Goal: Information Seeking & Learning: Learn about a topic

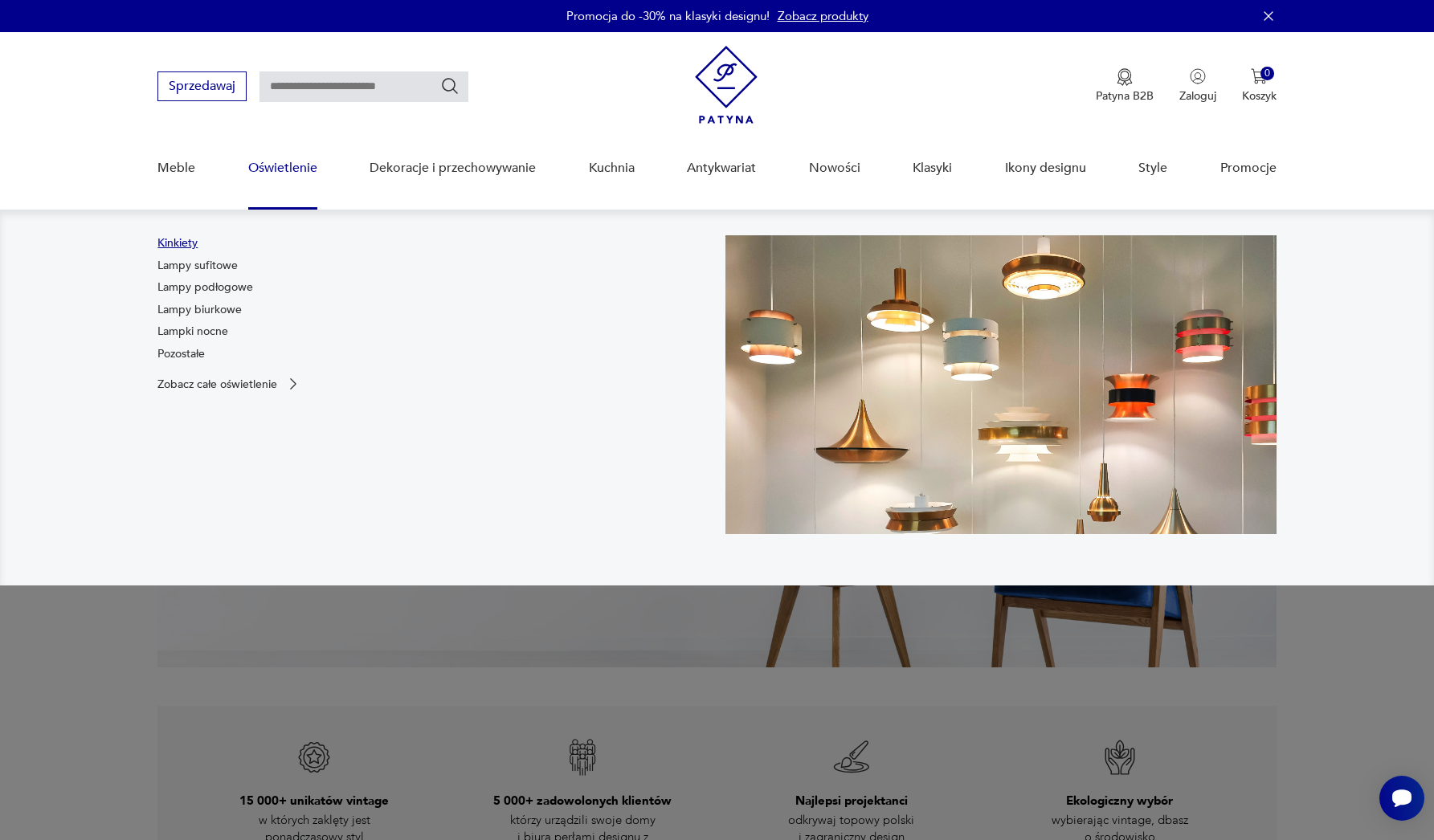
click at [179, 242] on link "Kinkiety" at bounding box center [177, 243] width 40 height 16
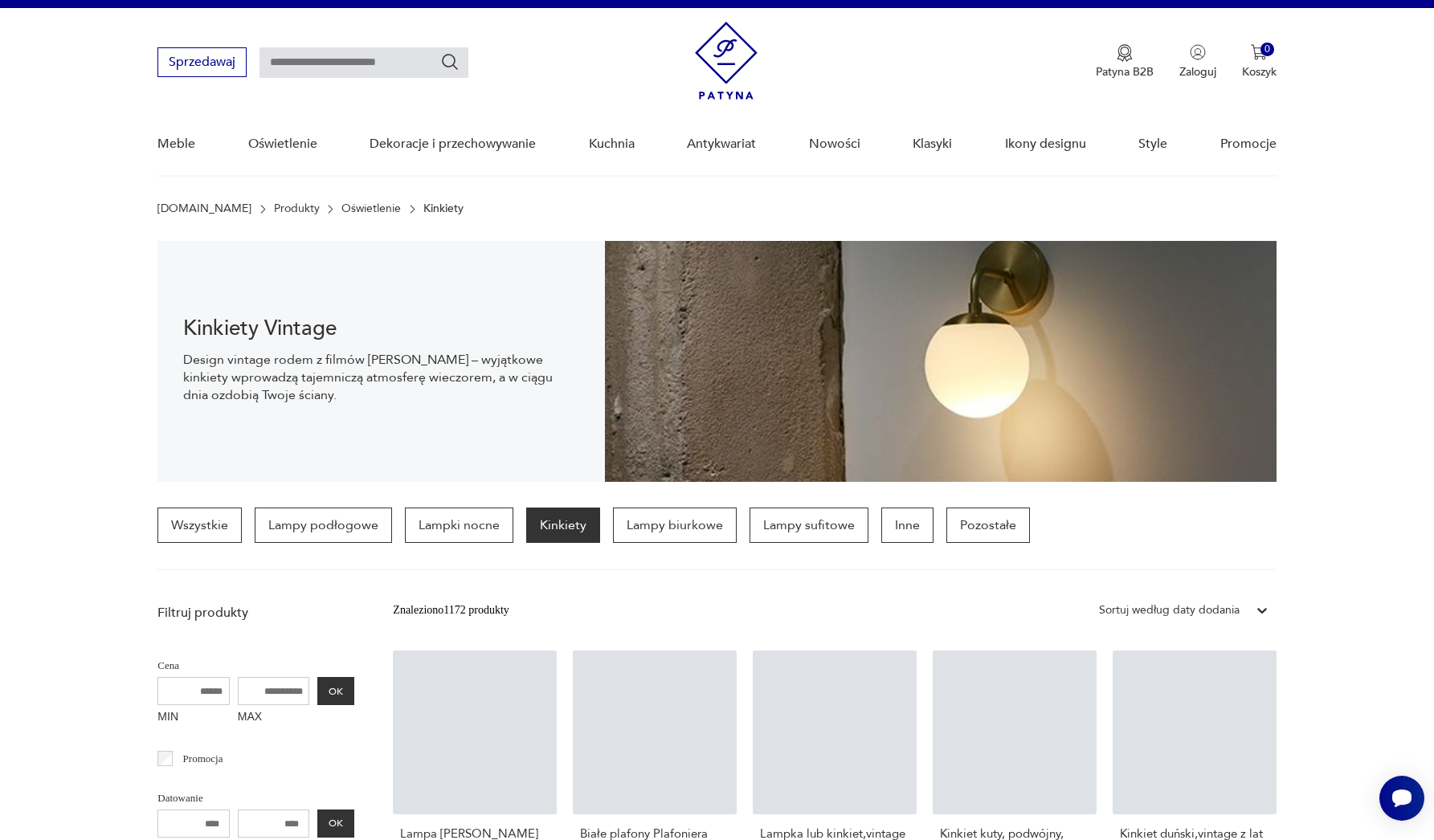
scroll to position [409, 0]
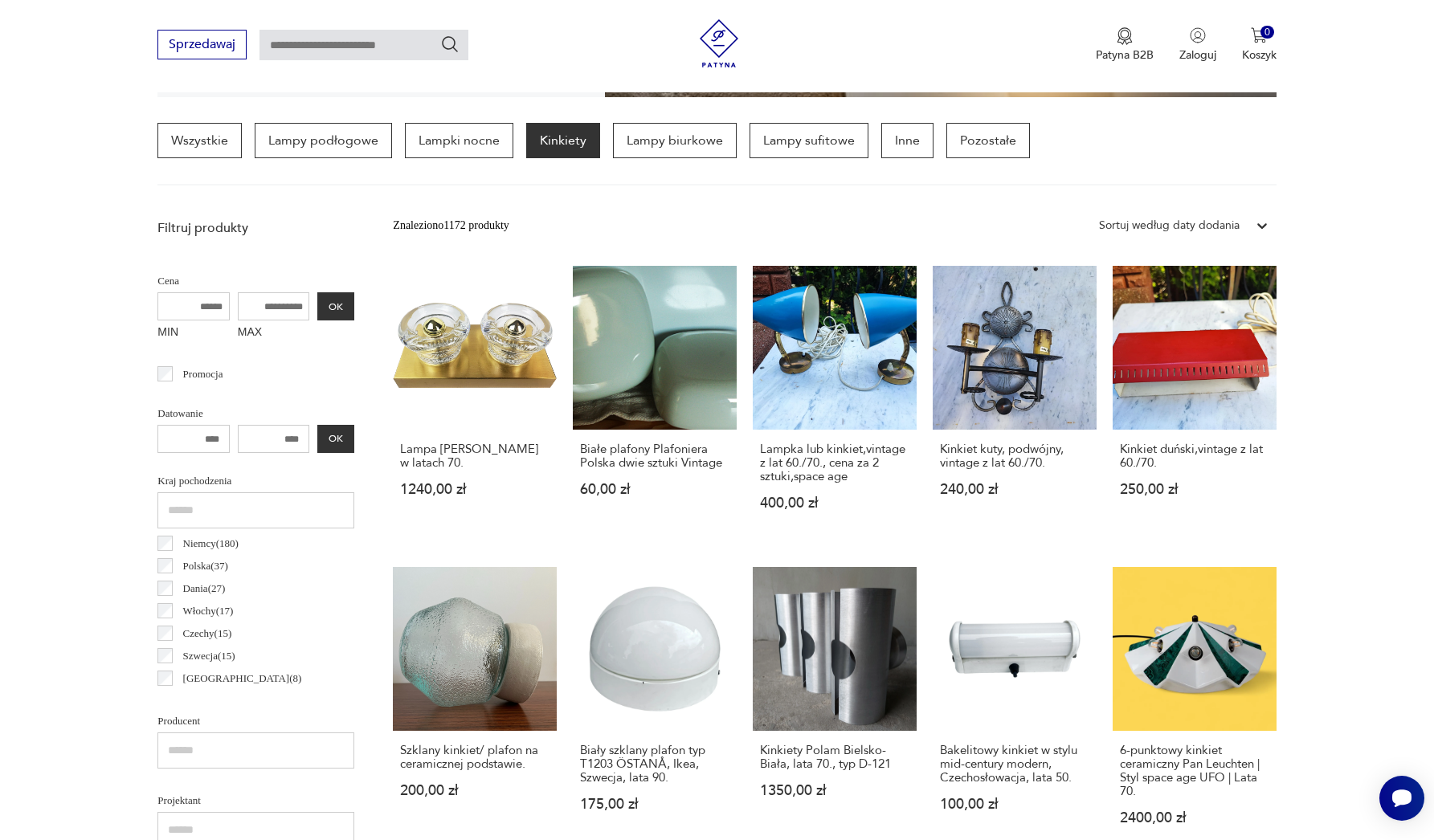
click at [1215, 224] on div "Sortuj według daty dodania" at bounding box center [1169, 225] width 140 height 18
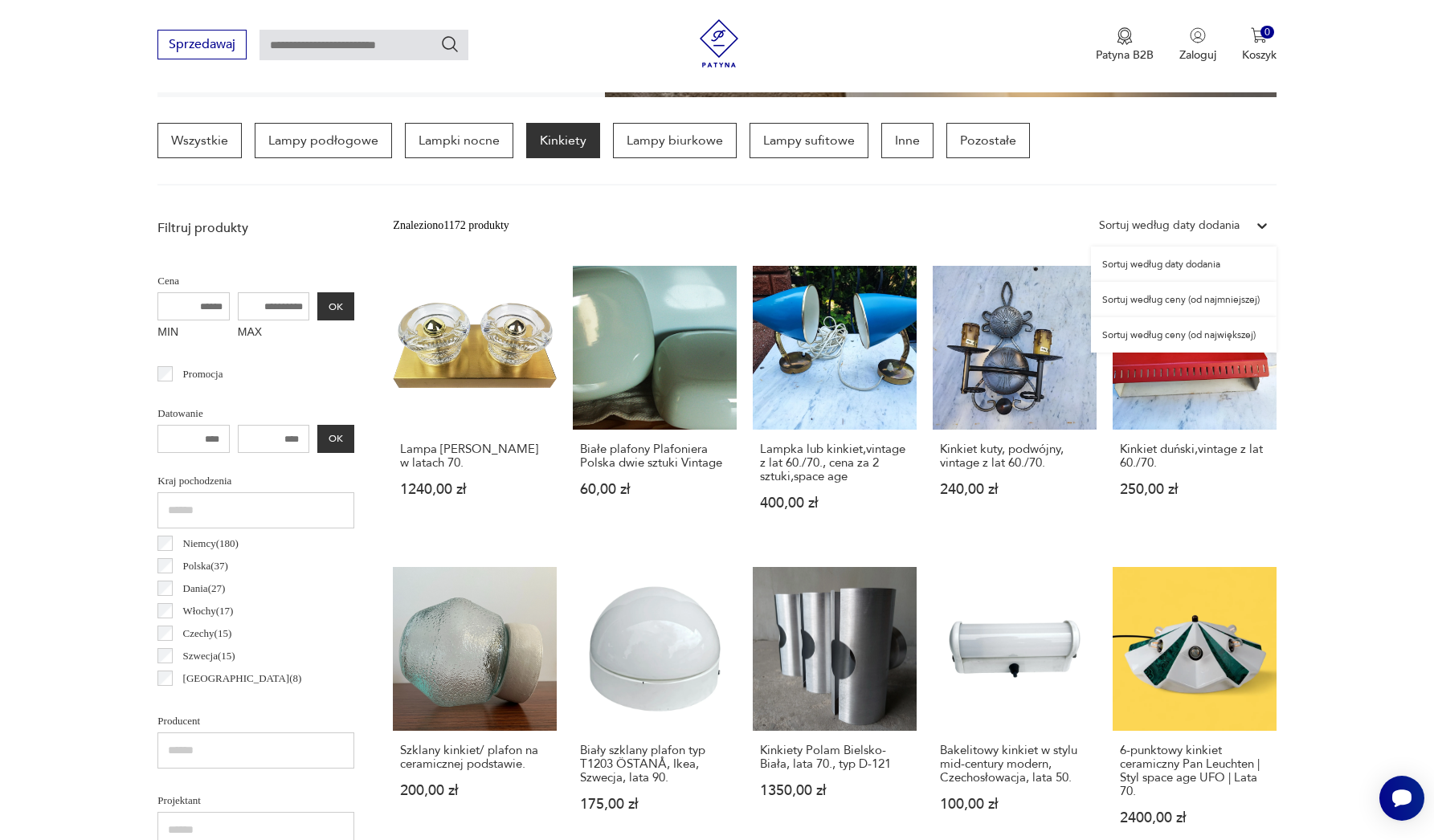
click at [1208, 301] on div "Sortuj według ceny (od najmniejszej)" at bounding box center [1184, 300] width 185 height 36
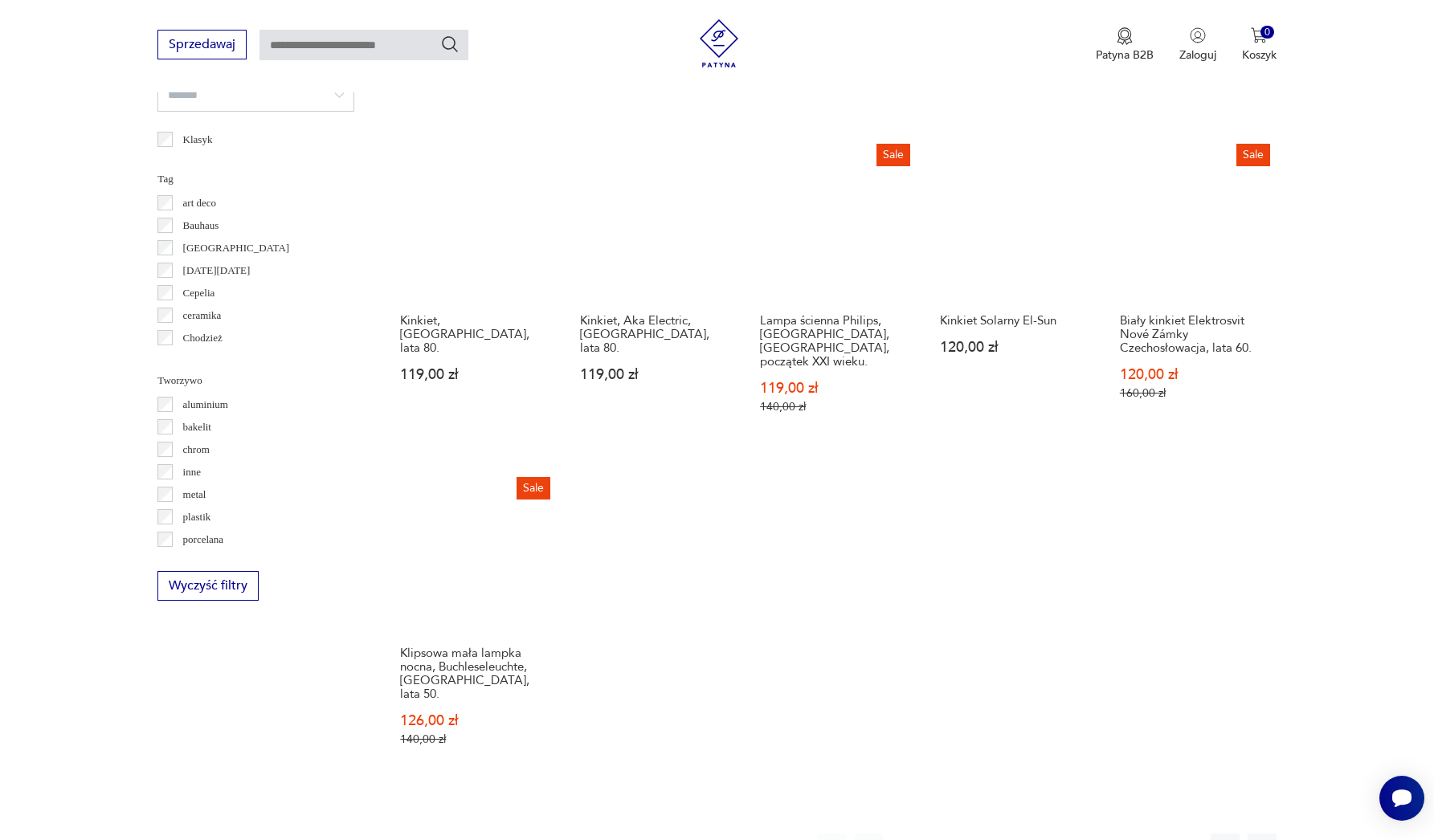
scroll to position [1287, 0]
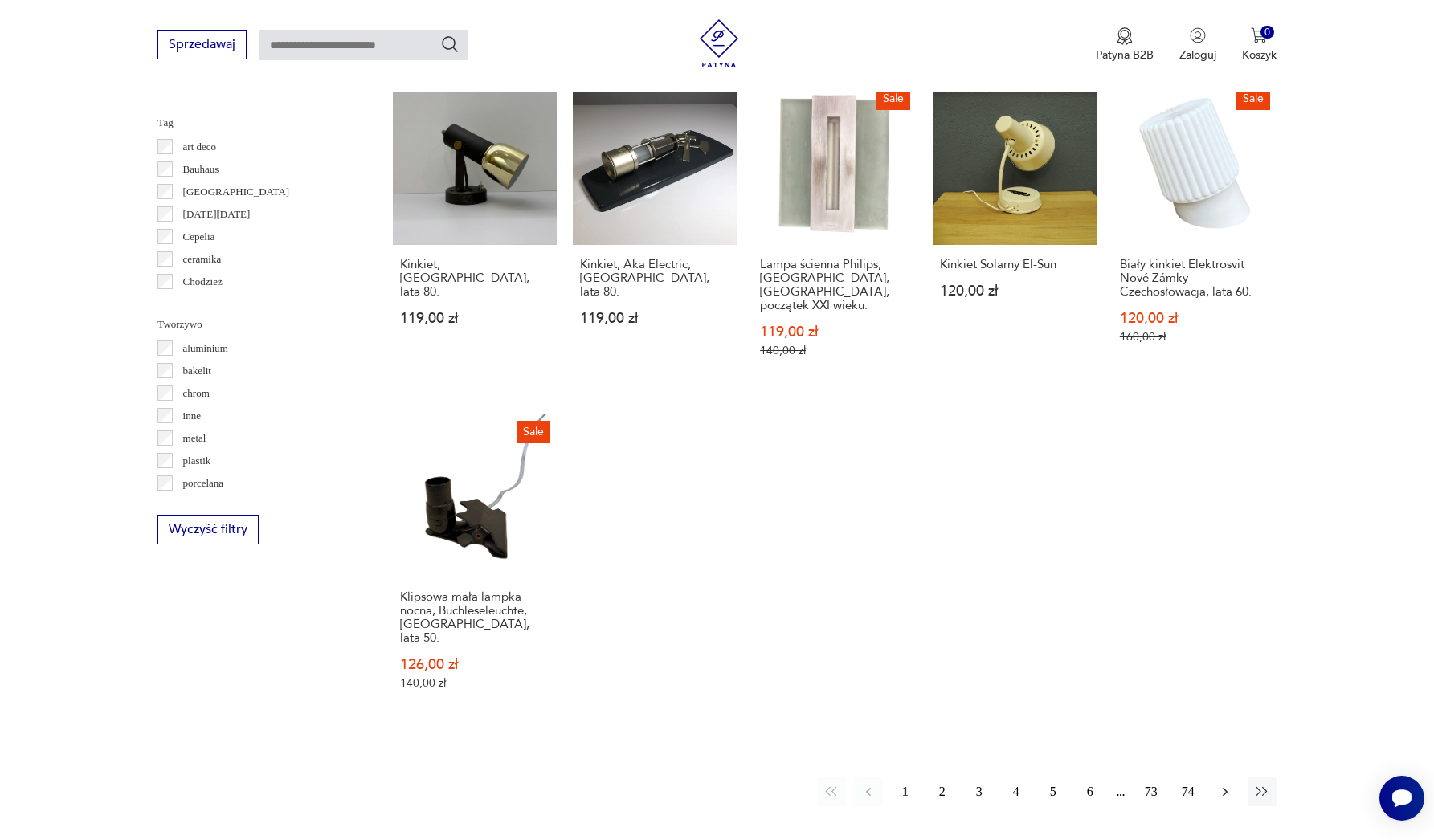
click at [1228, 784] on icon "button" at bounding box center [1225, 792] width 16 height 16
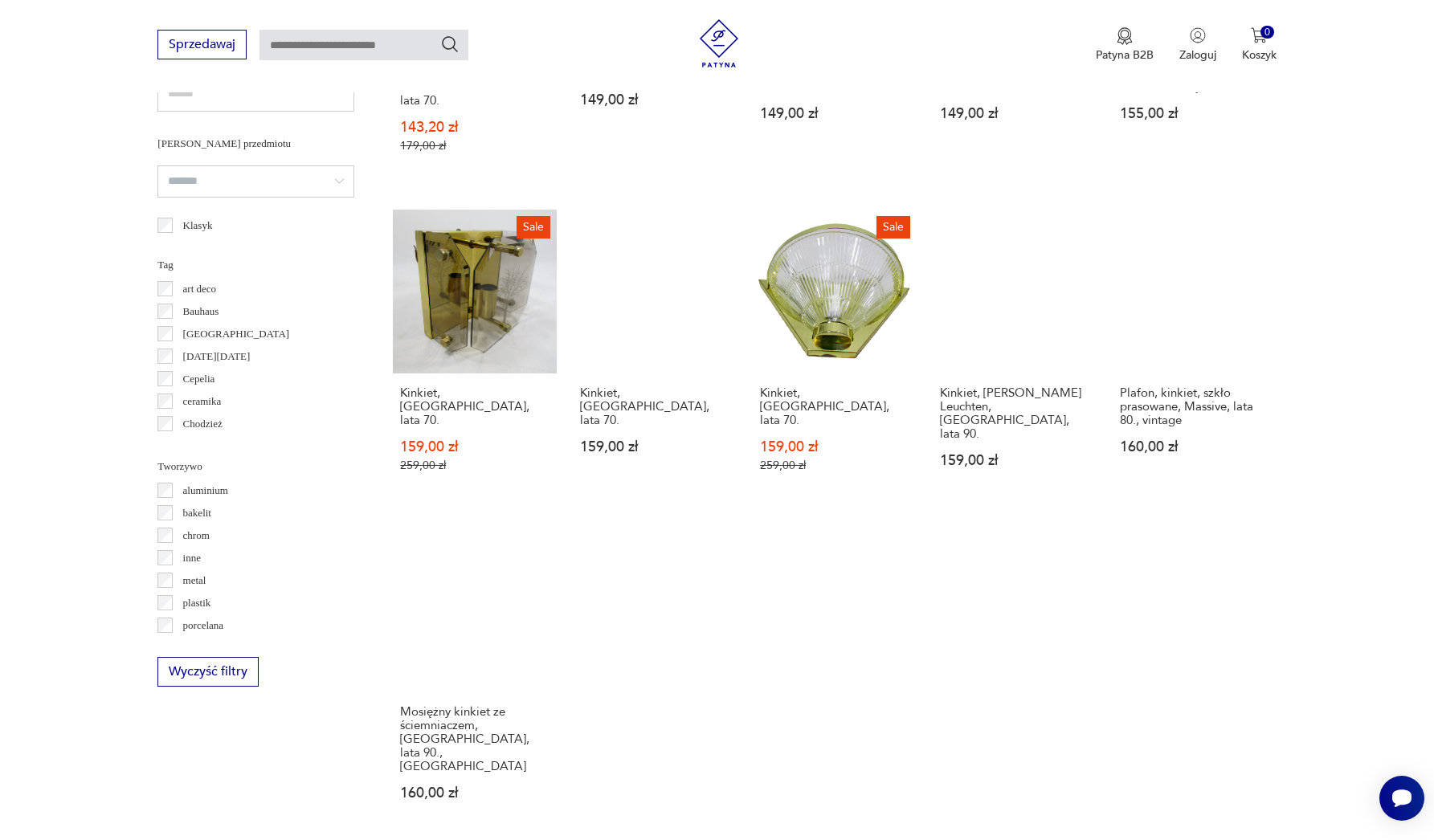
scroll to position [1329, 0]
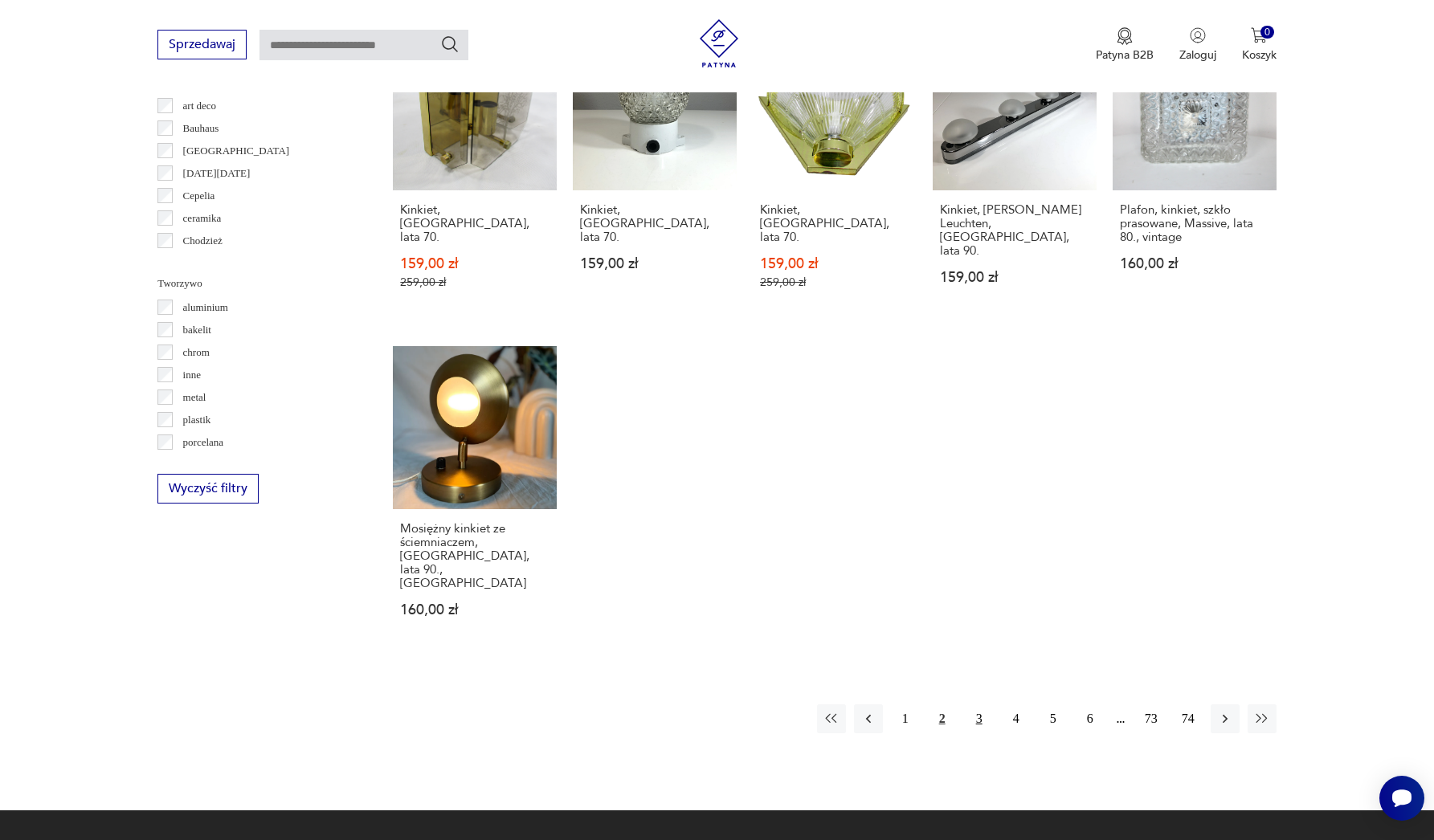
click at [975, 705] on button "3" at bounding box center [980, 719] width 29 height 29
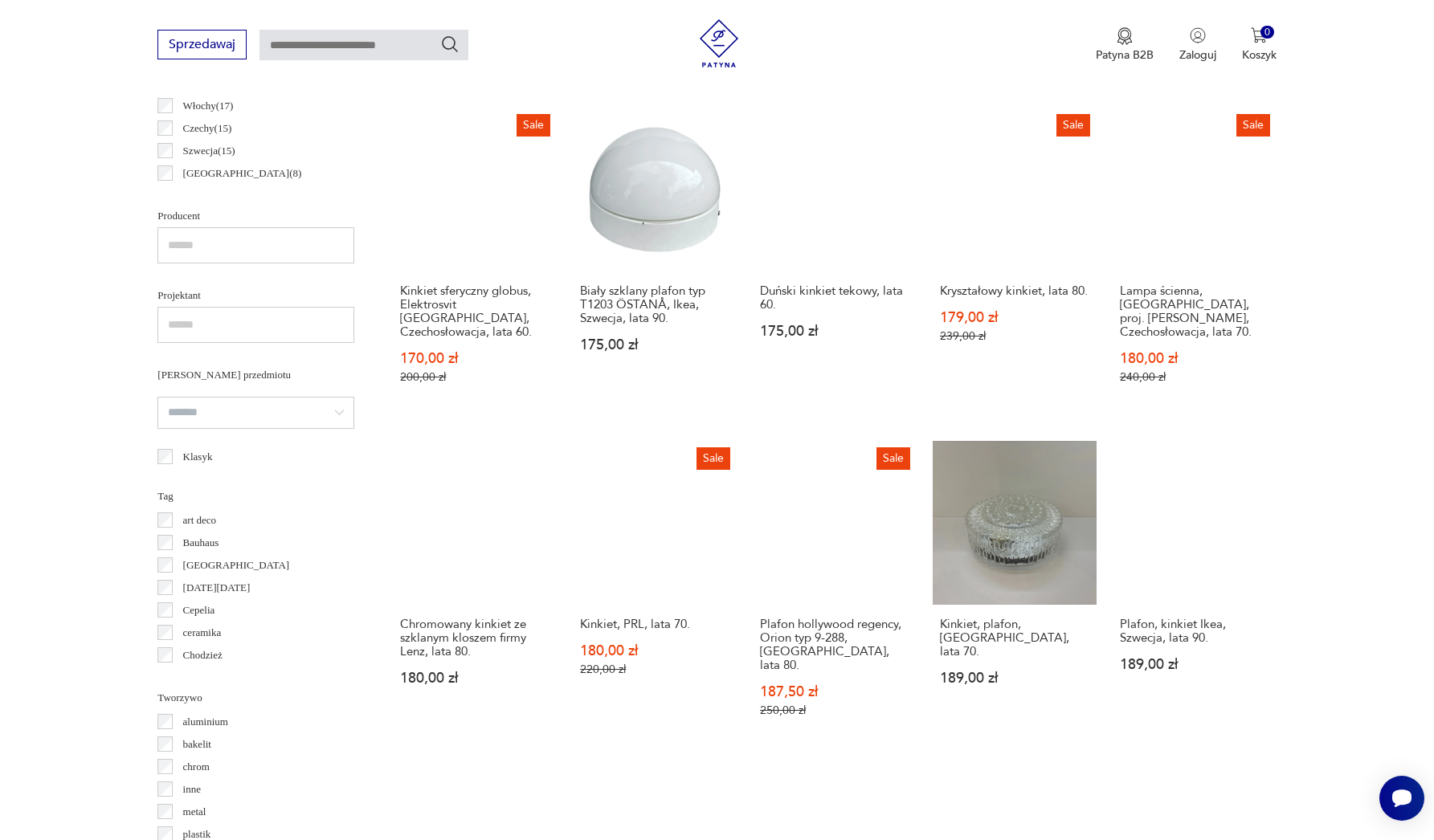
scroll to position [1219, 0]
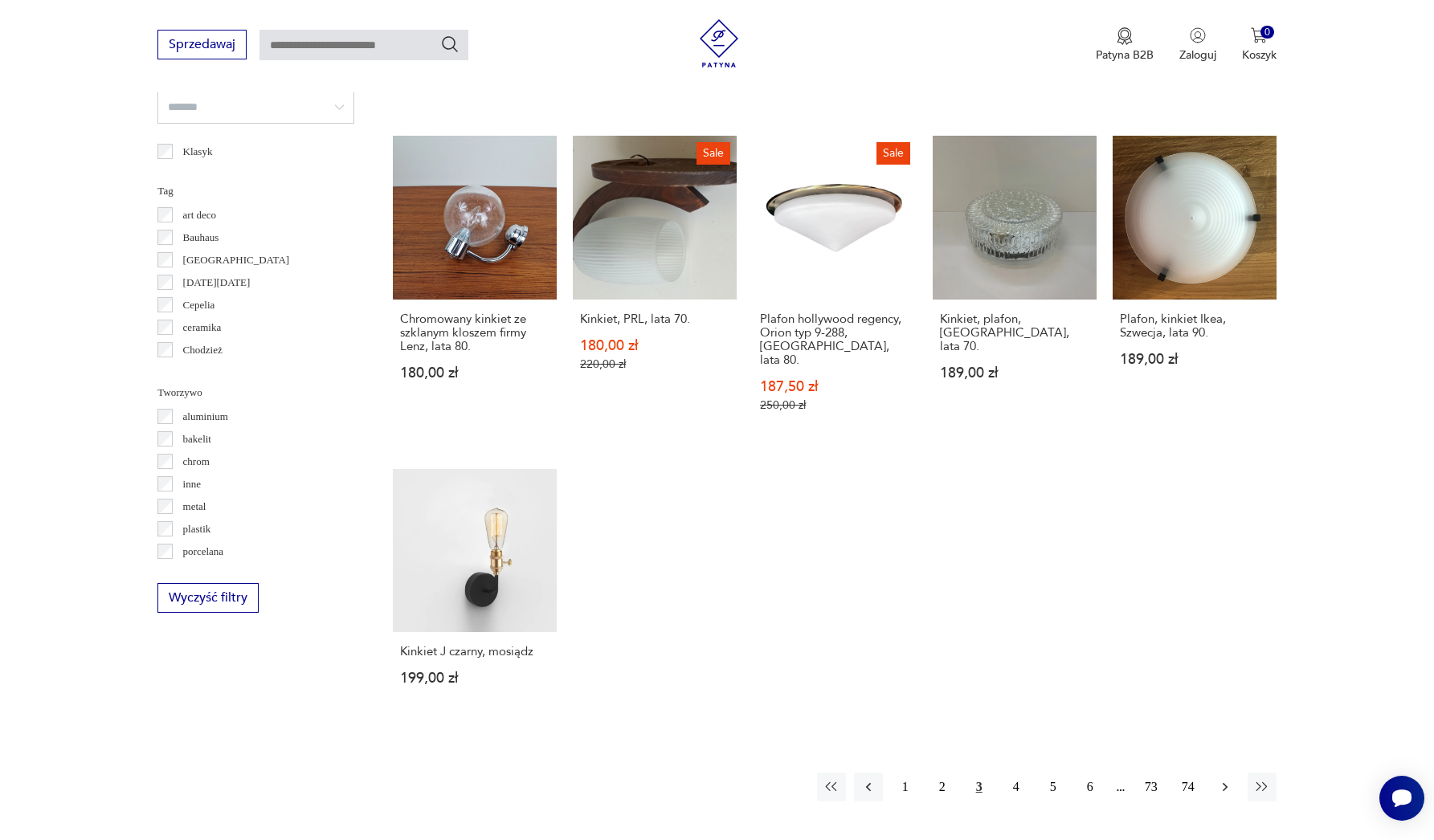
click at [1231, 779] on icon "button" at bounding box center [1225, 786] width 16 height 16
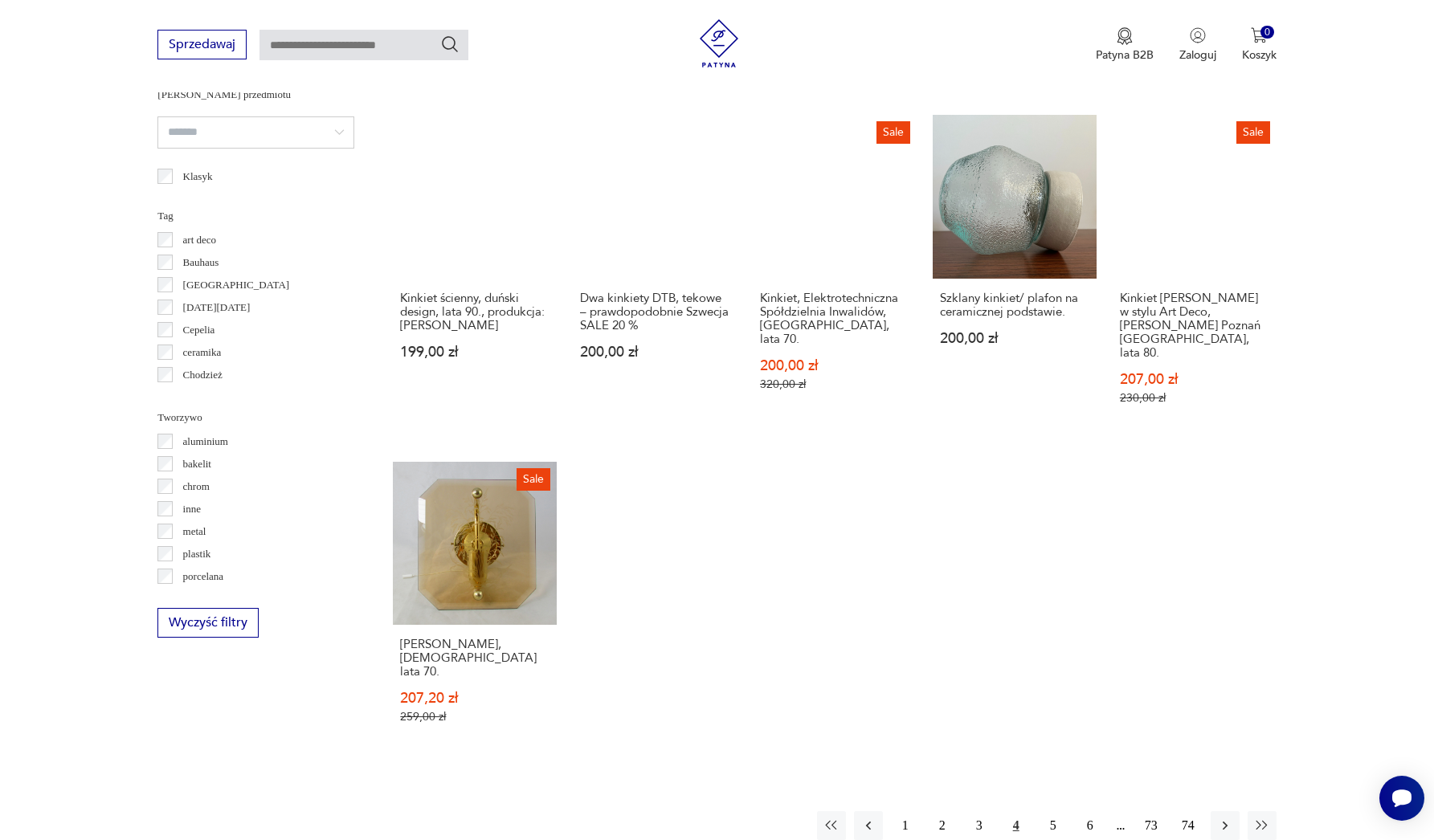
scroll to position [1468, 0]
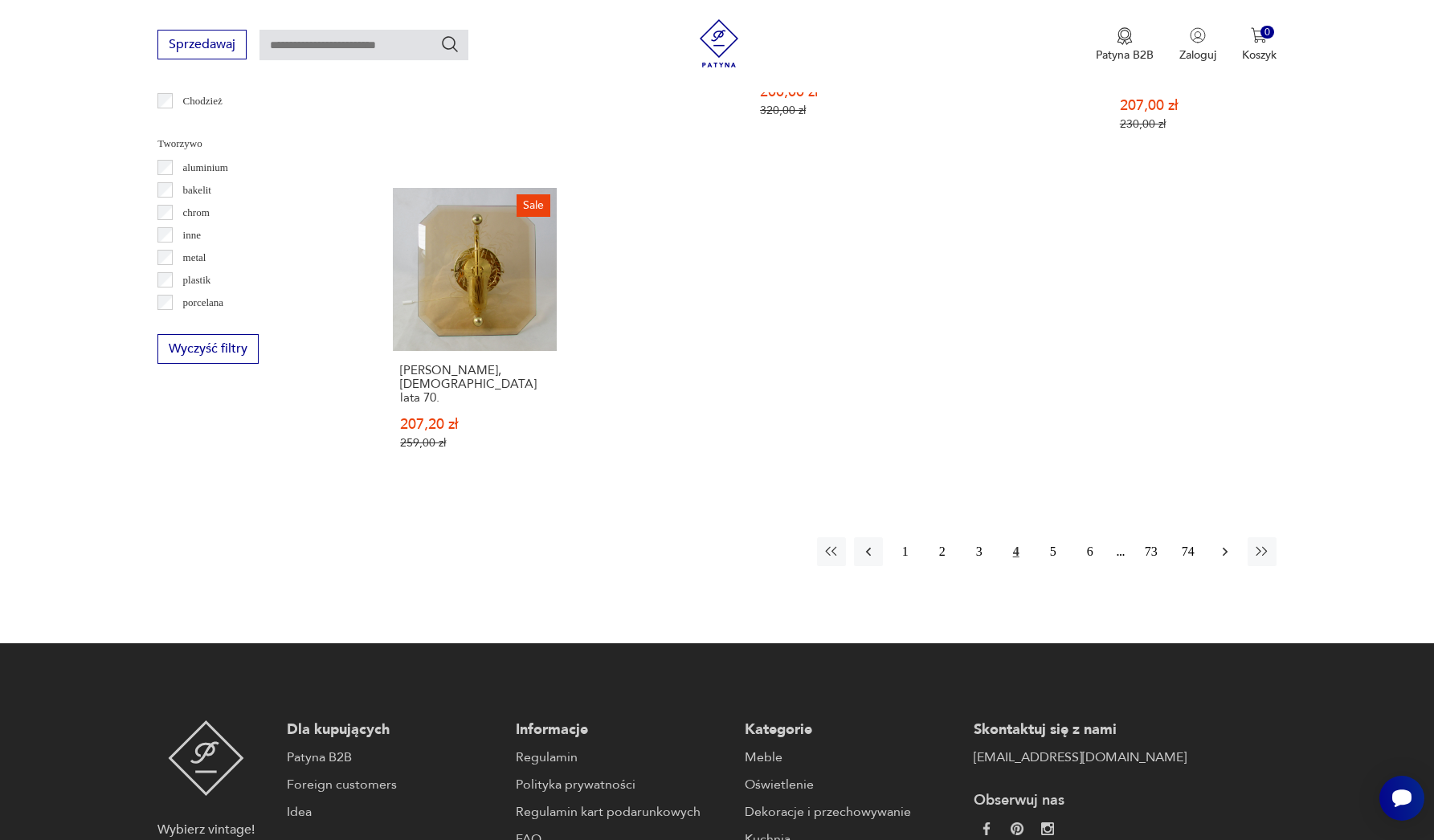
click at [1222, 544] on icon "button" at bounding box center [1225, 552] width 16 height 16
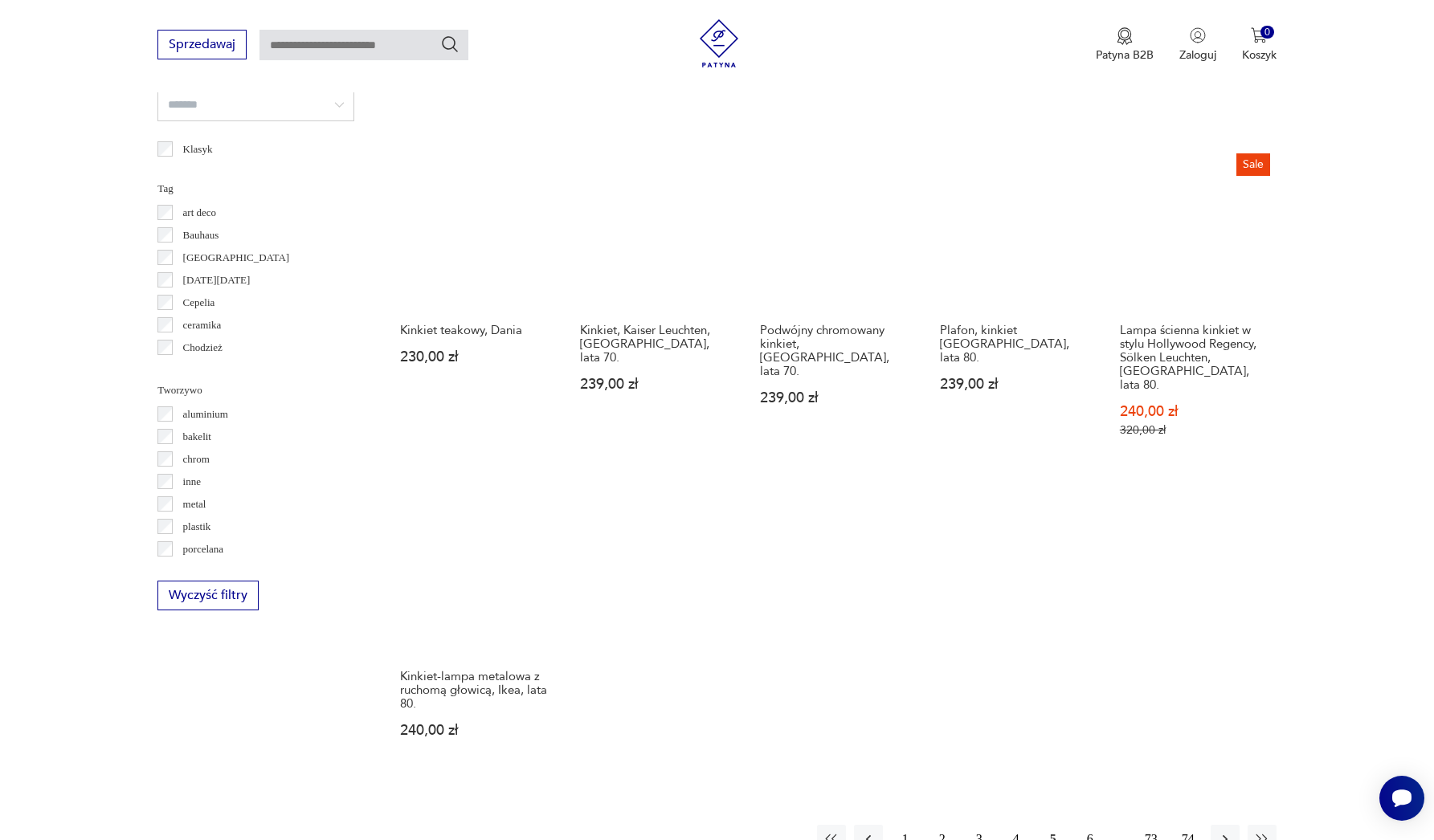
scroll to position [1291, 0]
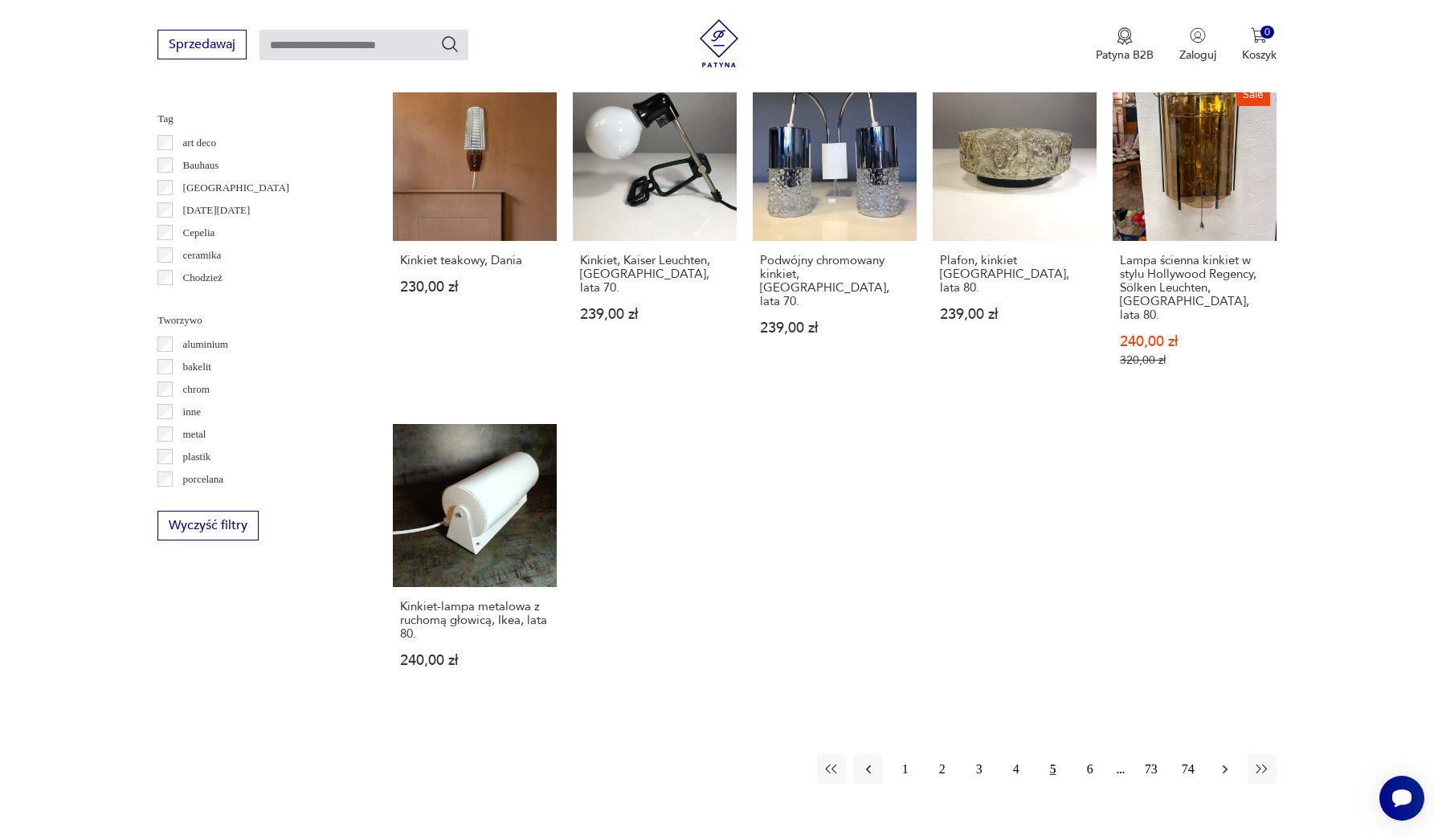
click at [1223, 755] on button "button" at bounding box center [1226, 769] width 29 height 29
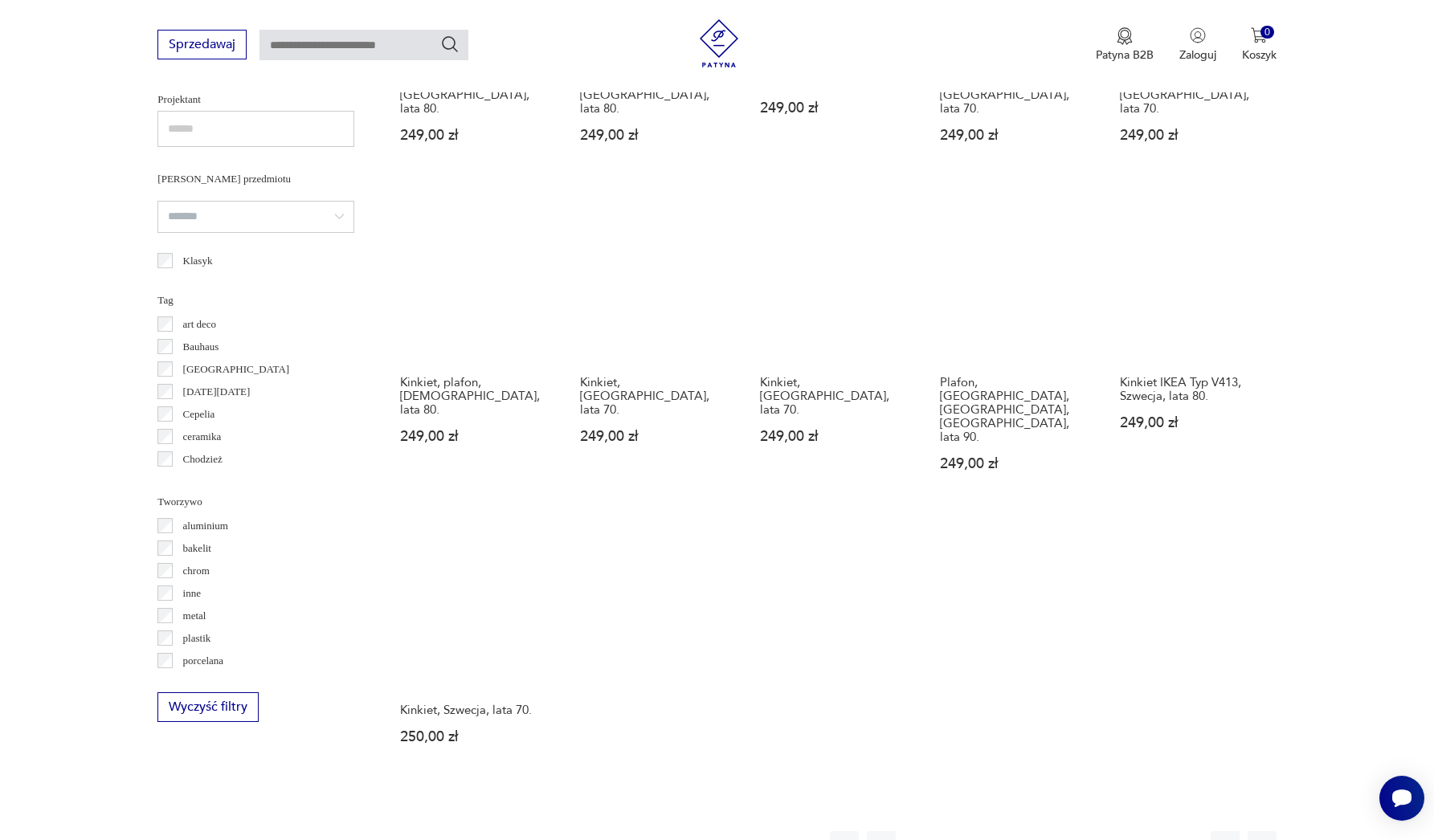
scroll to position [1201, 0]
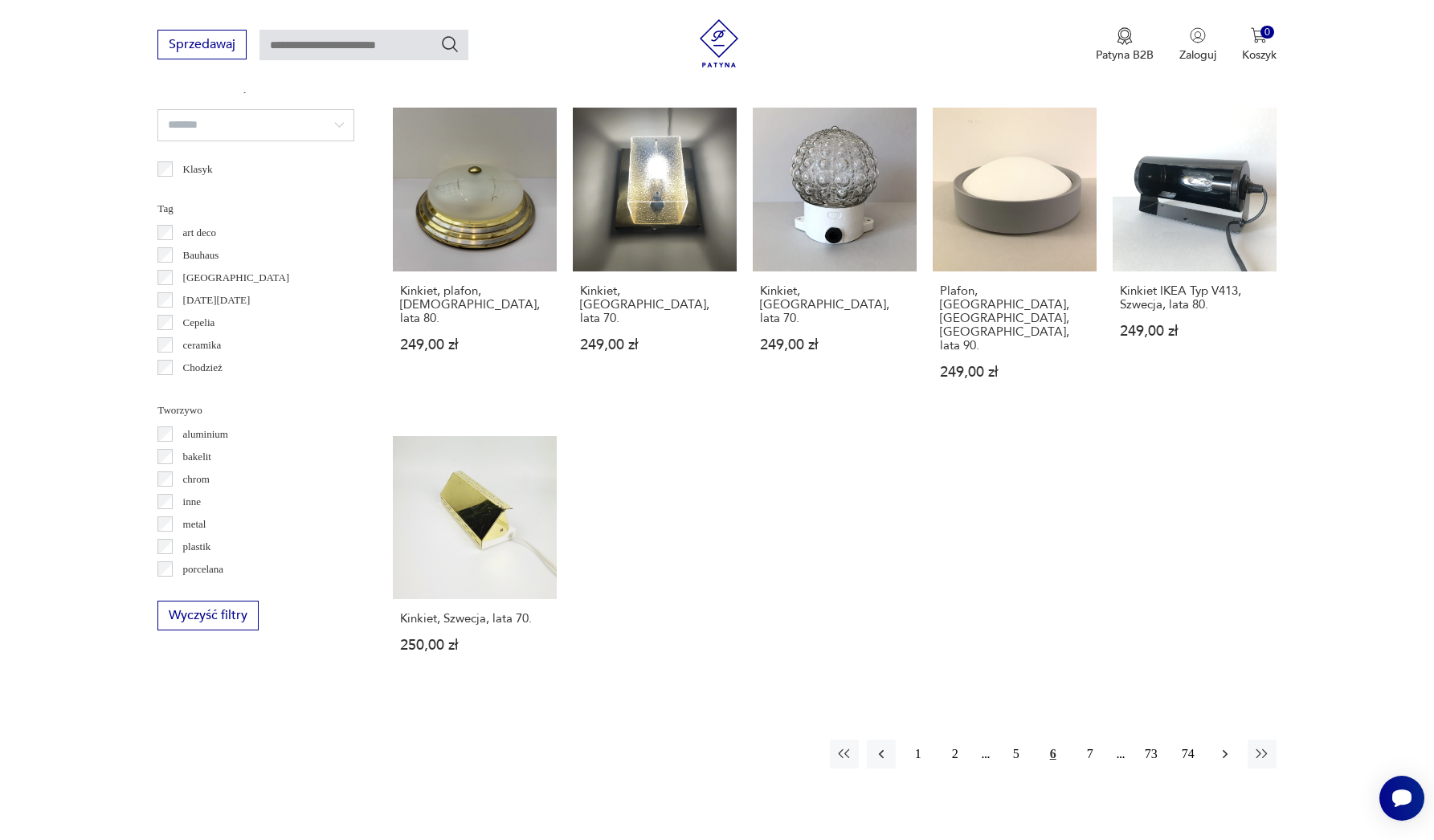
click at [1229, 746] on icon "button" at bounding box center [1225, 754] width 16 height 16
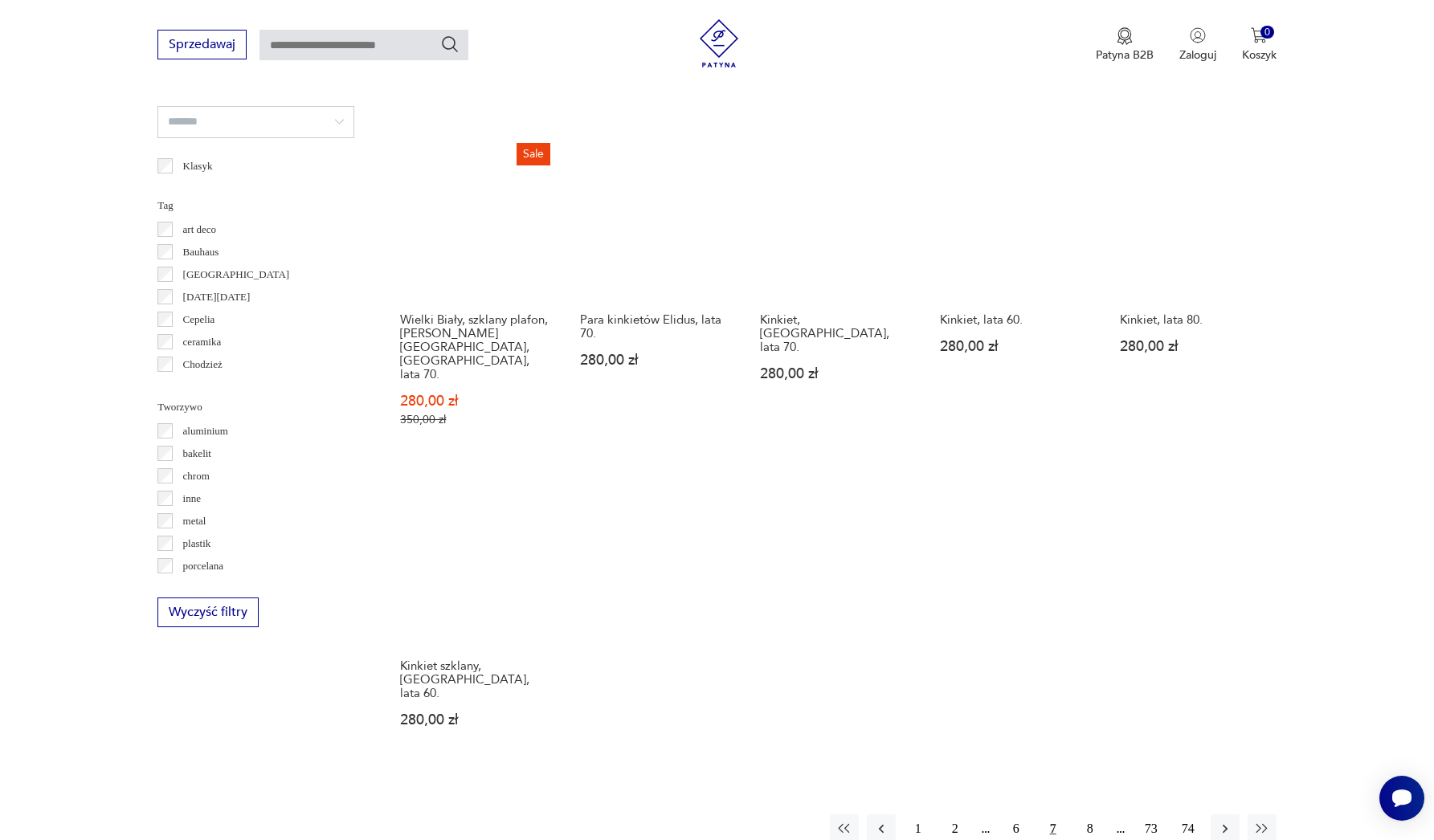
scroll to position [1215, 0]
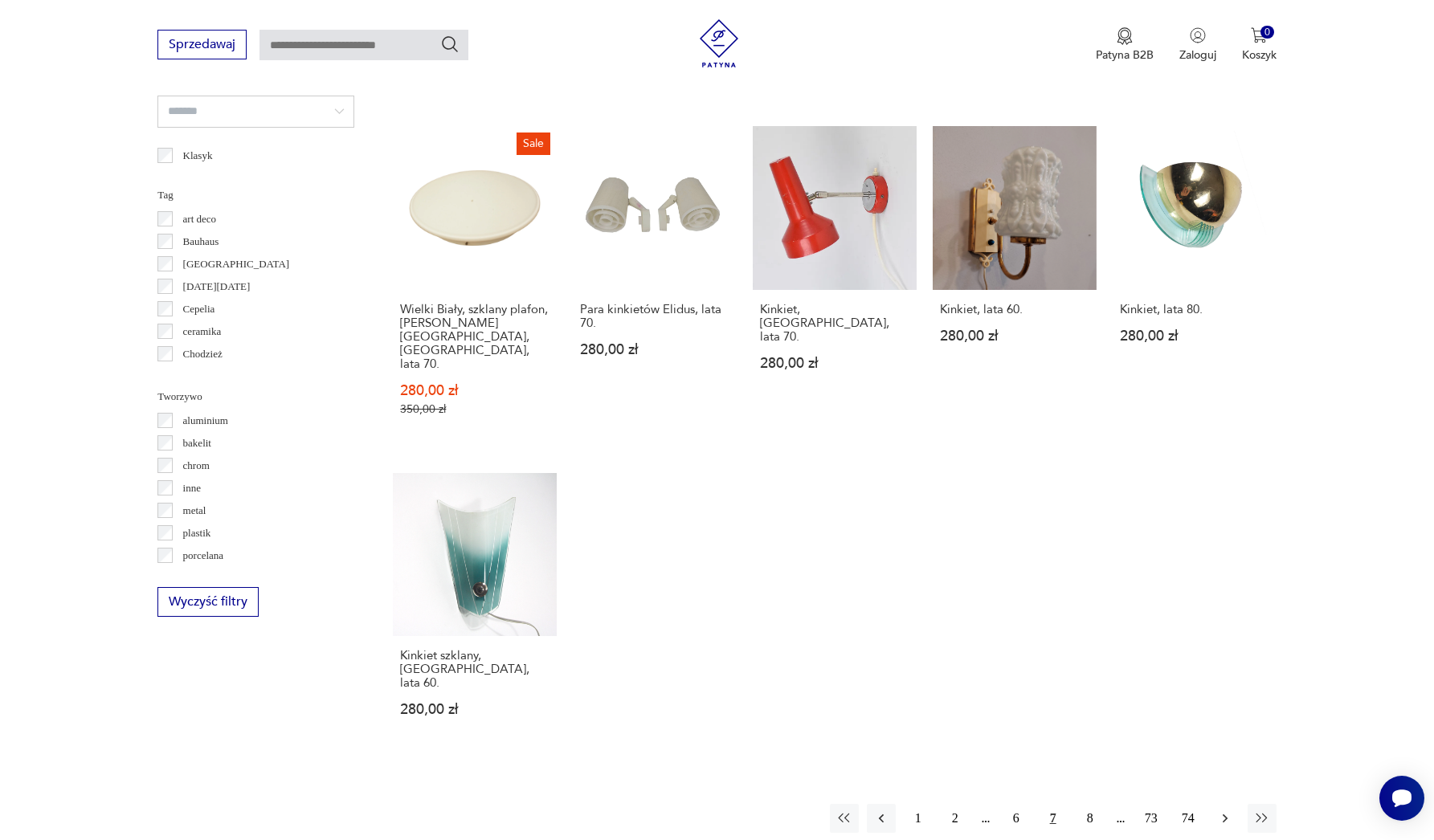
click at [1220, 810] on icon "button" at bounding box center [1225, 818] width 16 height 16
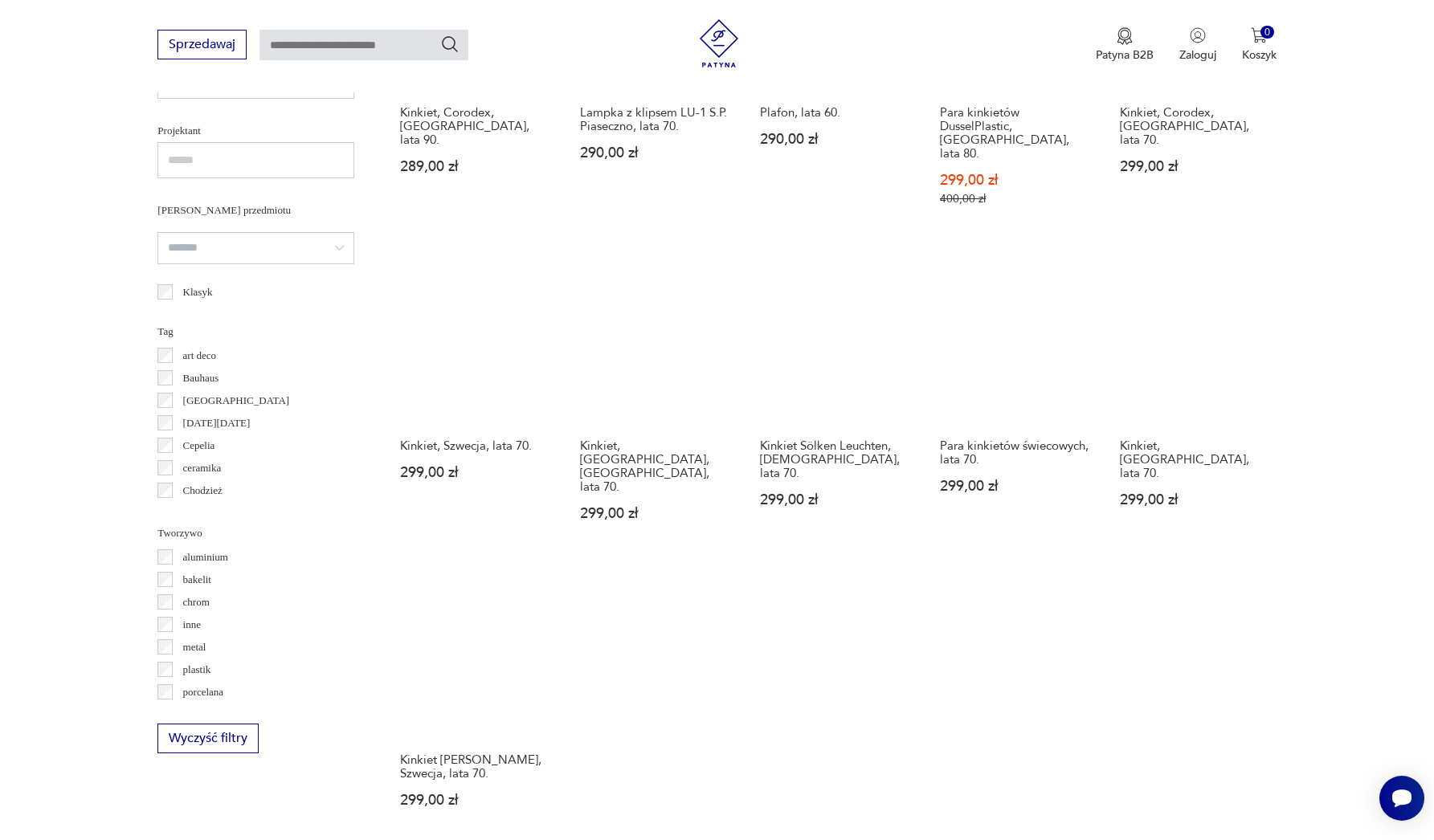
scroll to position [1382, 0]
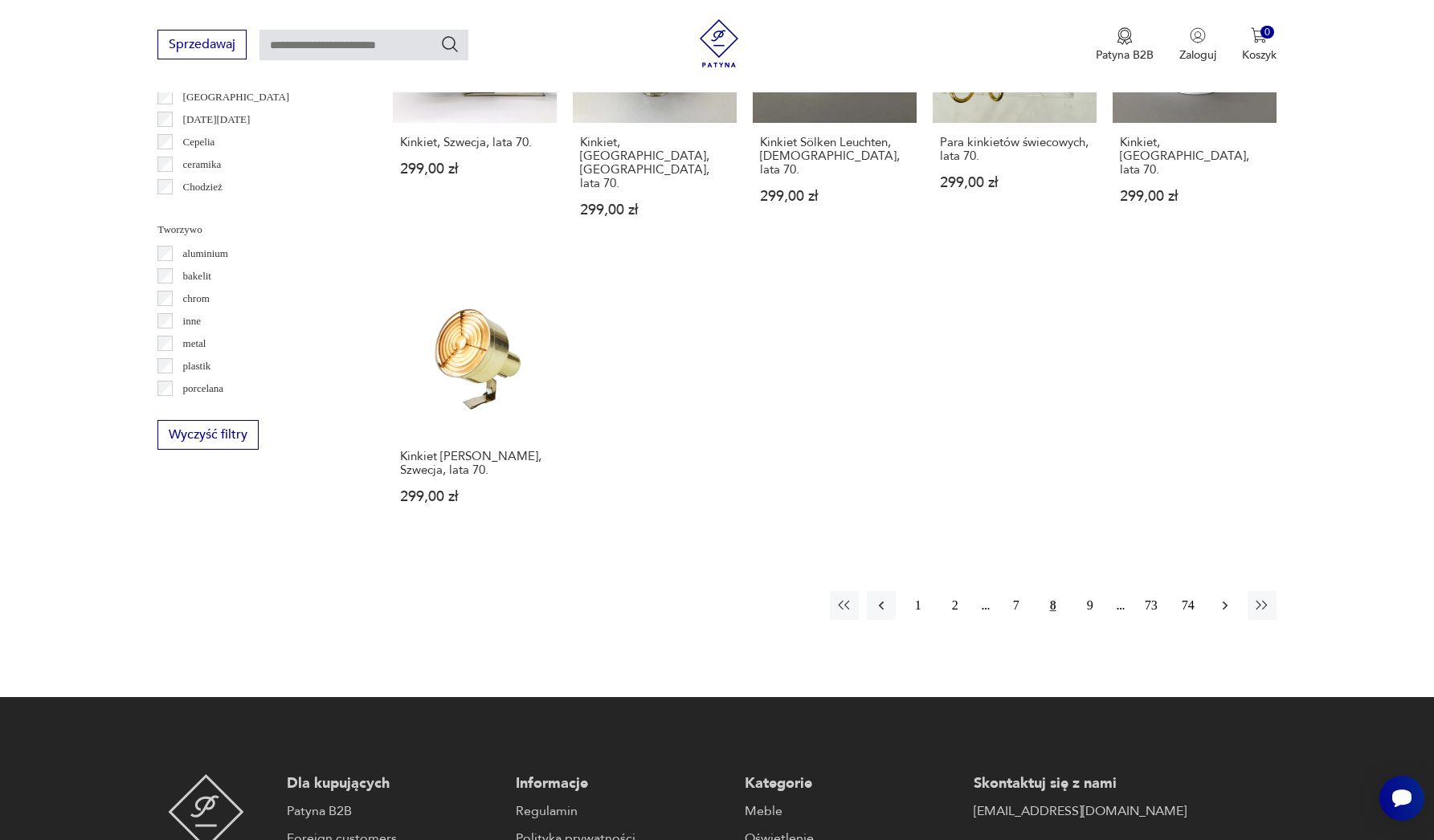
click at [1222, 598] on icon "button" at bounding box center [1225, 605] width 16 height 16
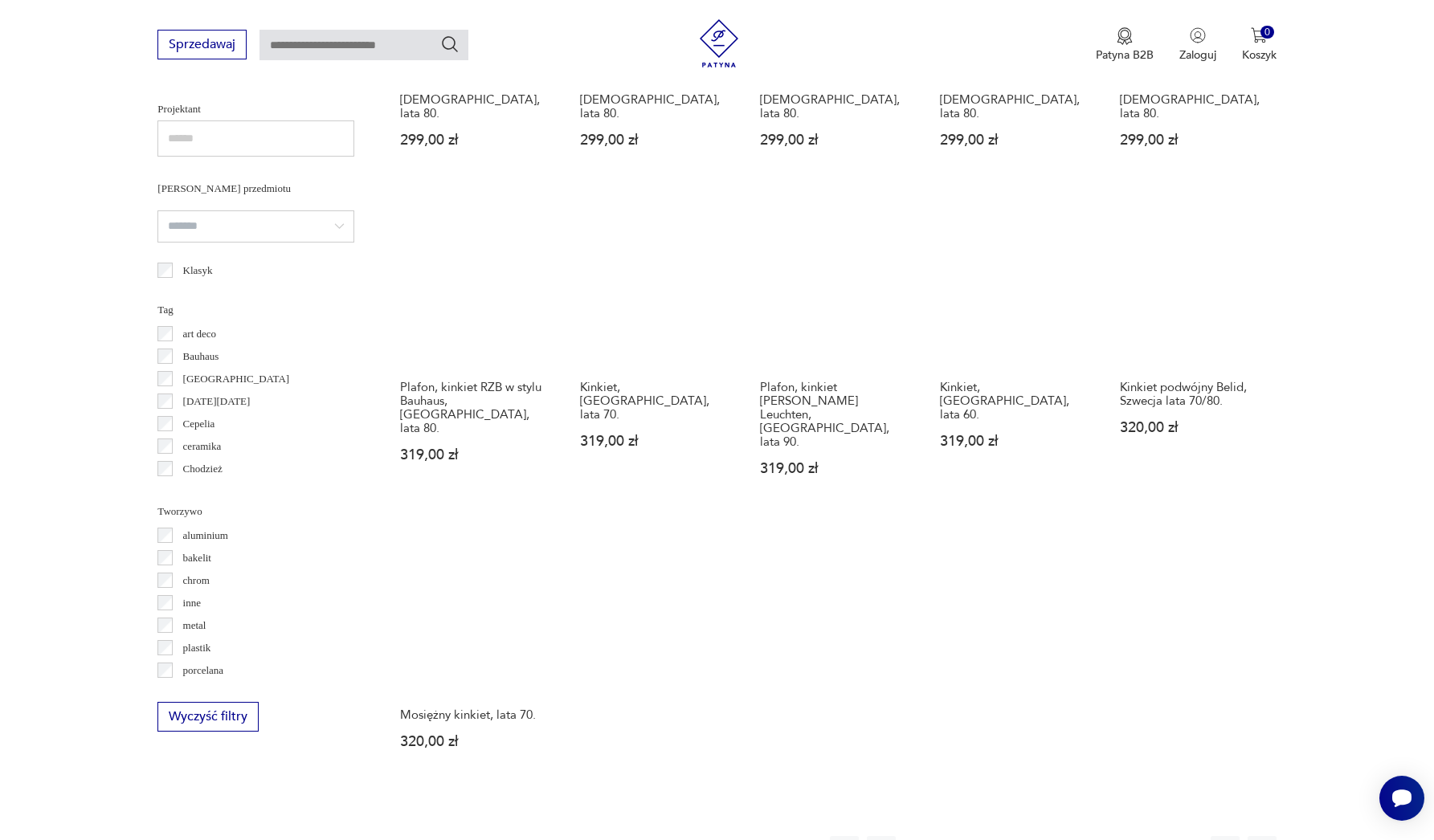
scroll to position [1279, 0]
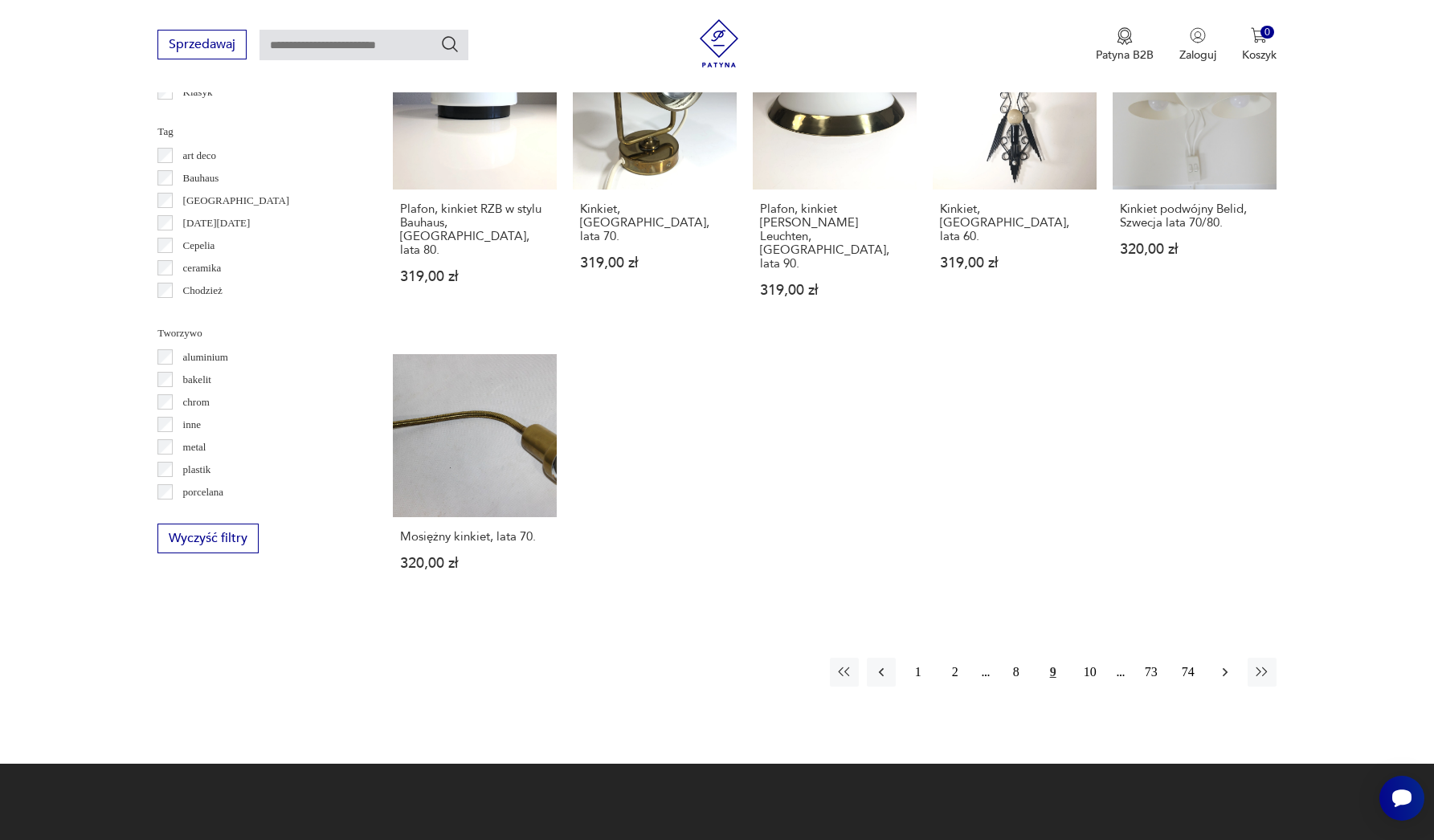
click at [1232, 664] on icon "button" at bounding box center [1225, 672] width 16 height 16
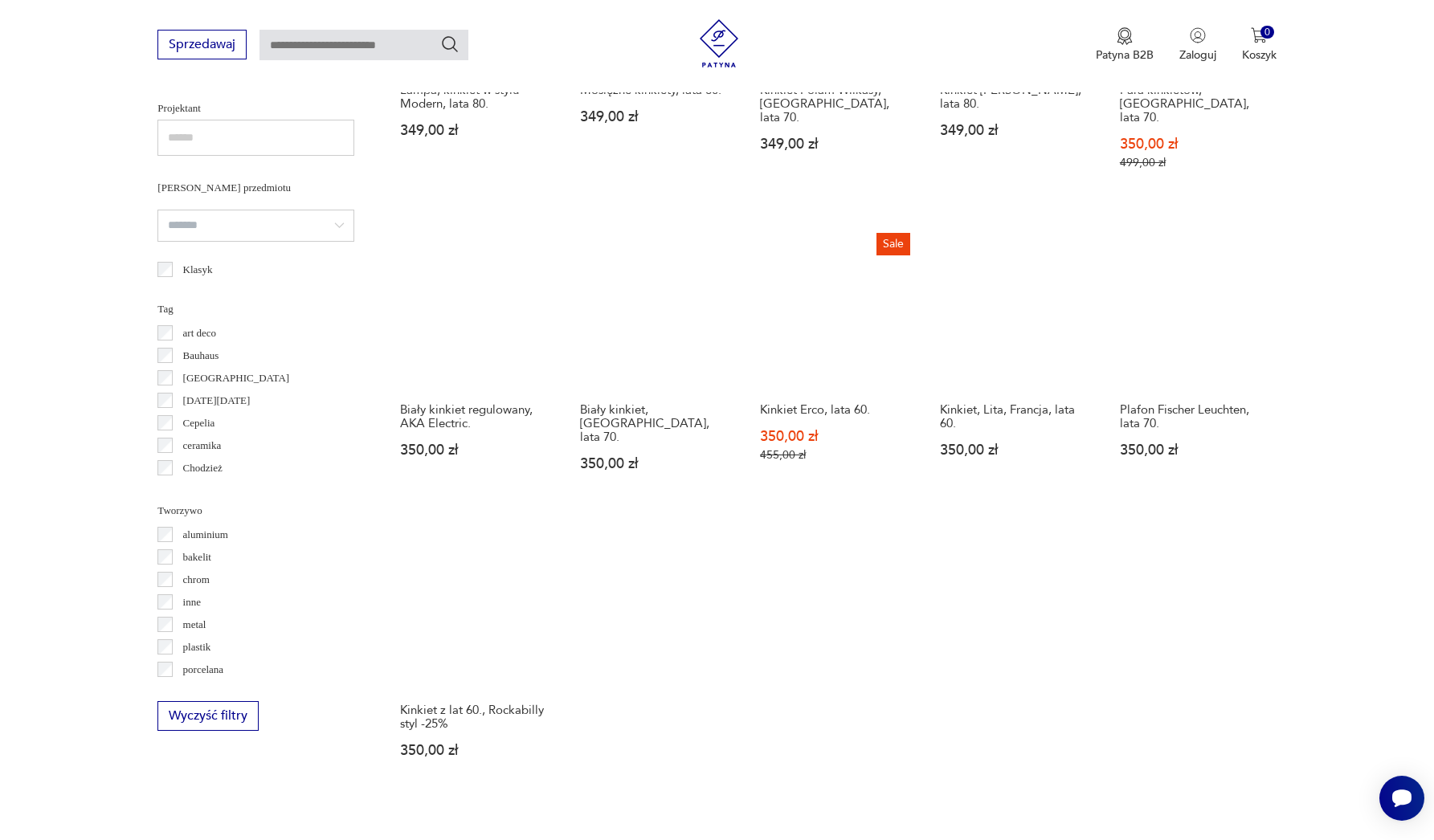
scroll to position [1259, 0]
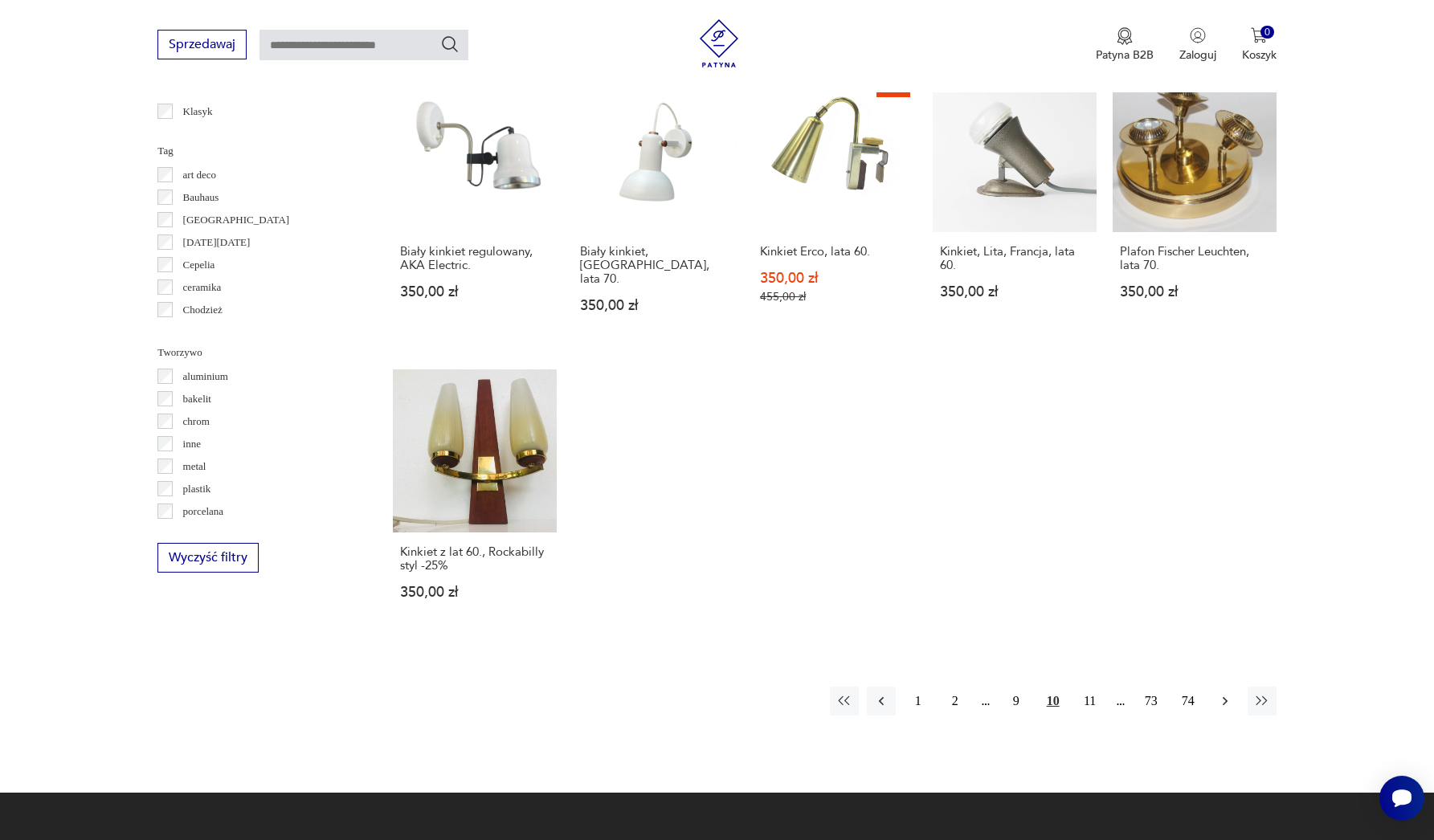
click at [1221, 696] on icon "button" at bounding box center [1225, 701] width 16 height 16
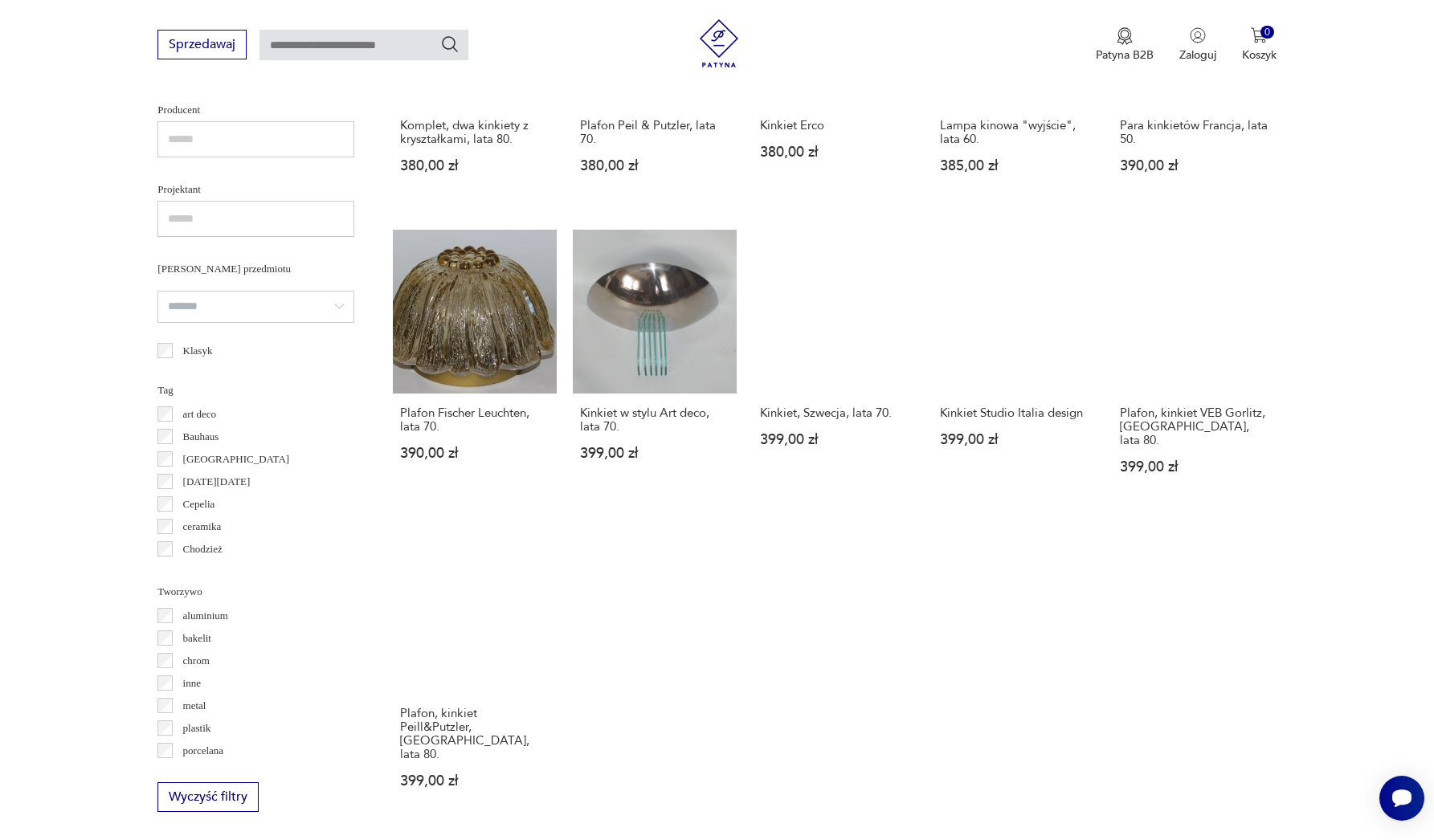
scroll to position [1359, 0]
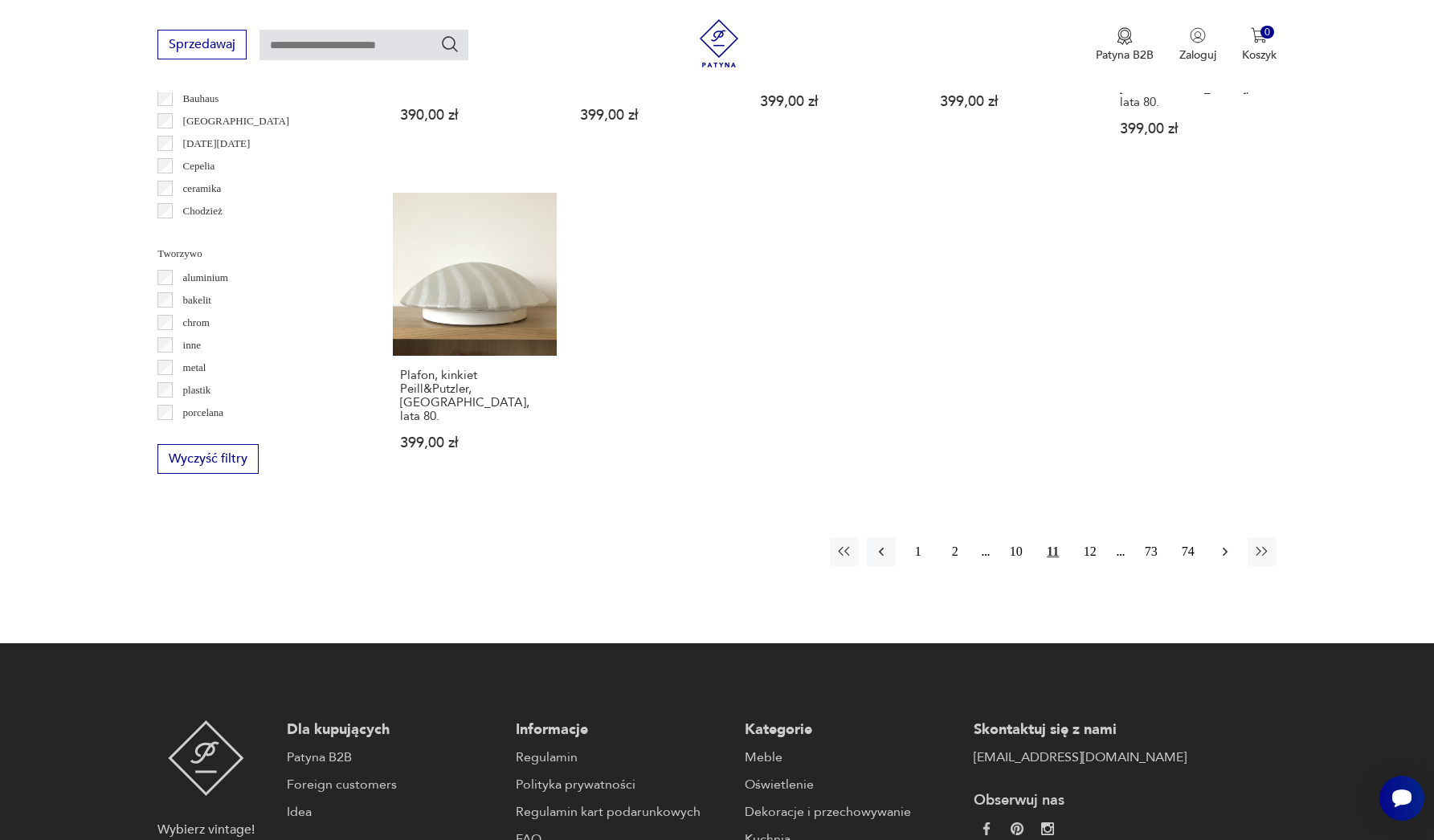
click at [1228, 546] on icon "button" at bounding box center [1225, 552] width 16 height 16
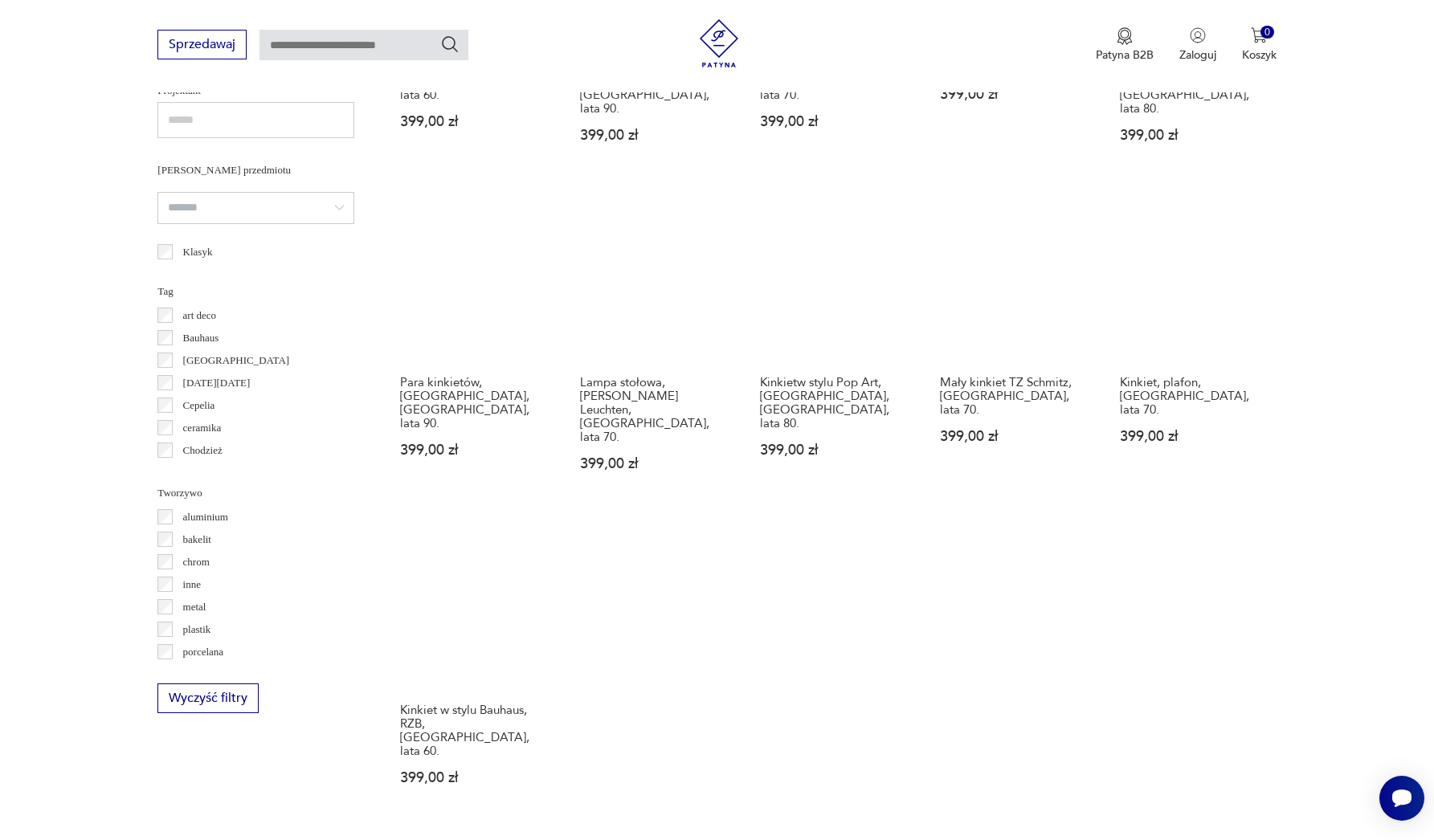
scroll to position [1140, 0]
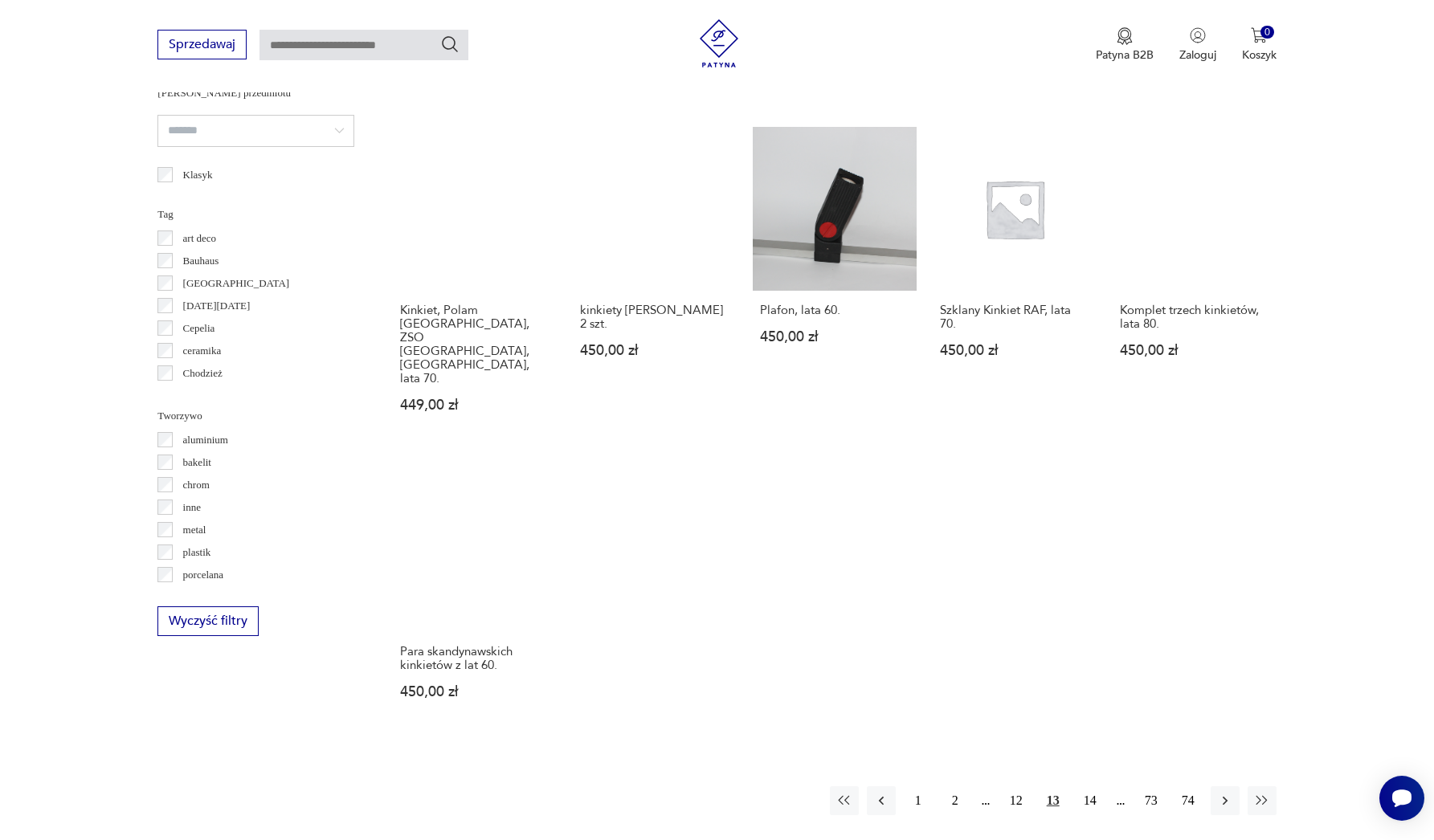
scroll to position [1378, 0]
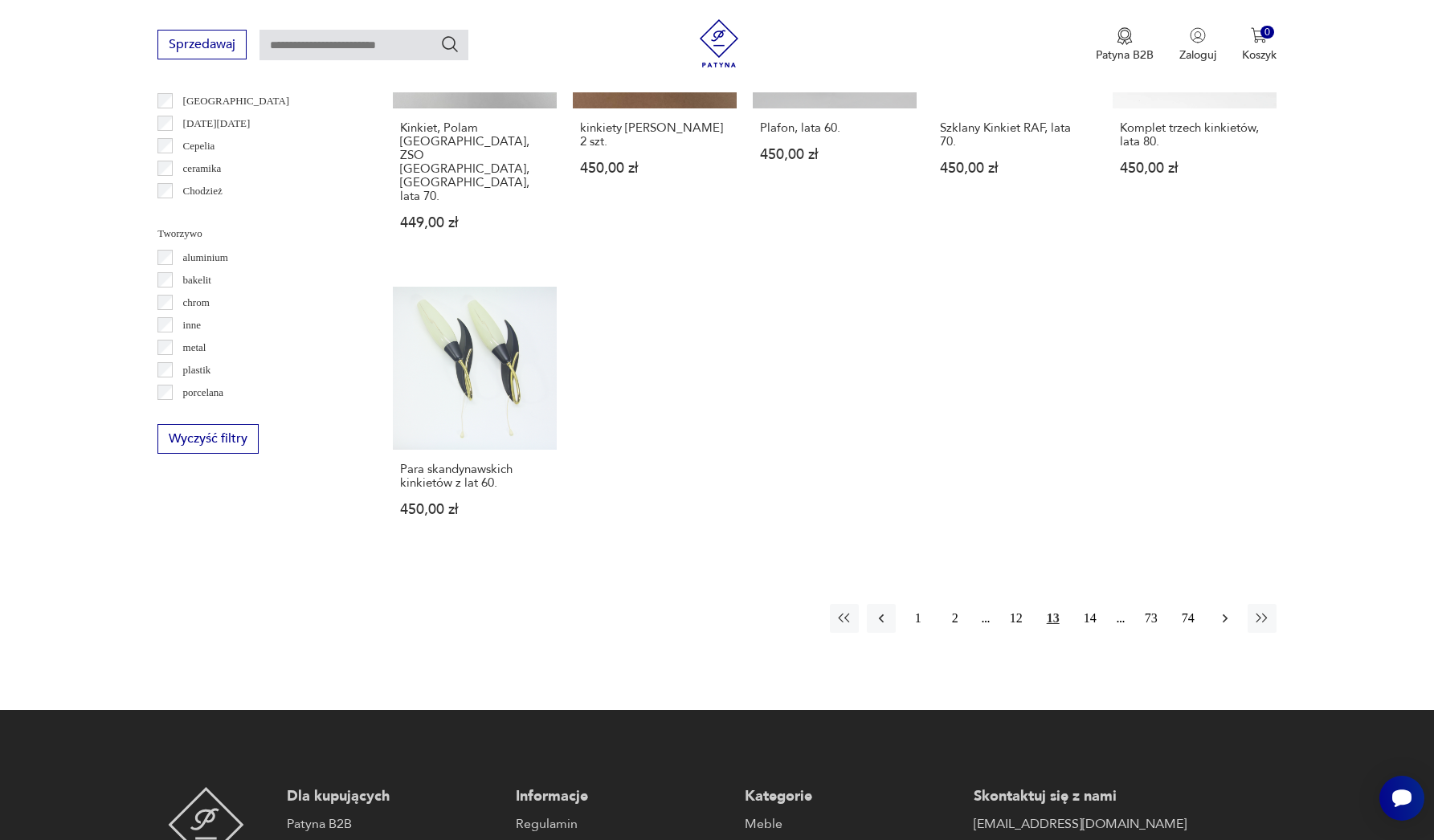
click at [1229, 610] on icon "button" at bounding box center [1225, 618] width 16 height 16
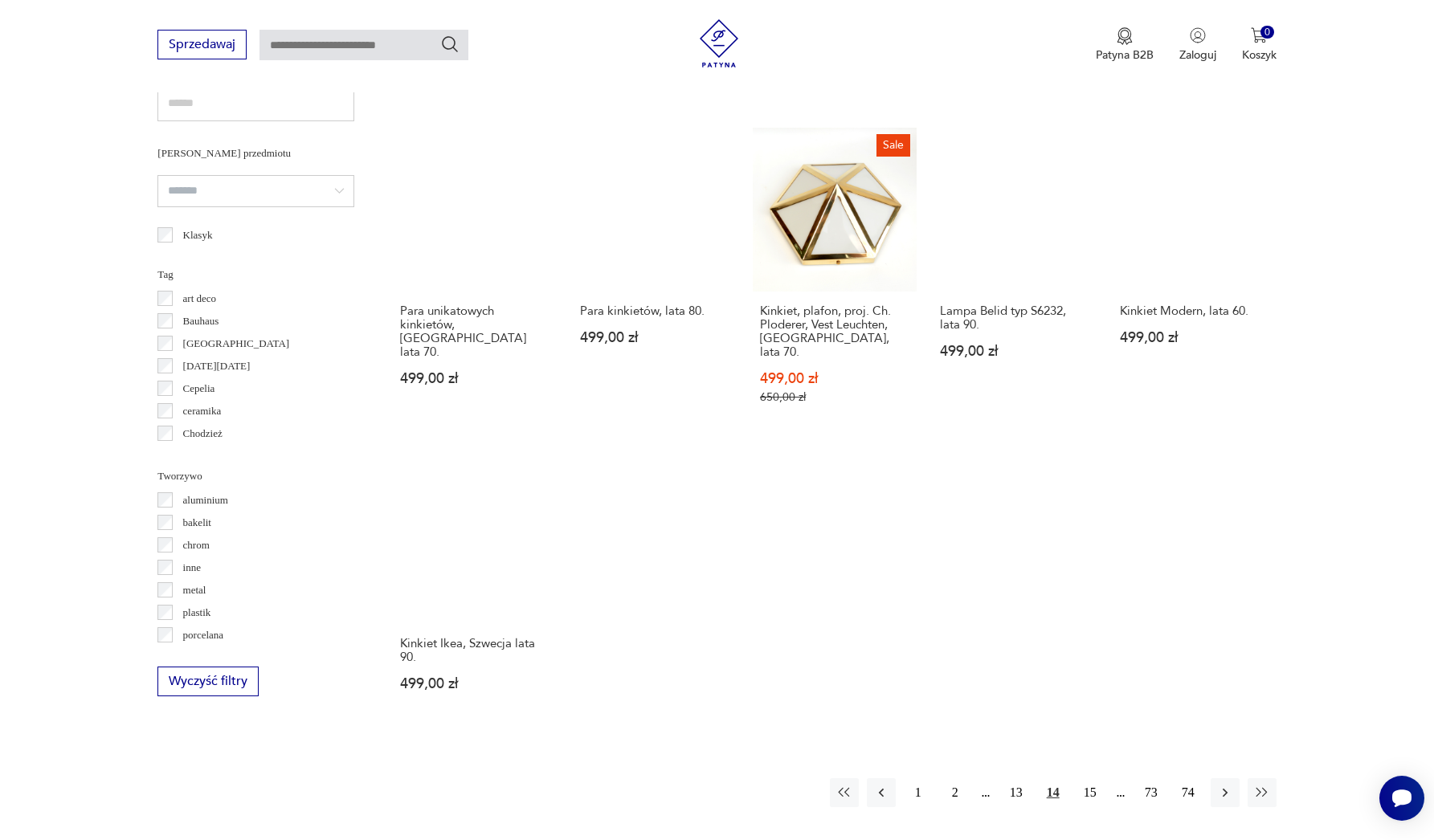
scroll to position [1322, 0]
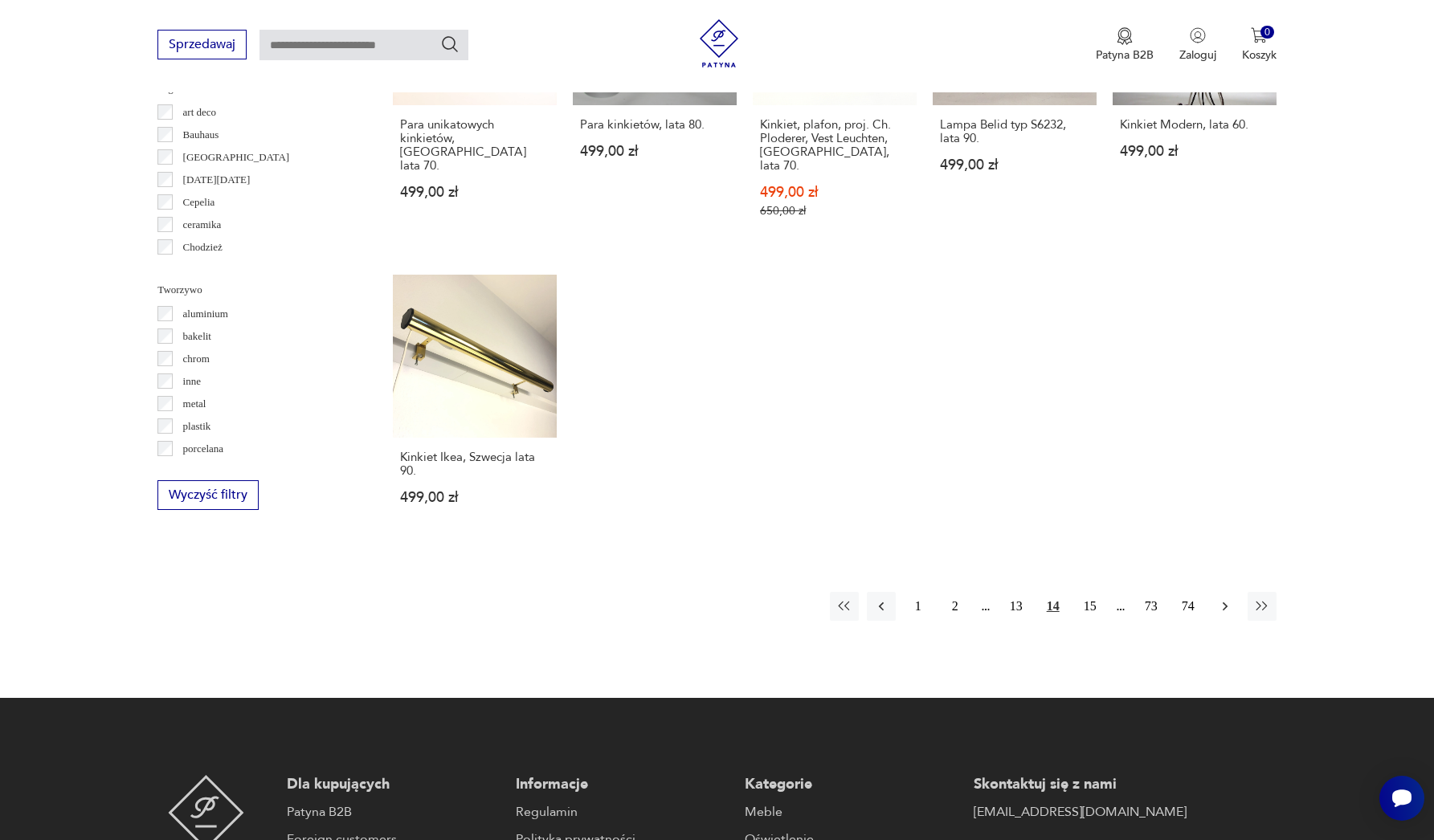
click at [1225, 599] on icon "button" at bounding box center [1225, 606] width 16 height 16
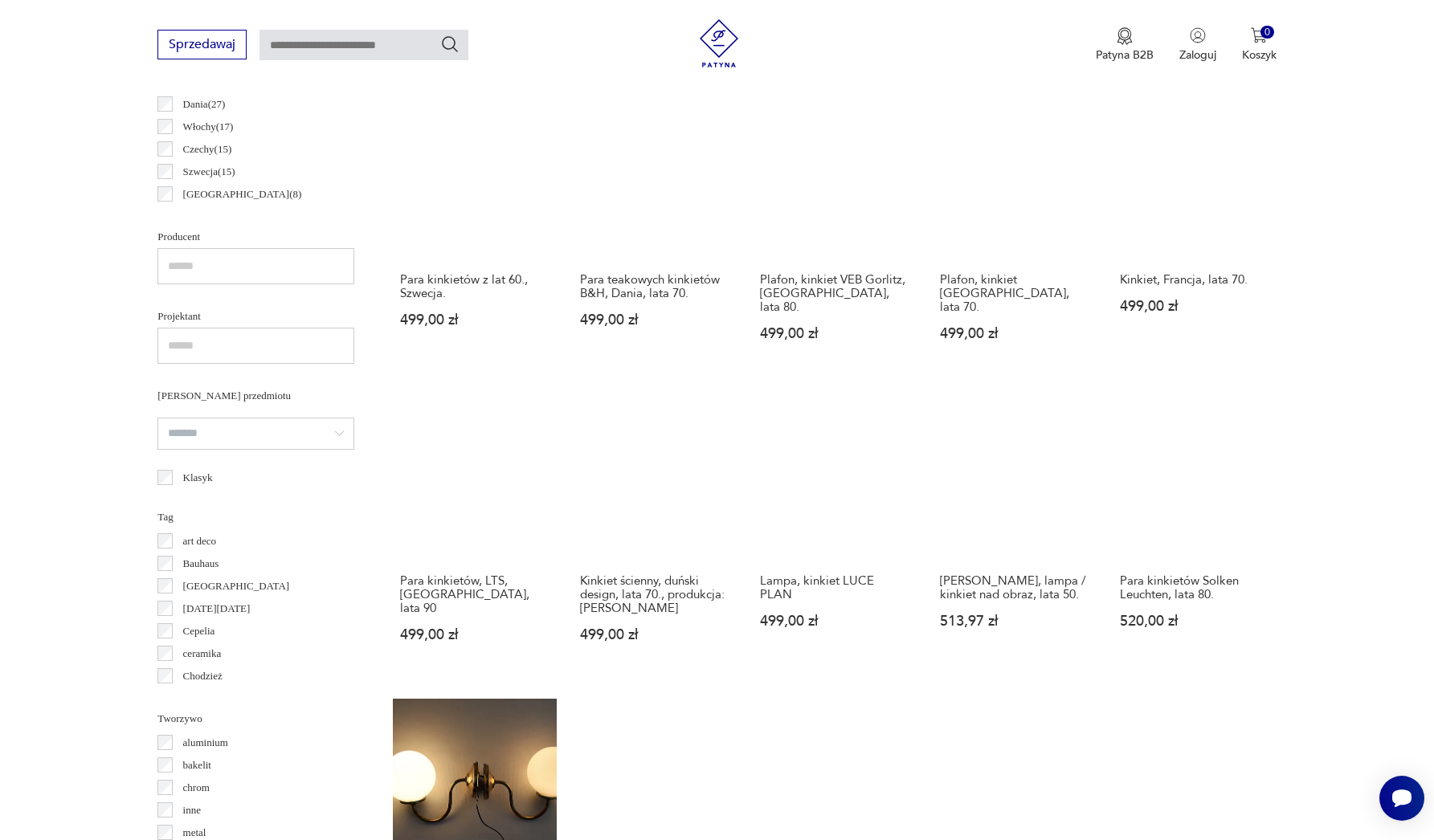
scroll to position [1197, 0]
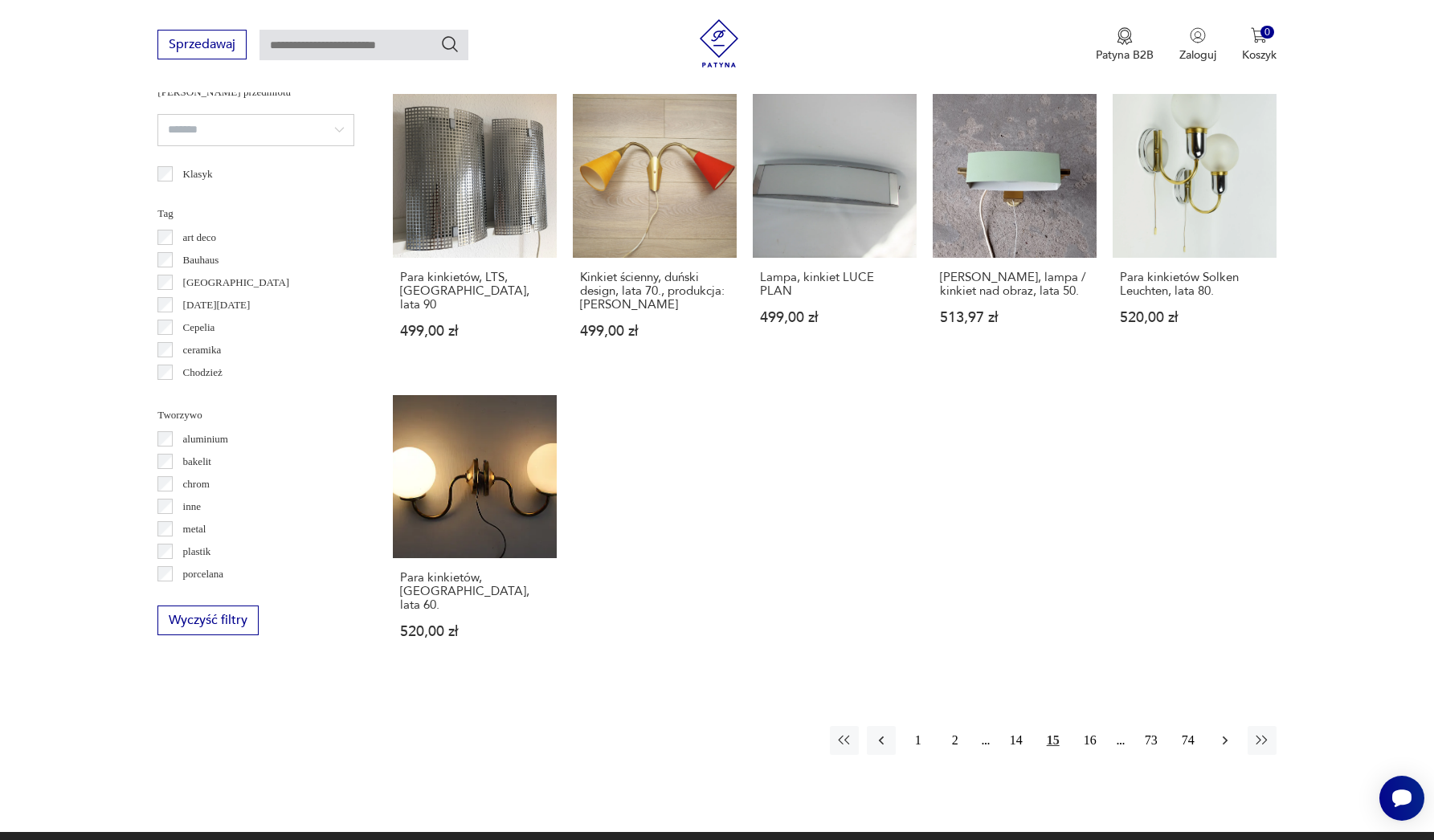
click at [1226, 733] on icon "button" at bounding box center [1225, 741] width 16 height 16
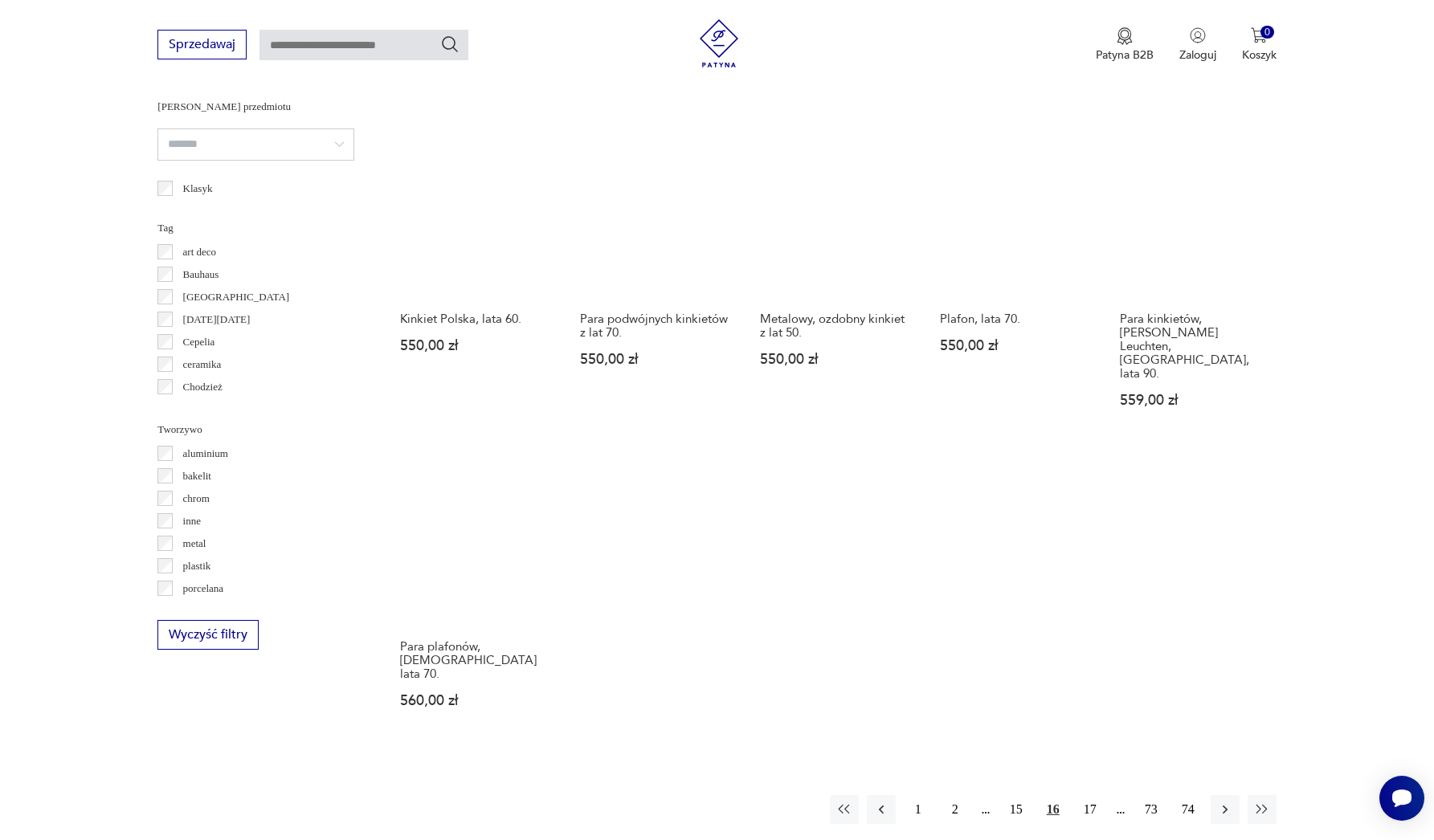
scroll to position [1273, 0]
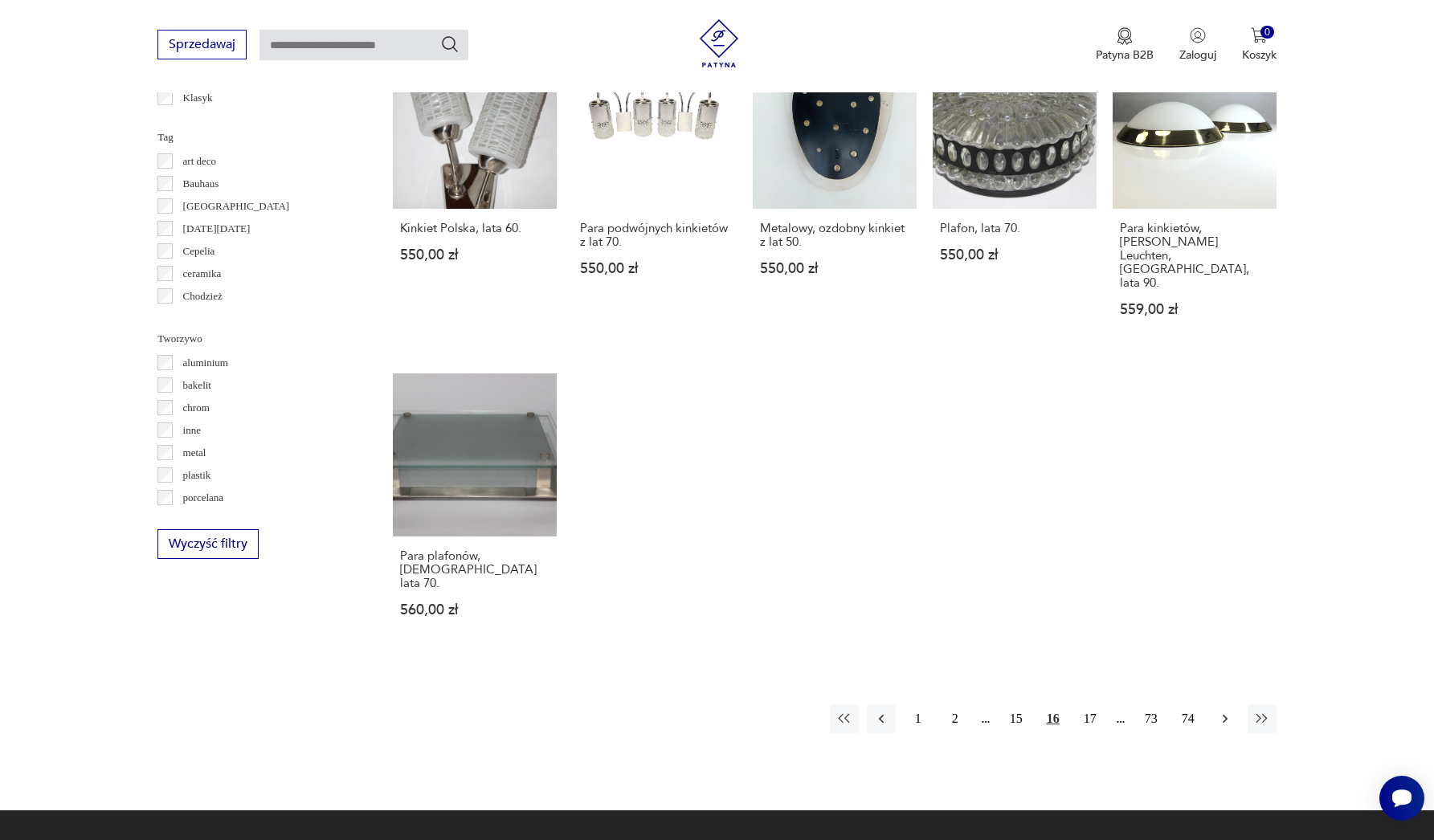
click at [1229, 711] on icon "button" at bounding box center [1225, 718] width 16 height 16
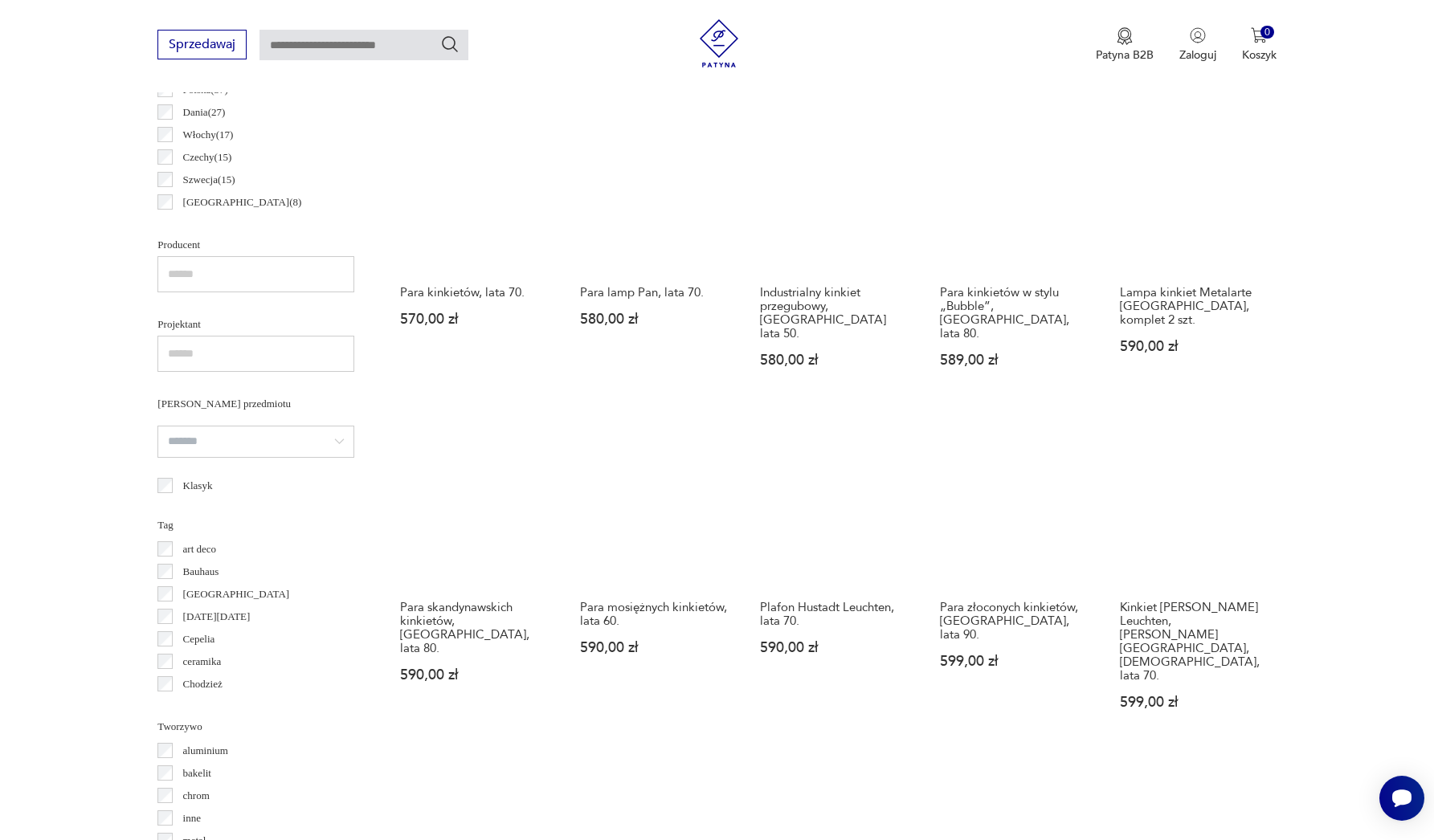
scroll to position [1180, 0]
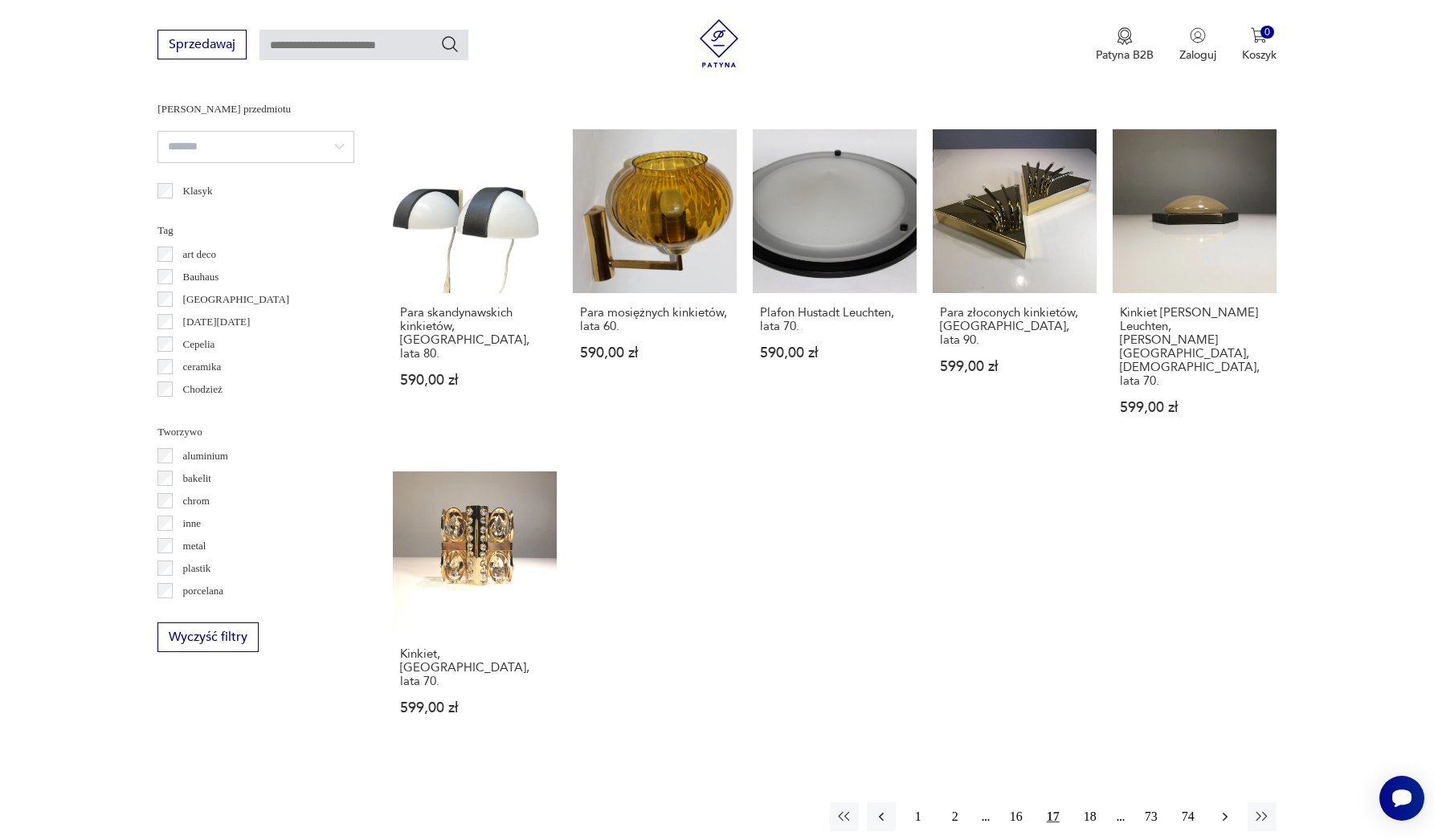
click at [1222, 809] on icon "button" at bounding box center [1225, 816] width 16 height 16
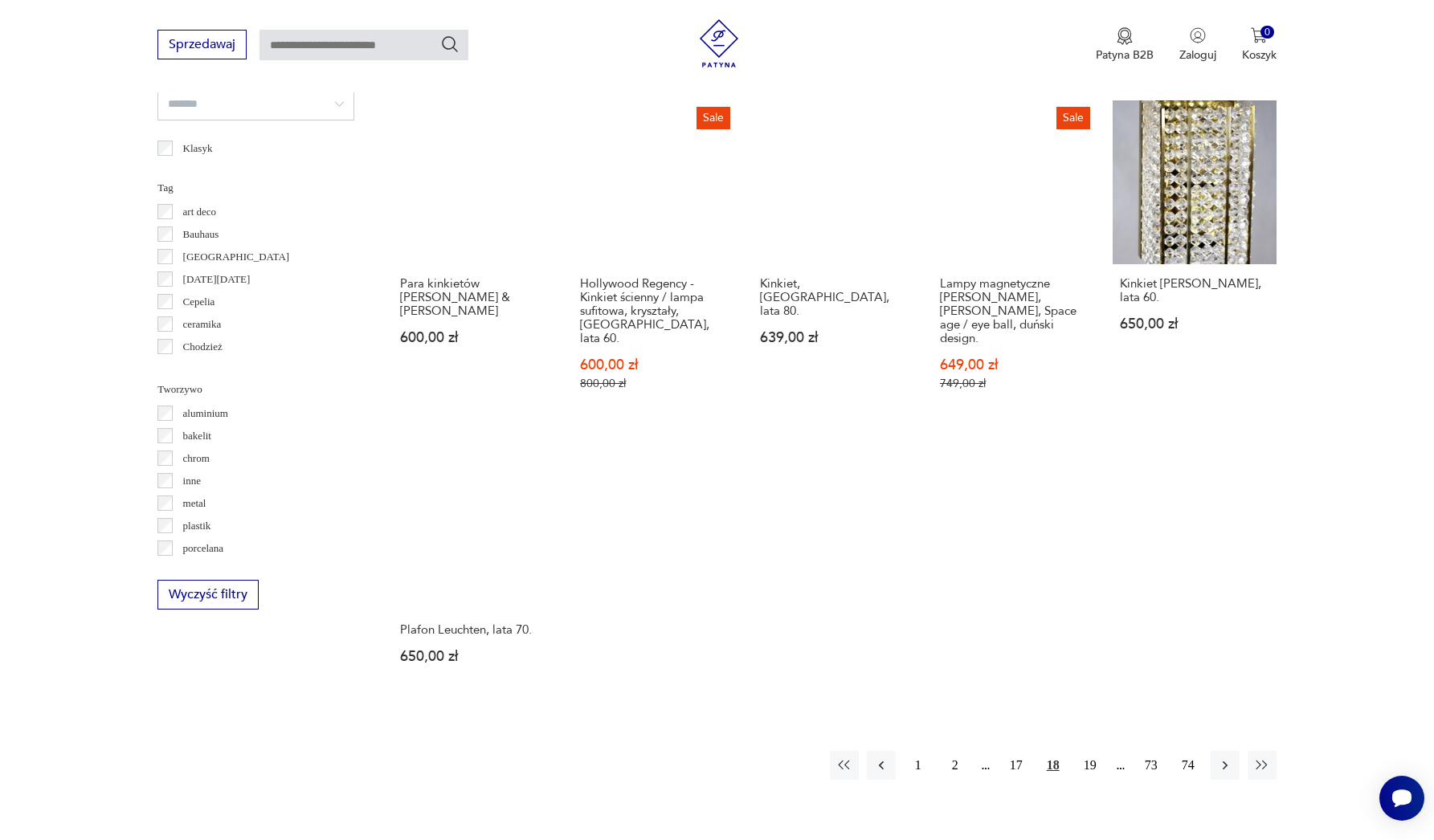
scroll to position [1314, 0]
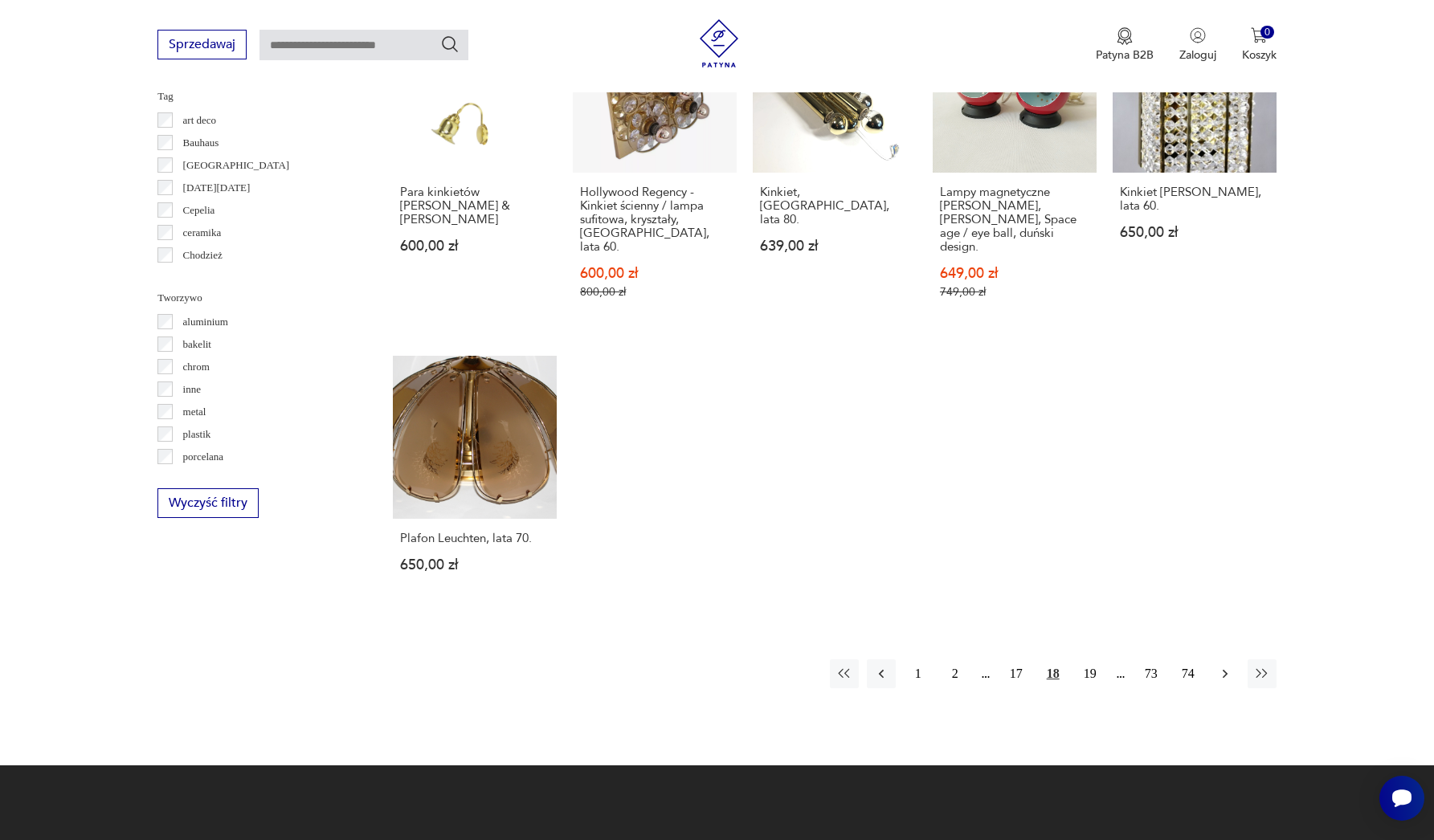
click at [1229, 666] on icon "button" at bounding box center [1225, 673] width 16 height 16
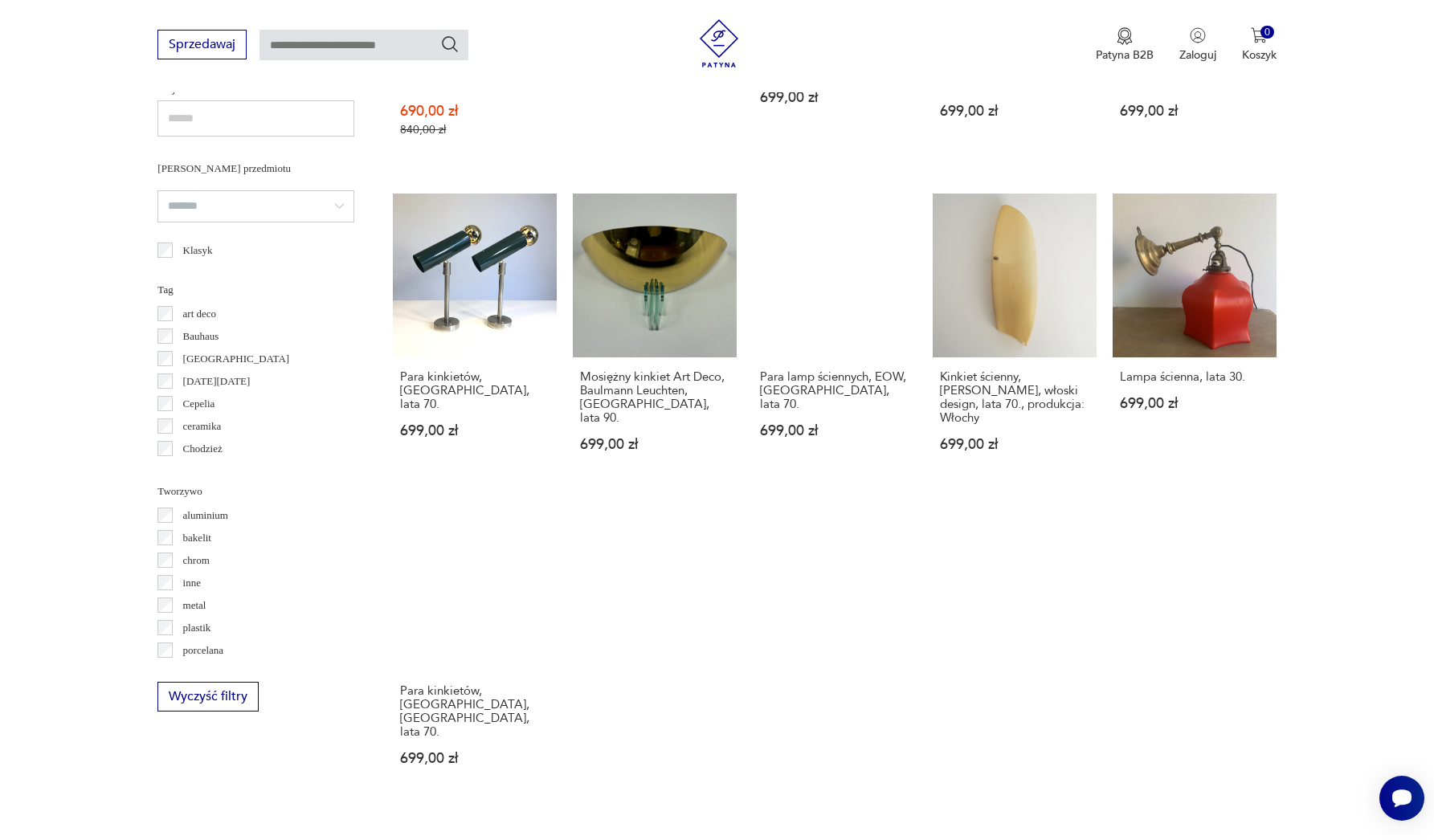
scroll to position [1178, 0]
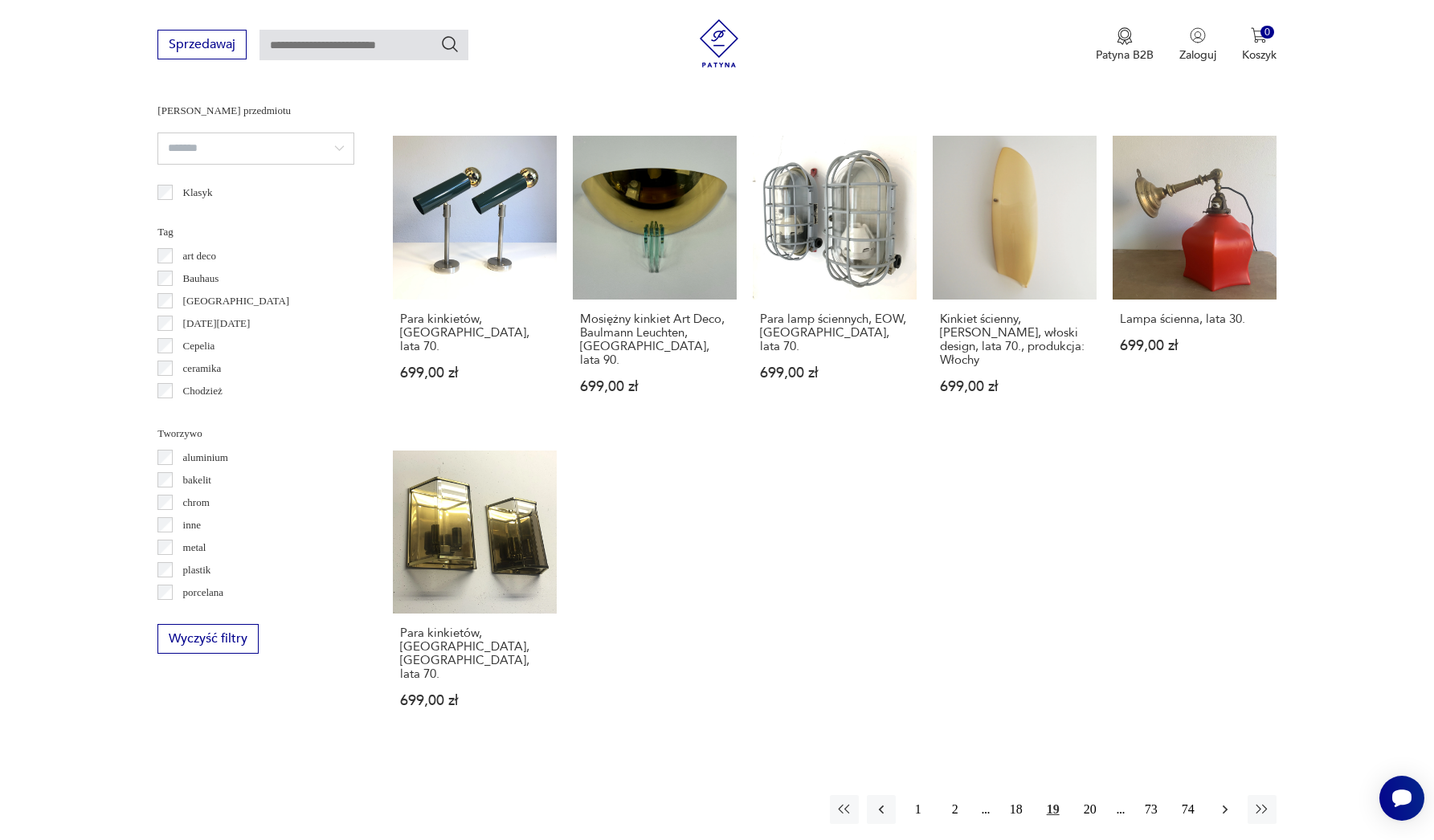
click at [1232, 802] on icon "button" at bounding box center [1225, 809] width 16 height 16
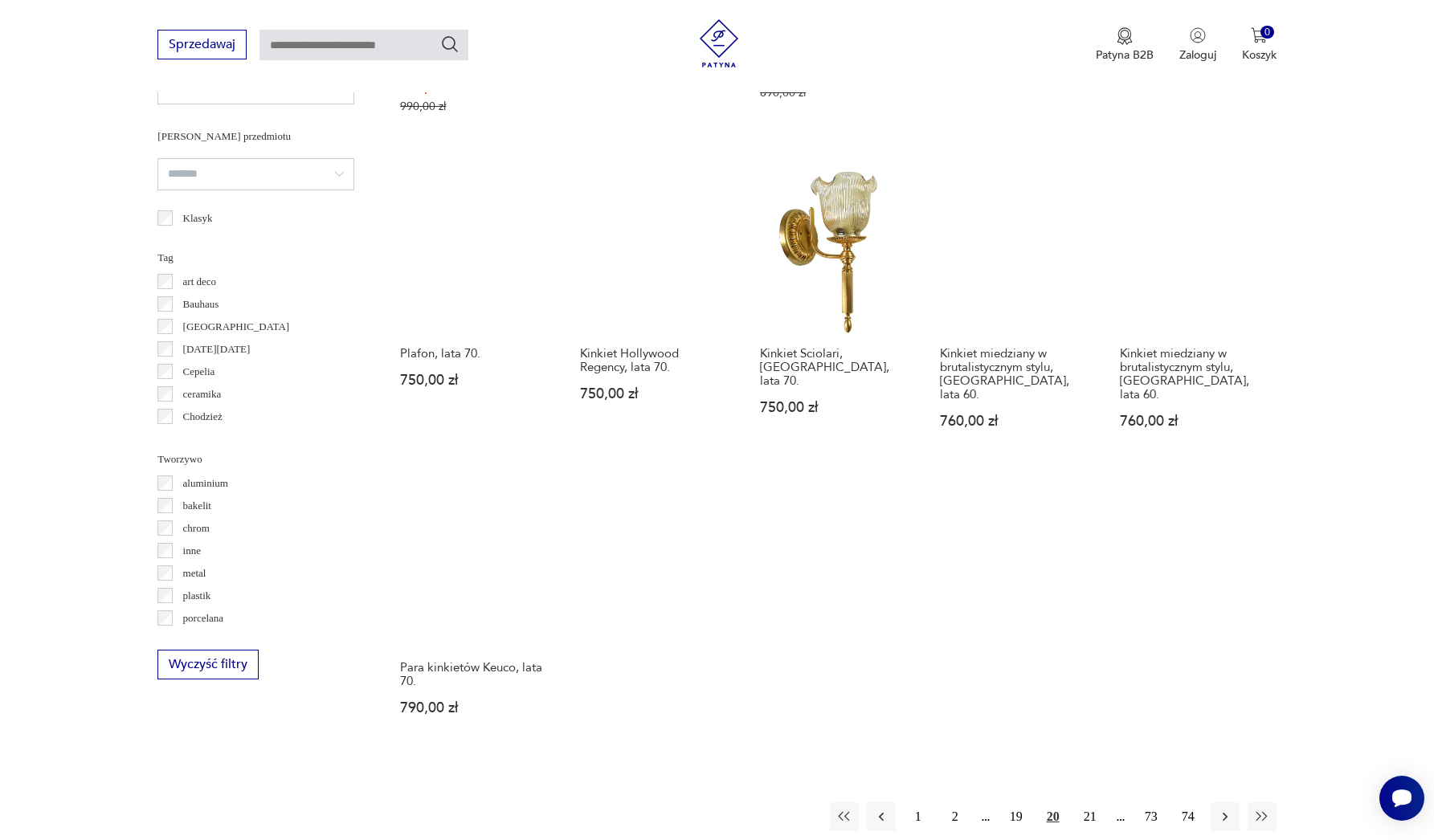
scroll to position [1166, 0]
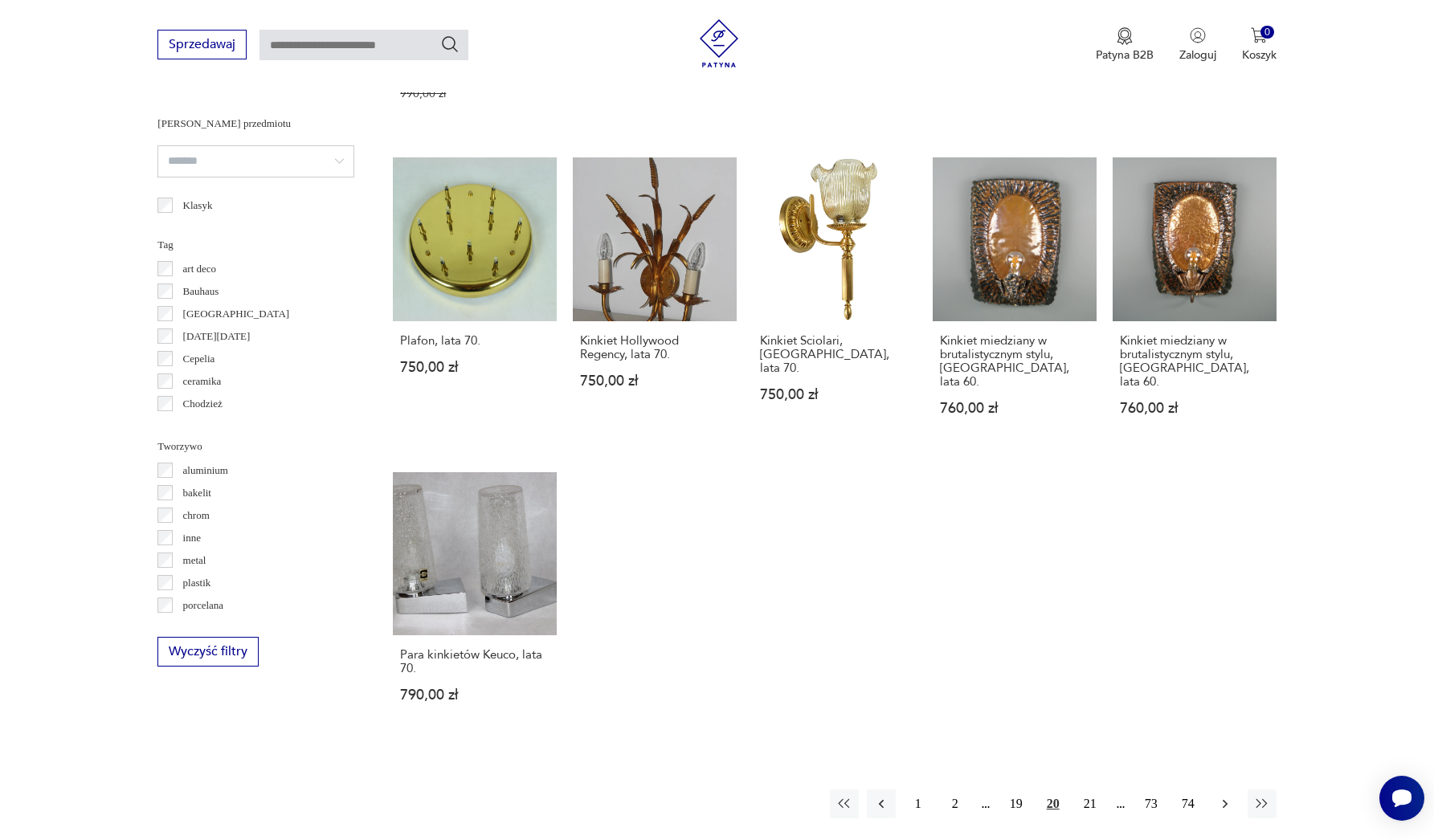
click at [1222, 796] on icon "button" at bounding box center [1225, 803] width 16 height 16
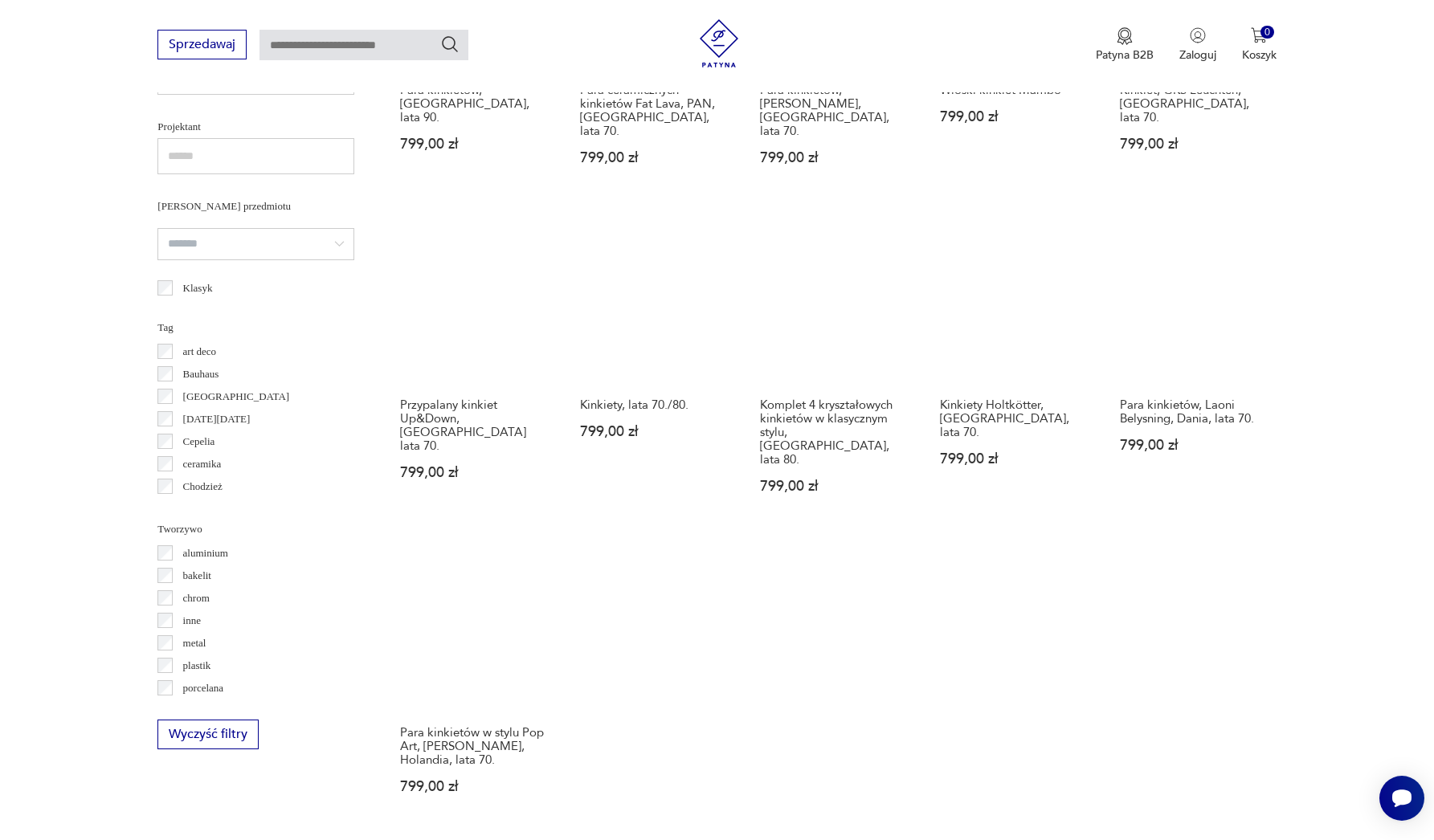
scroll to position [1388, 0]
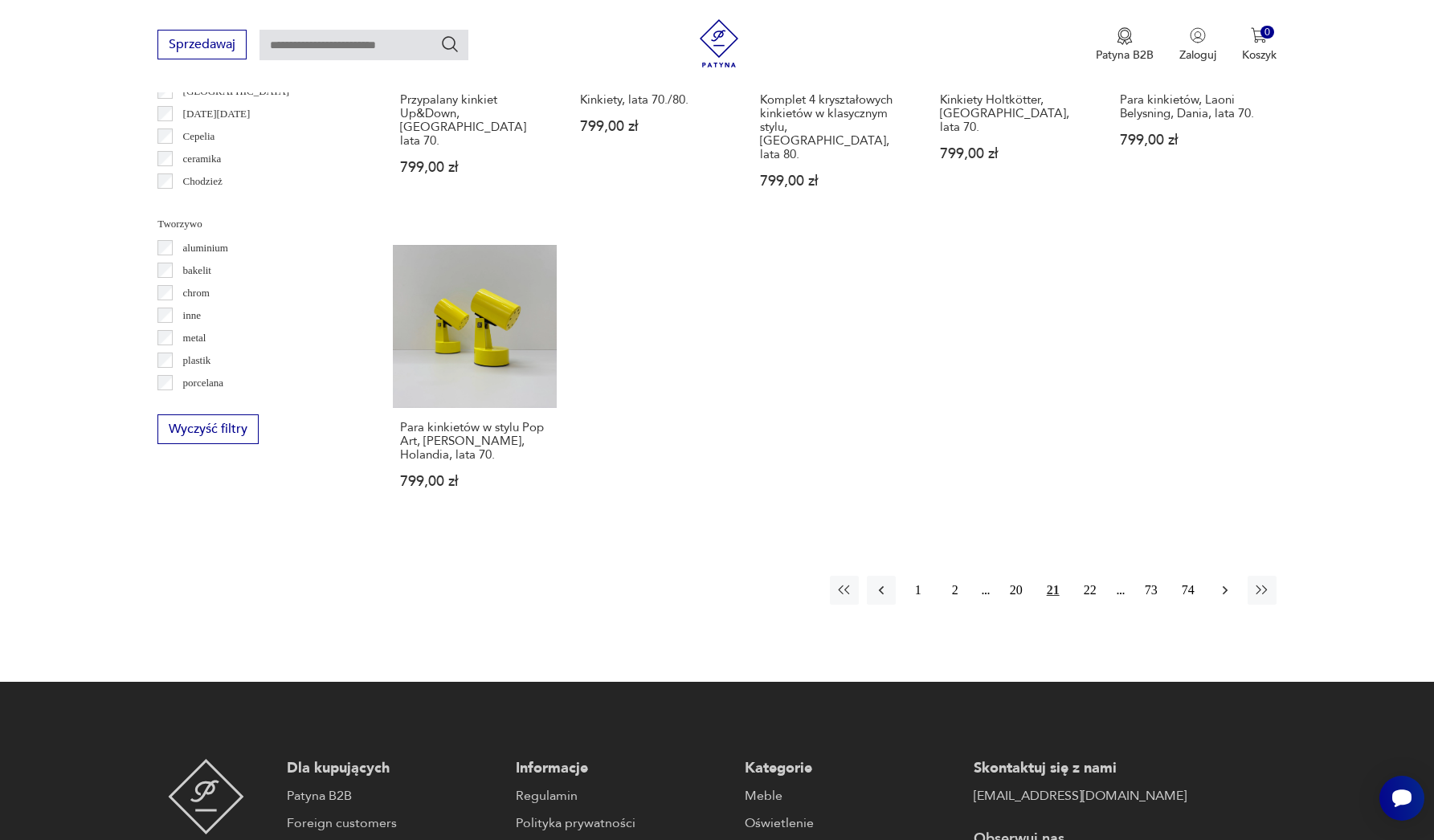
click at [1219, 582] on icon "button" at bounding box center [1225, 590] width 16 height 16
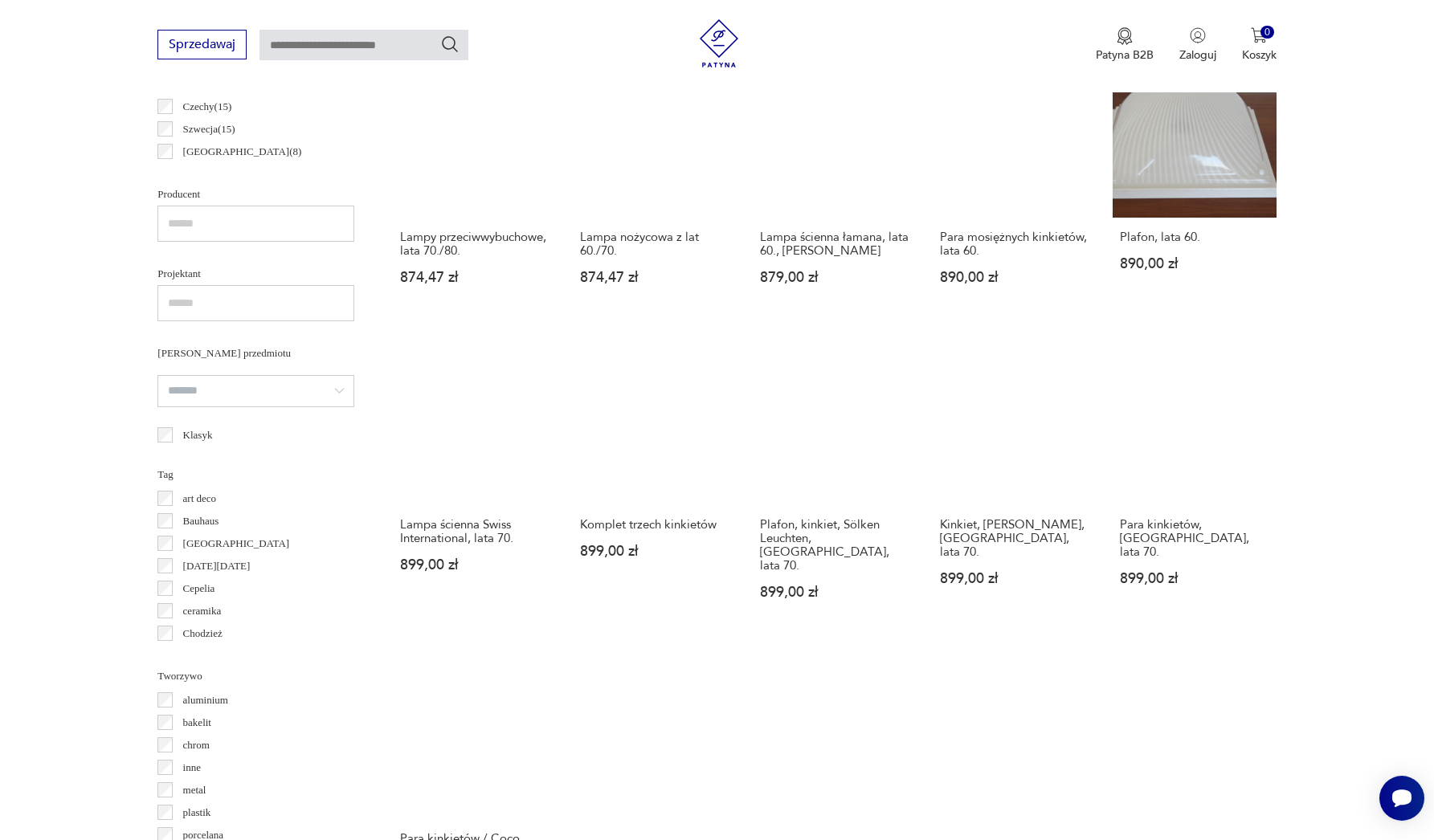
scroll to position [1145, 0]
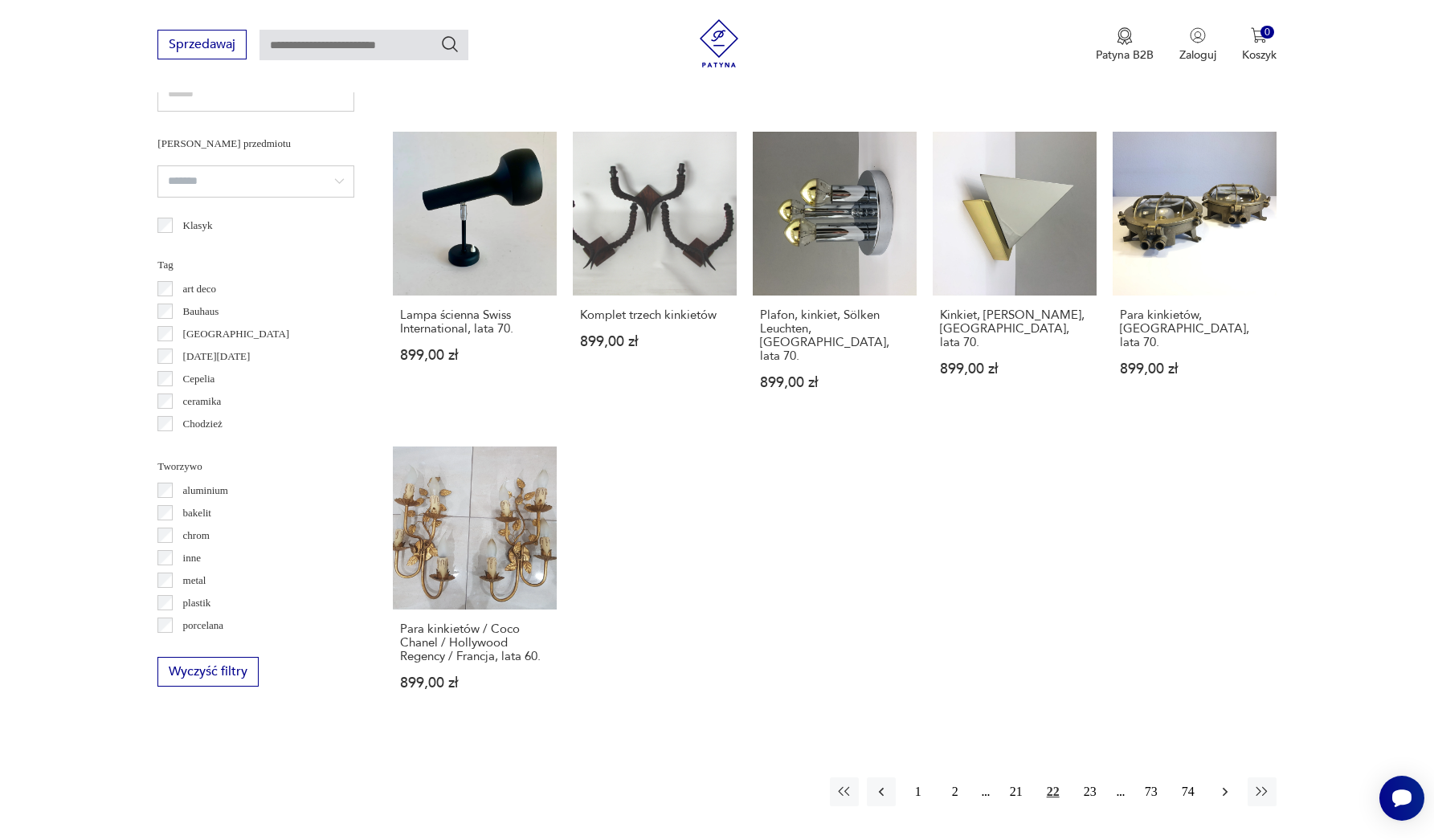
click at [1218, 784] on icon "button" at bounding box center [1225, 792] width 16 height 16
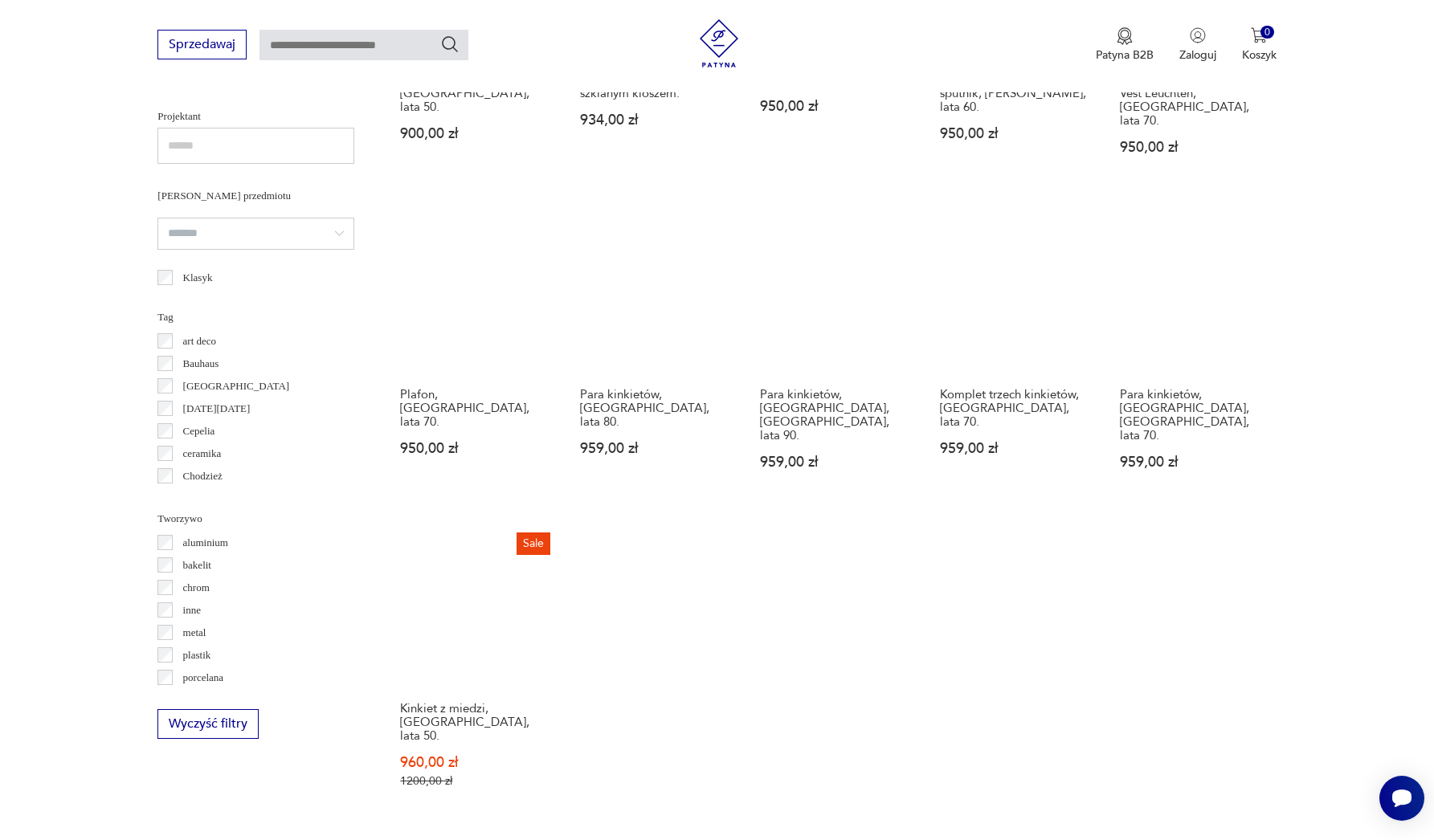
scroll to position [1372, 0]
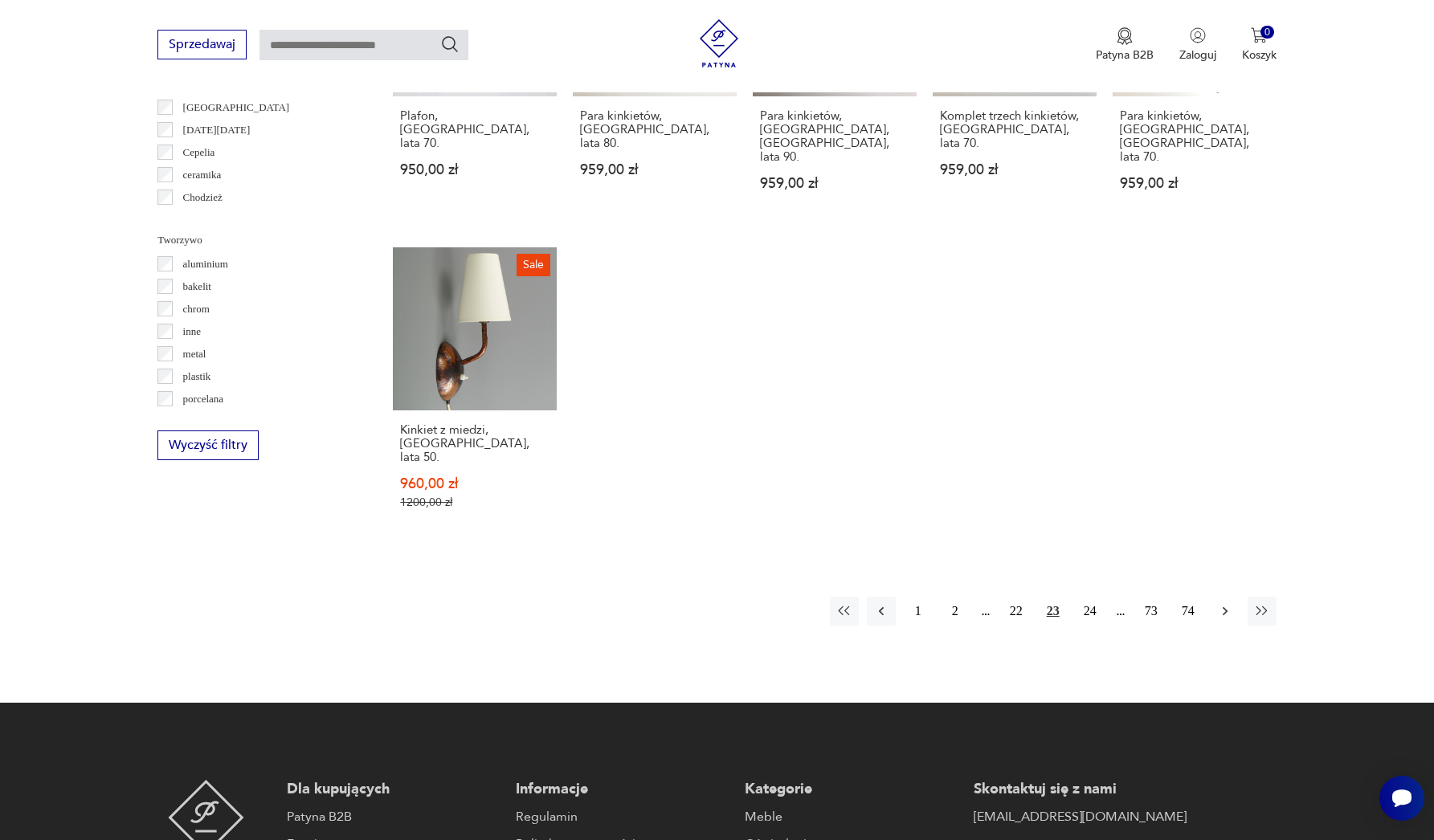
click at [1226, 604] on icon "button" at bounding box center [1225, 611] width 16 height 16
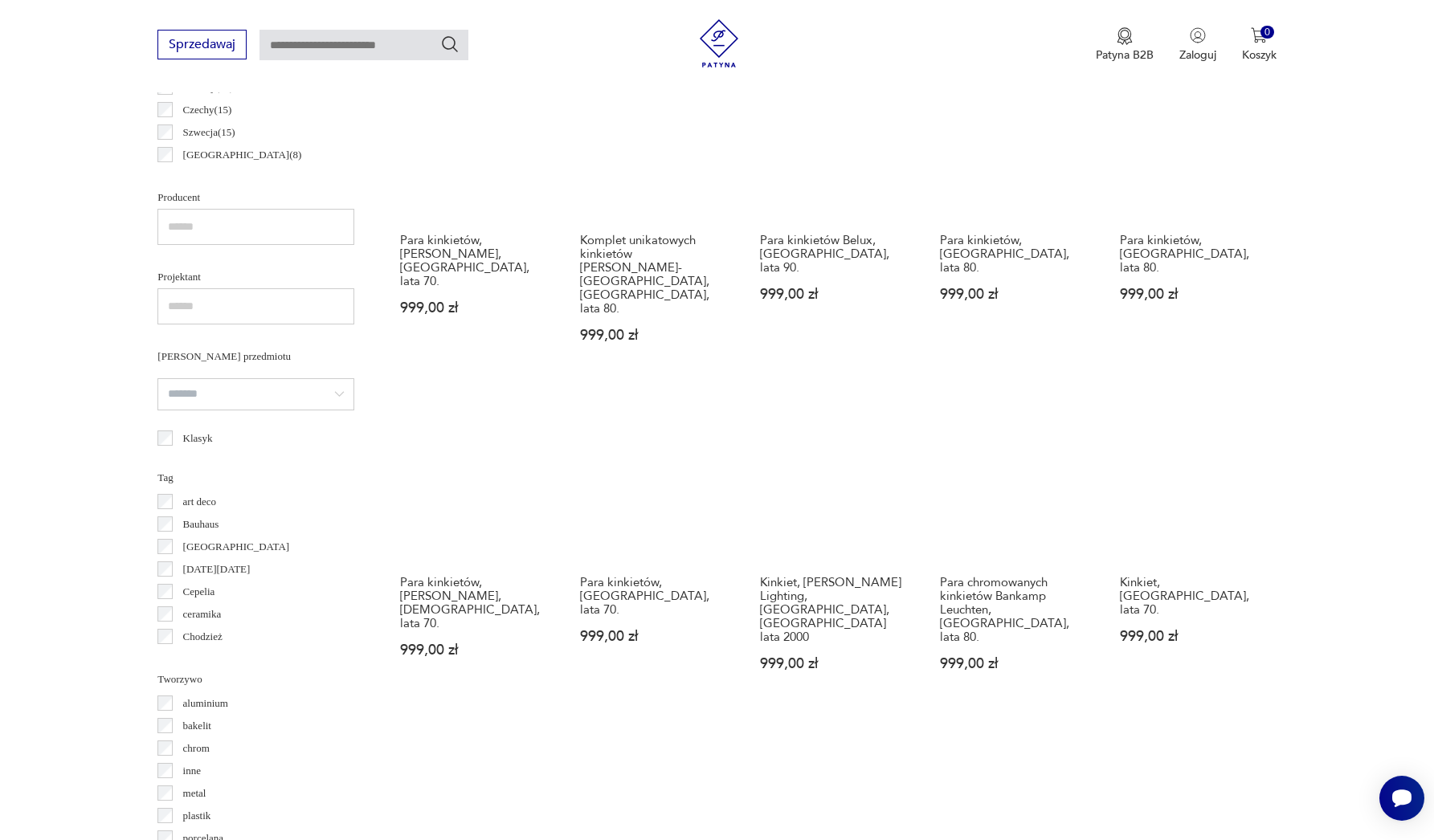
scroll to position [1323, 0]
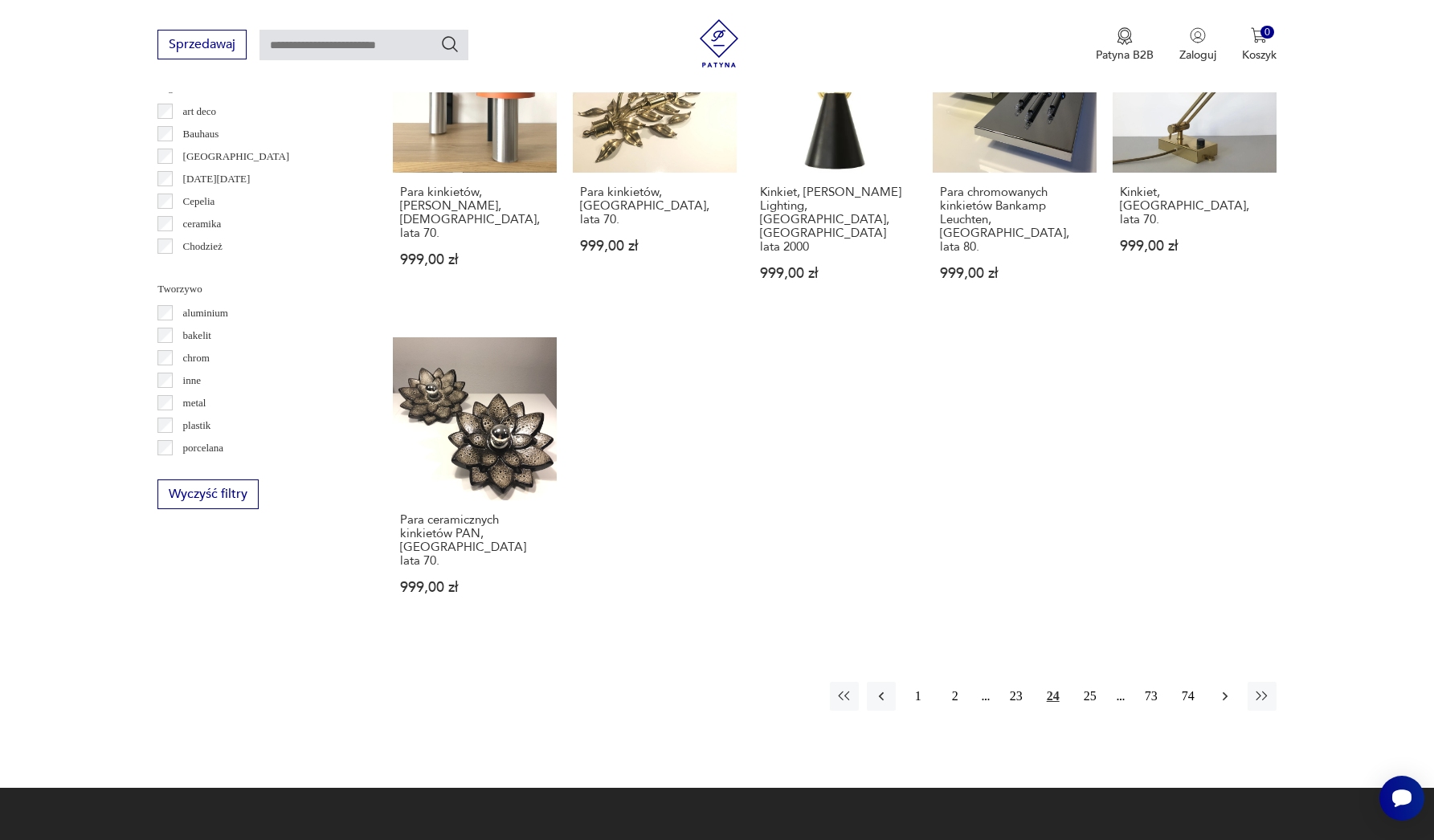
click at [1232, 689] on icon "button" at bounding box center [1225, 696] width 16 height 16
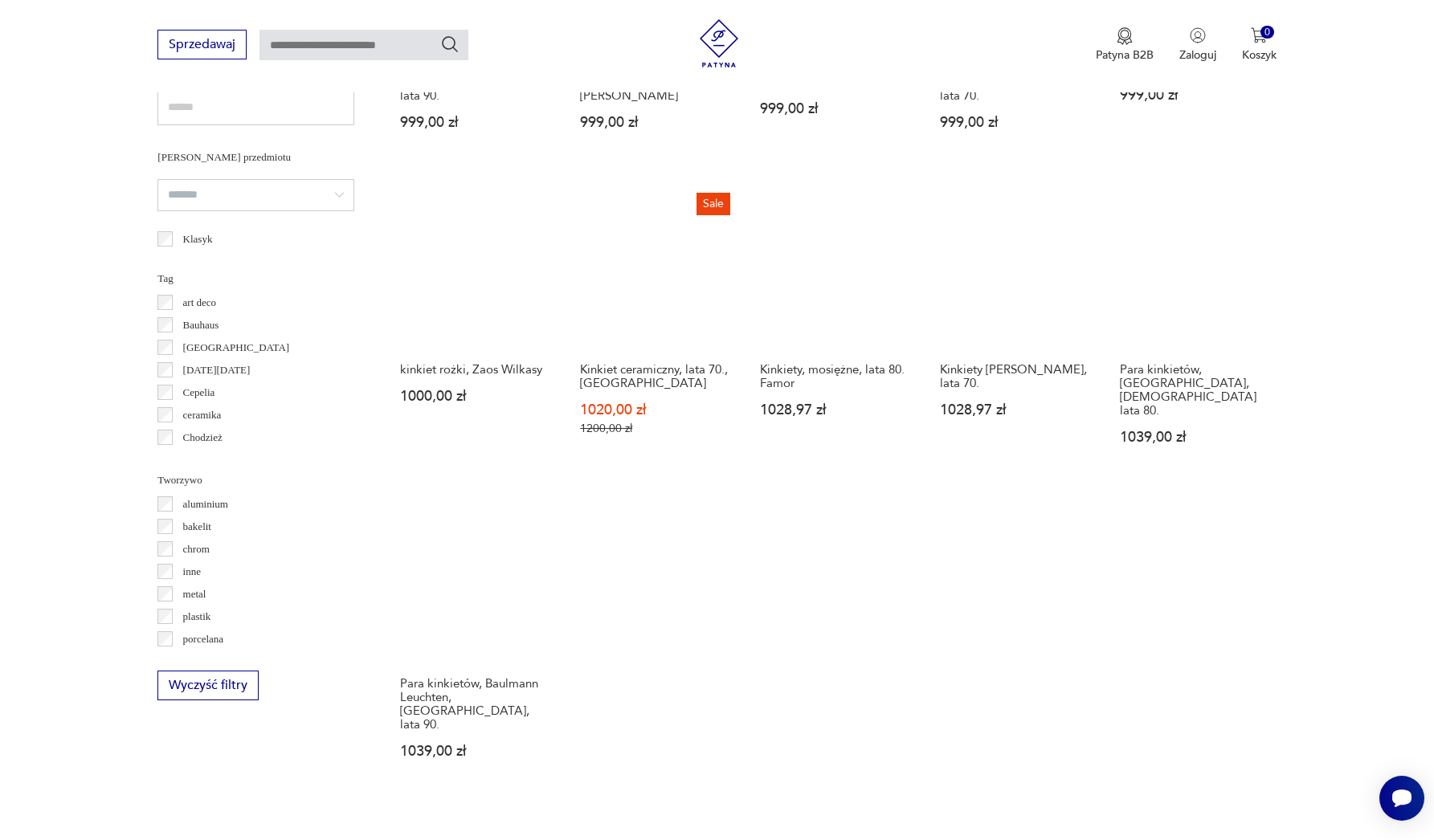
scroll to position [1318, 0]
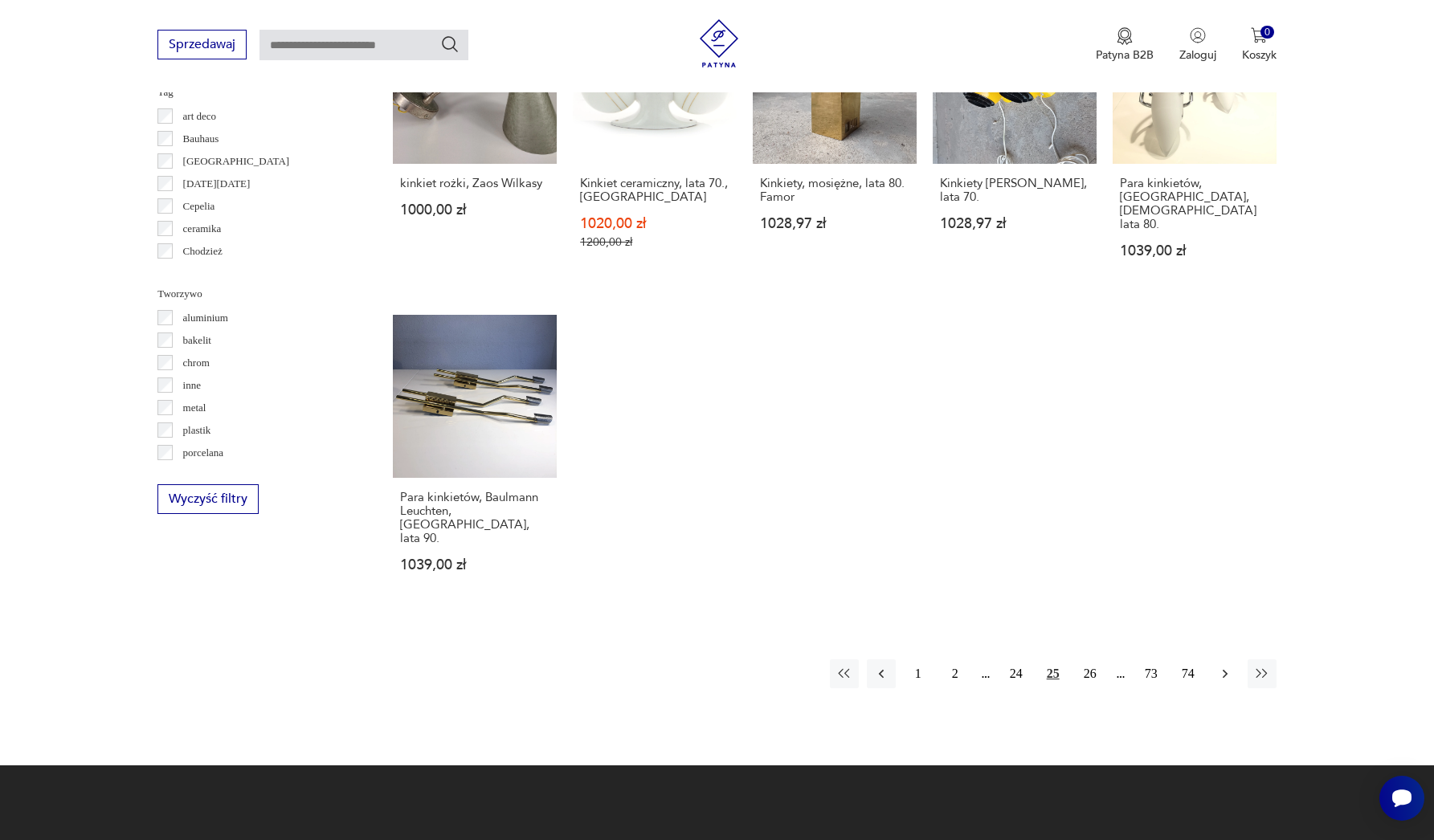
click at [1222, 666] on icon "button" at bounding box center [1225, 673] width 16 height 16
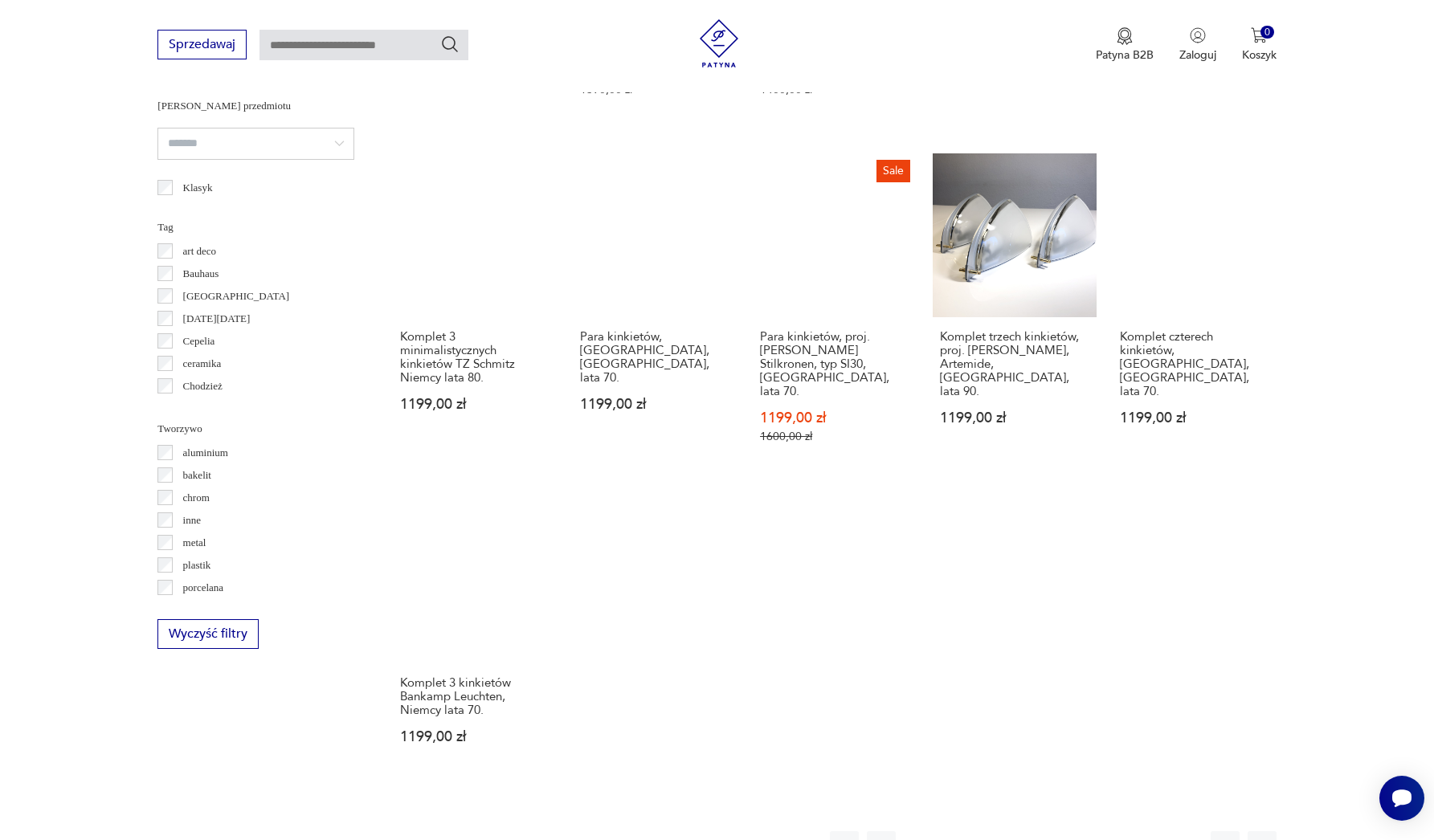
scroll to position [1365, 0]
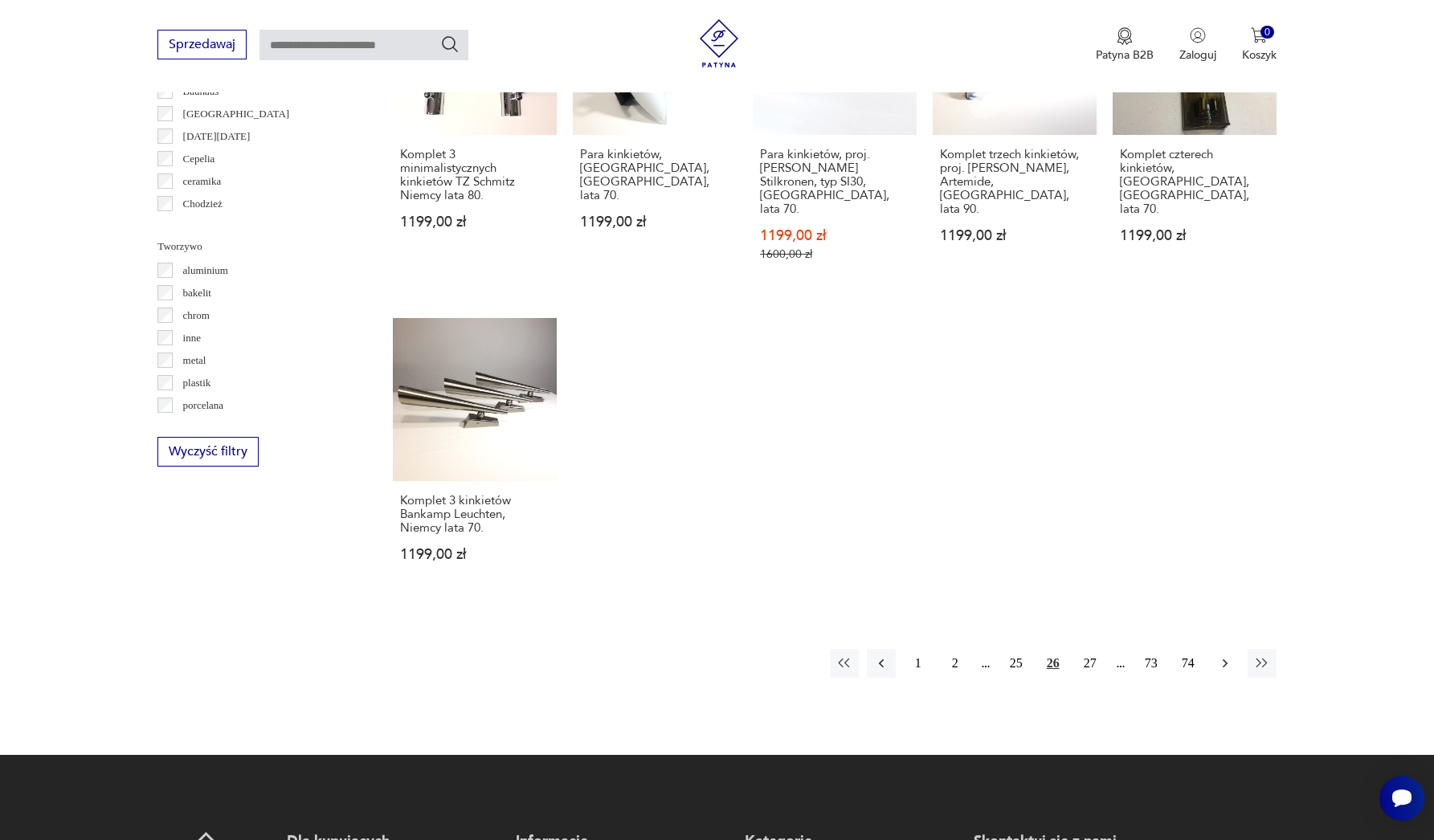
click at [1231, 656] on icon "button" at bounding box center [1225, 663] width 16 height 16
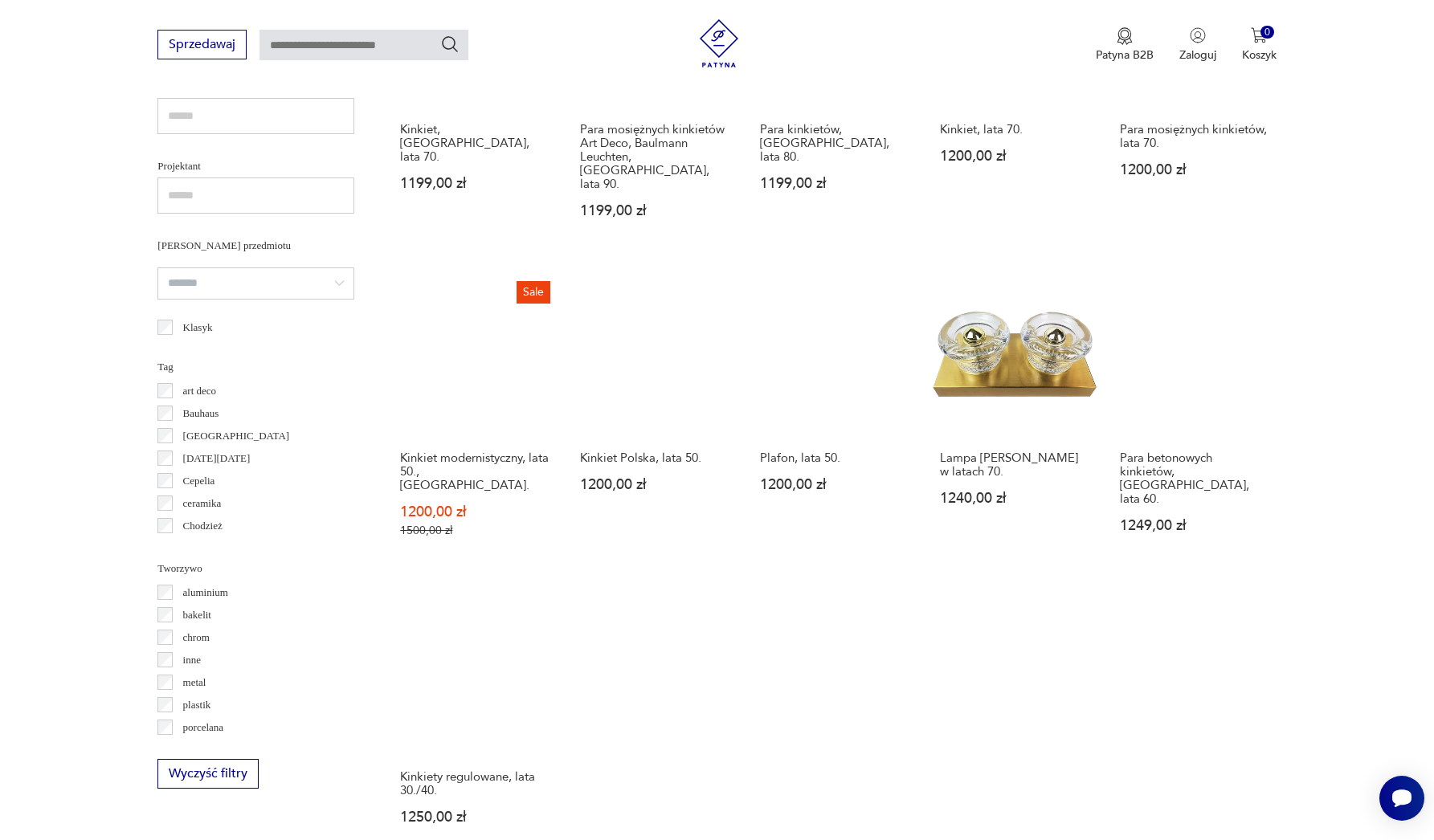
scroll to position [1337, 0]
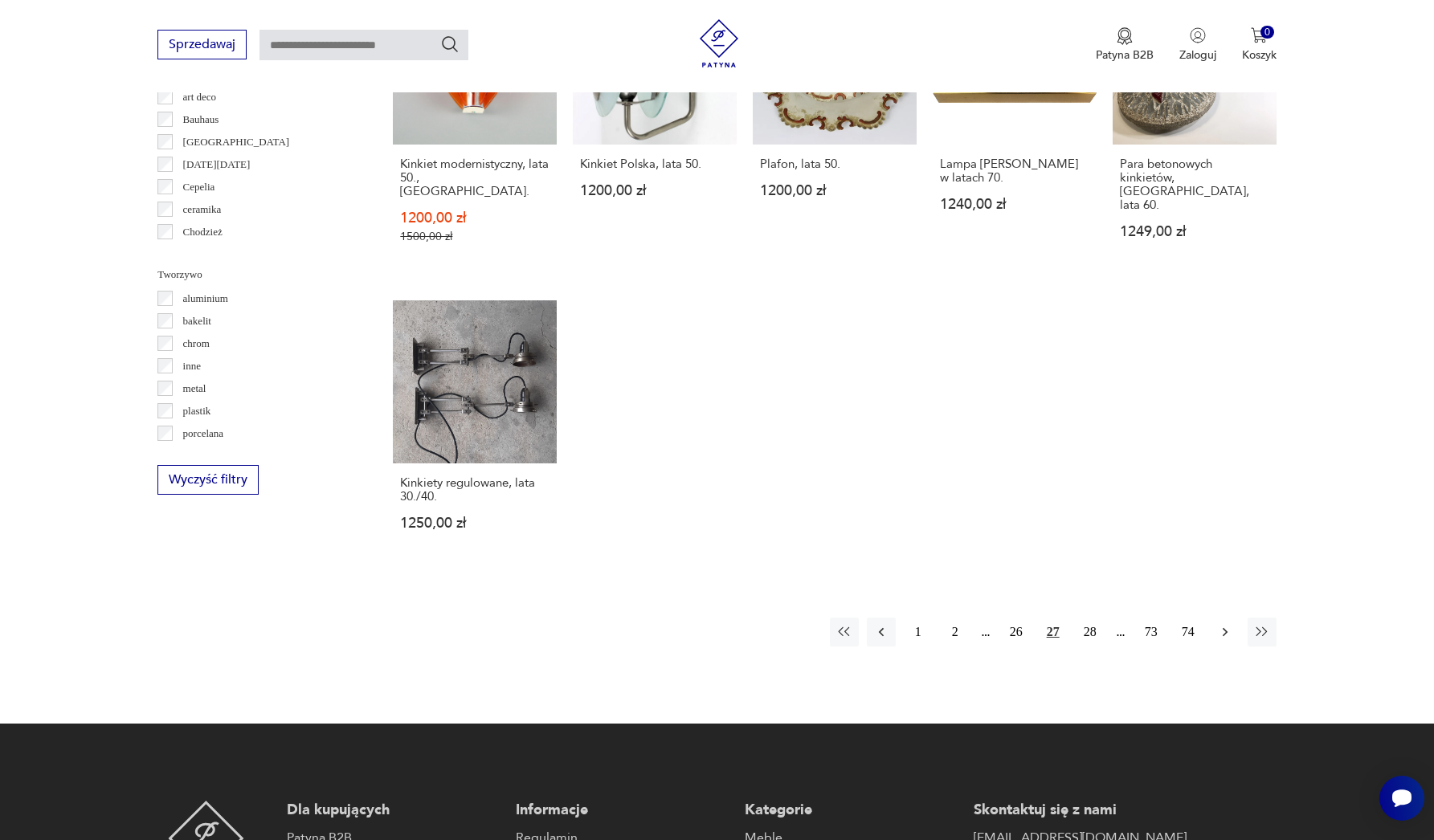
click at [1223, 624] on icon "button" at bounding box center [1225, 632] width 16 height 16
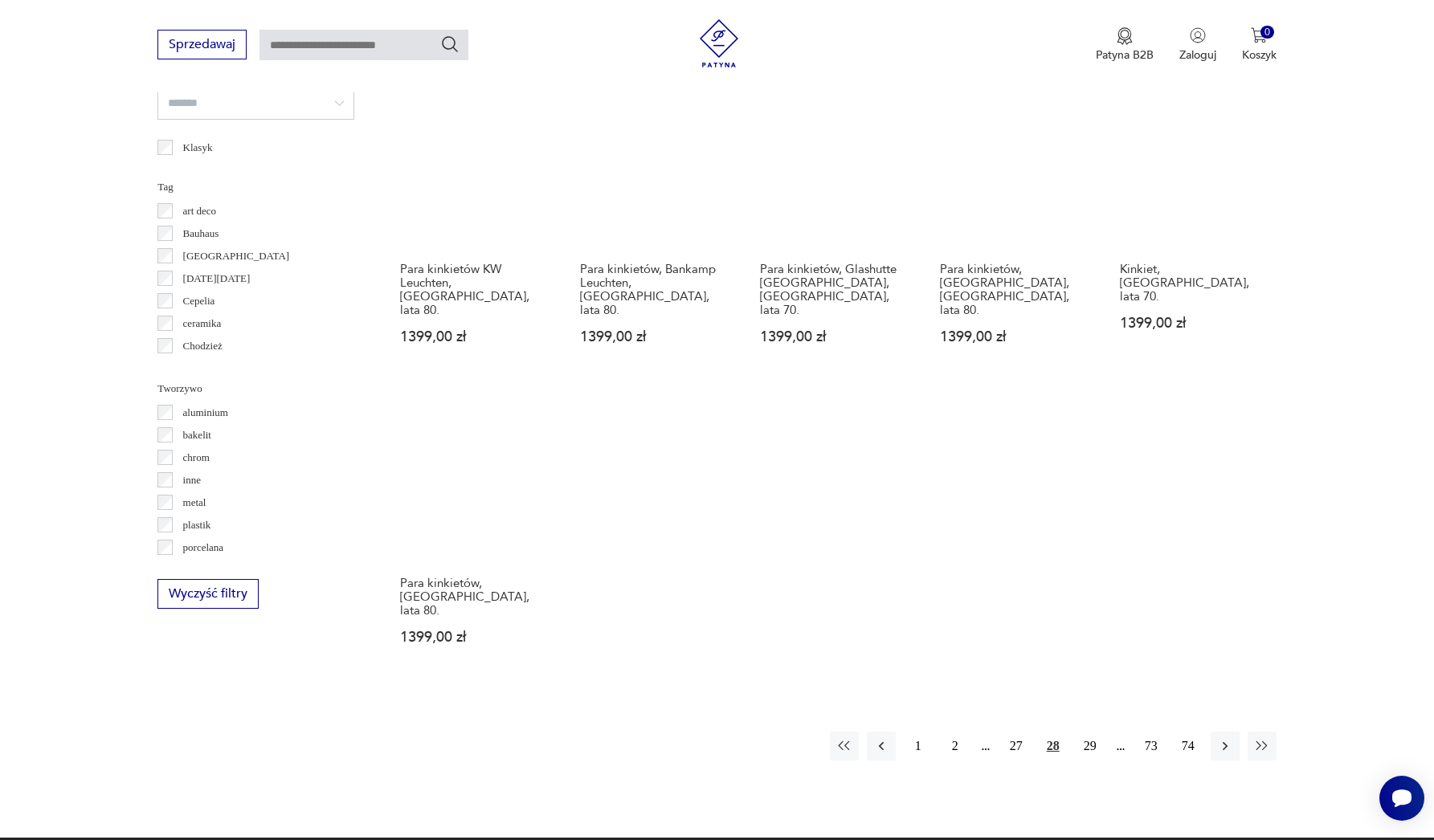
scroll to position [1405, 0]
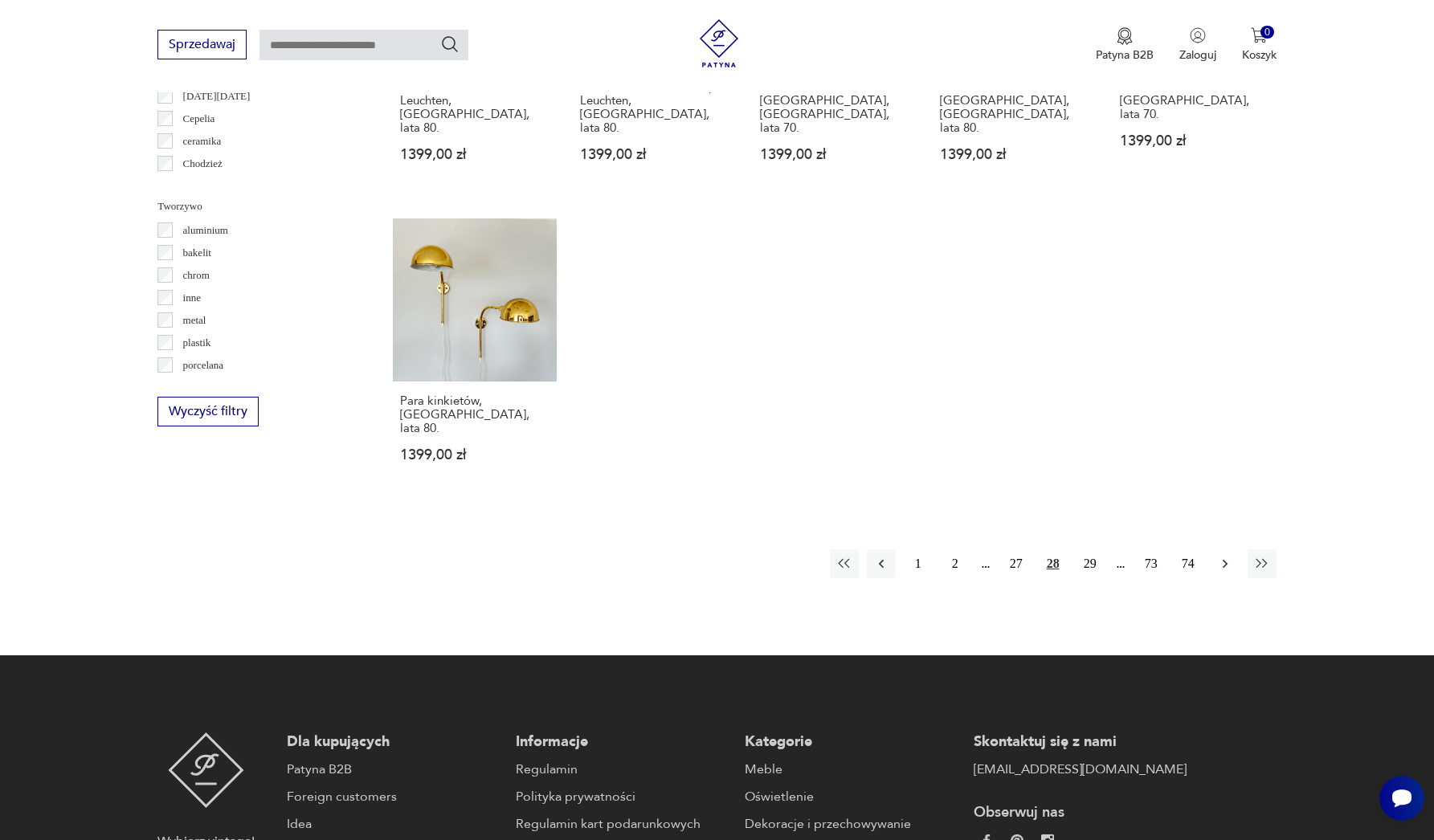
click at [1231, 556] on icon "button" at bounding box center [1225, 564] width 16 height 16
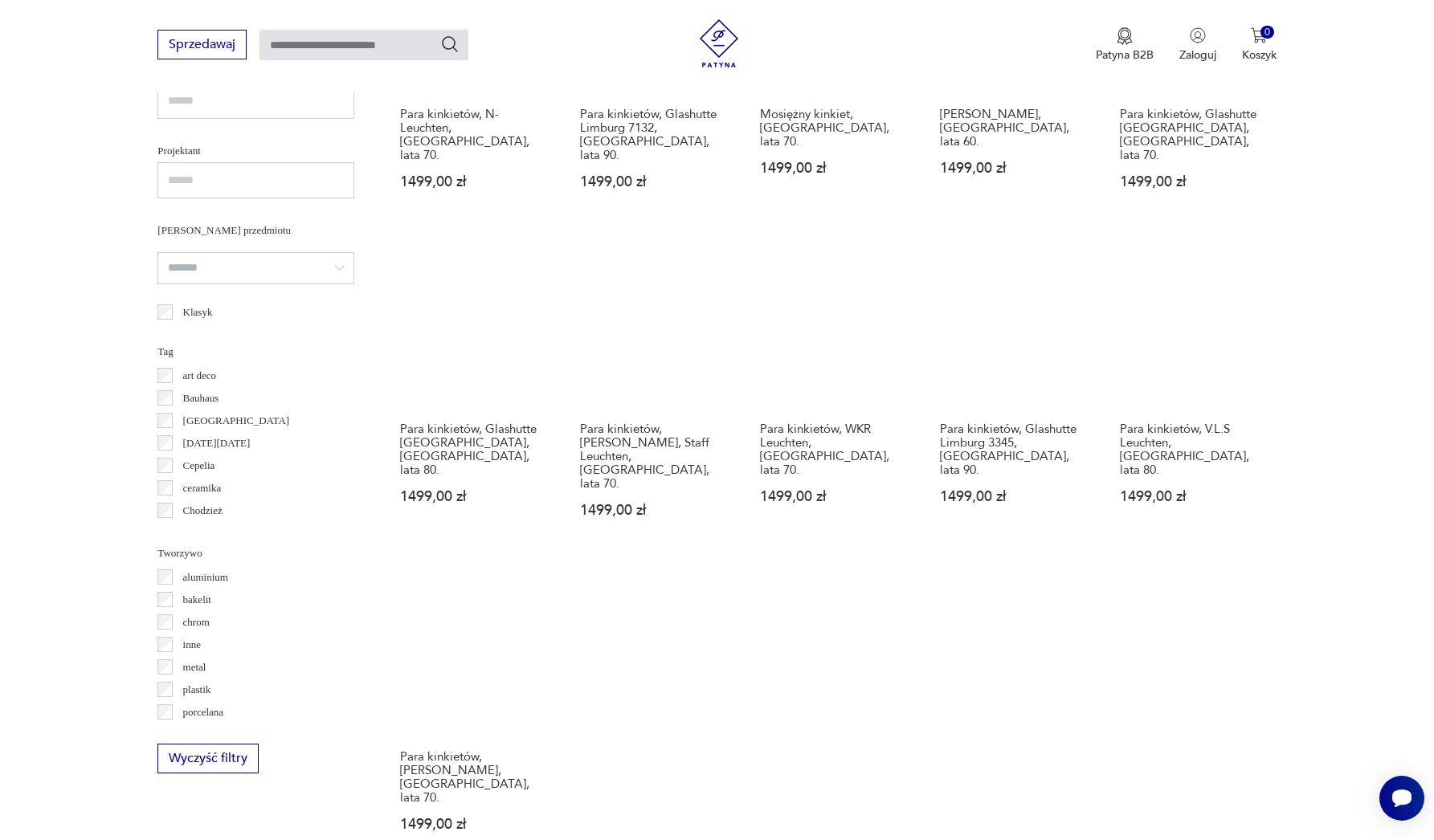
scroll to position [1442, 0]
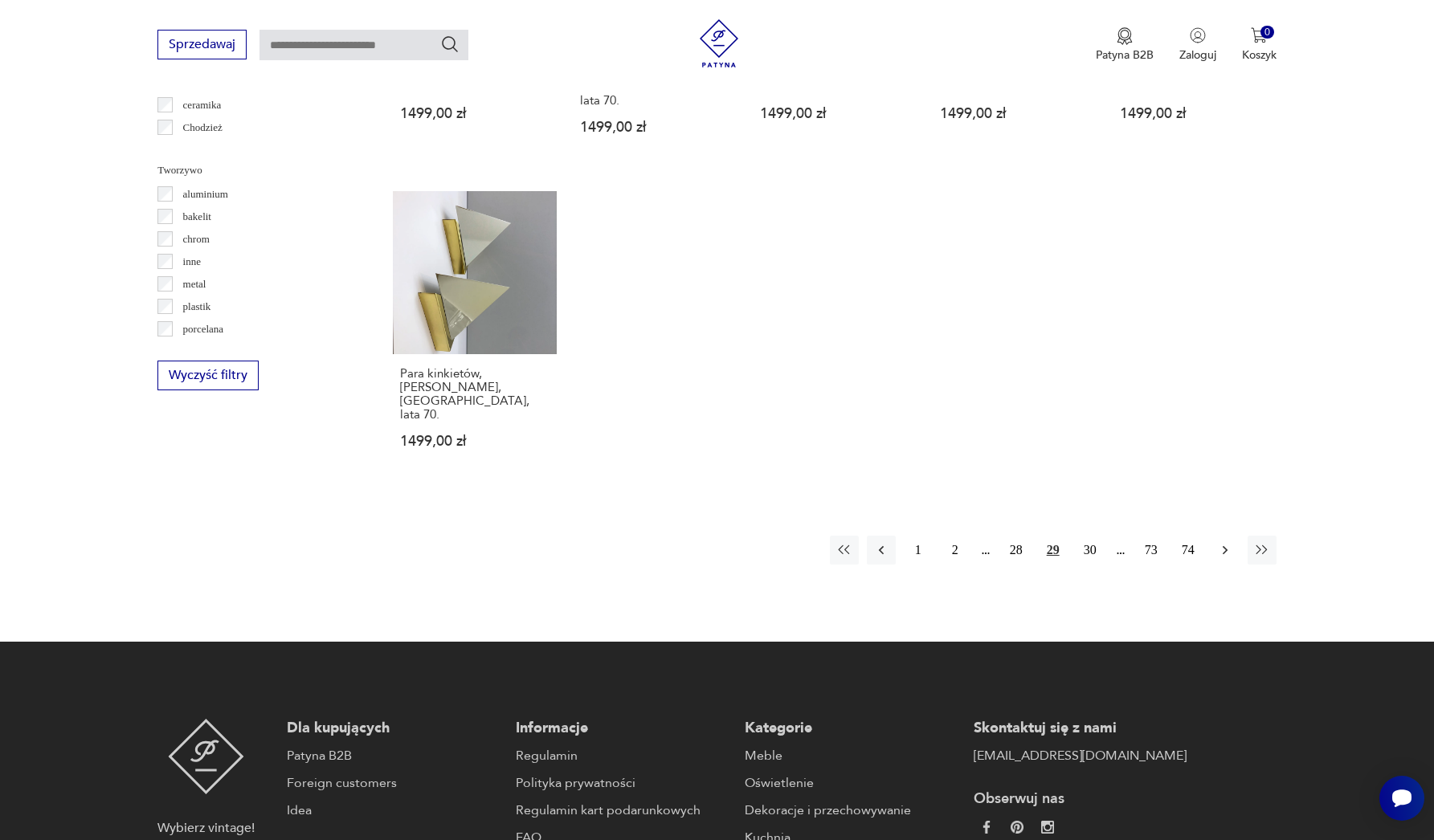
click at [1228, 536] on button "button" at bounding box center [1226, 550] width 29 height 29
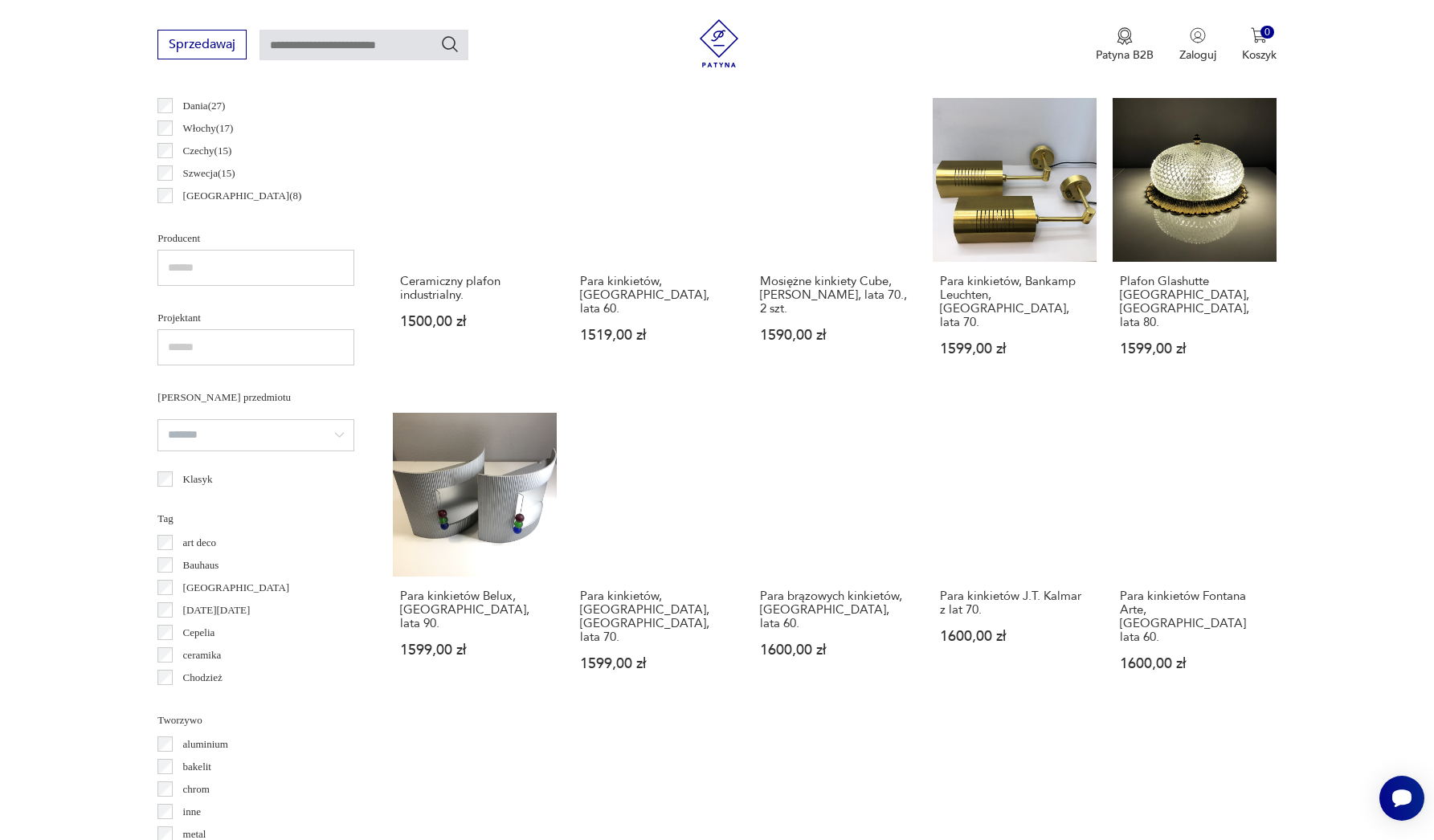
scroll to position [1278, 0]
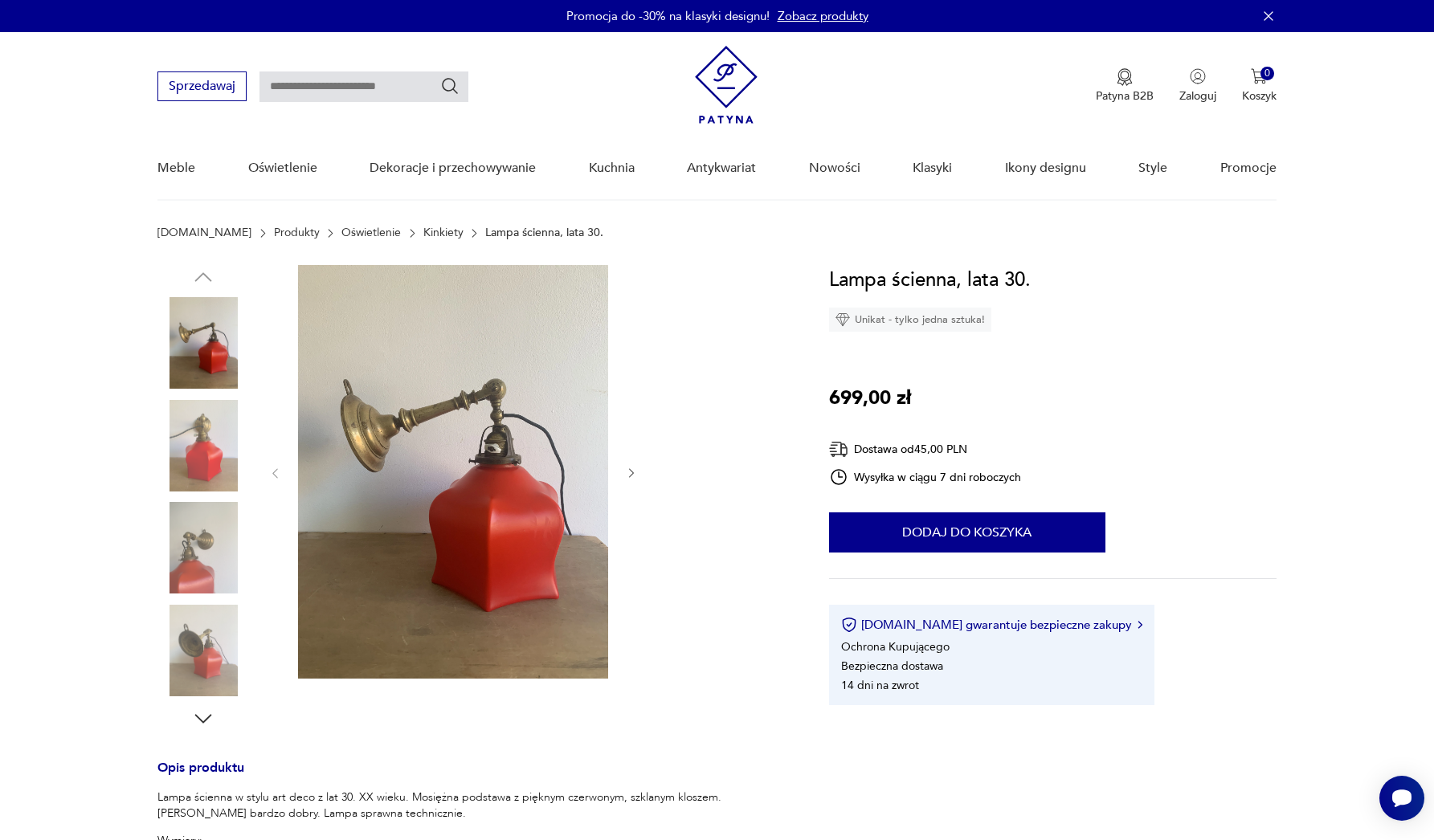
click at [182, 429] on img at bounding box center [203, 446] width 92 height 92
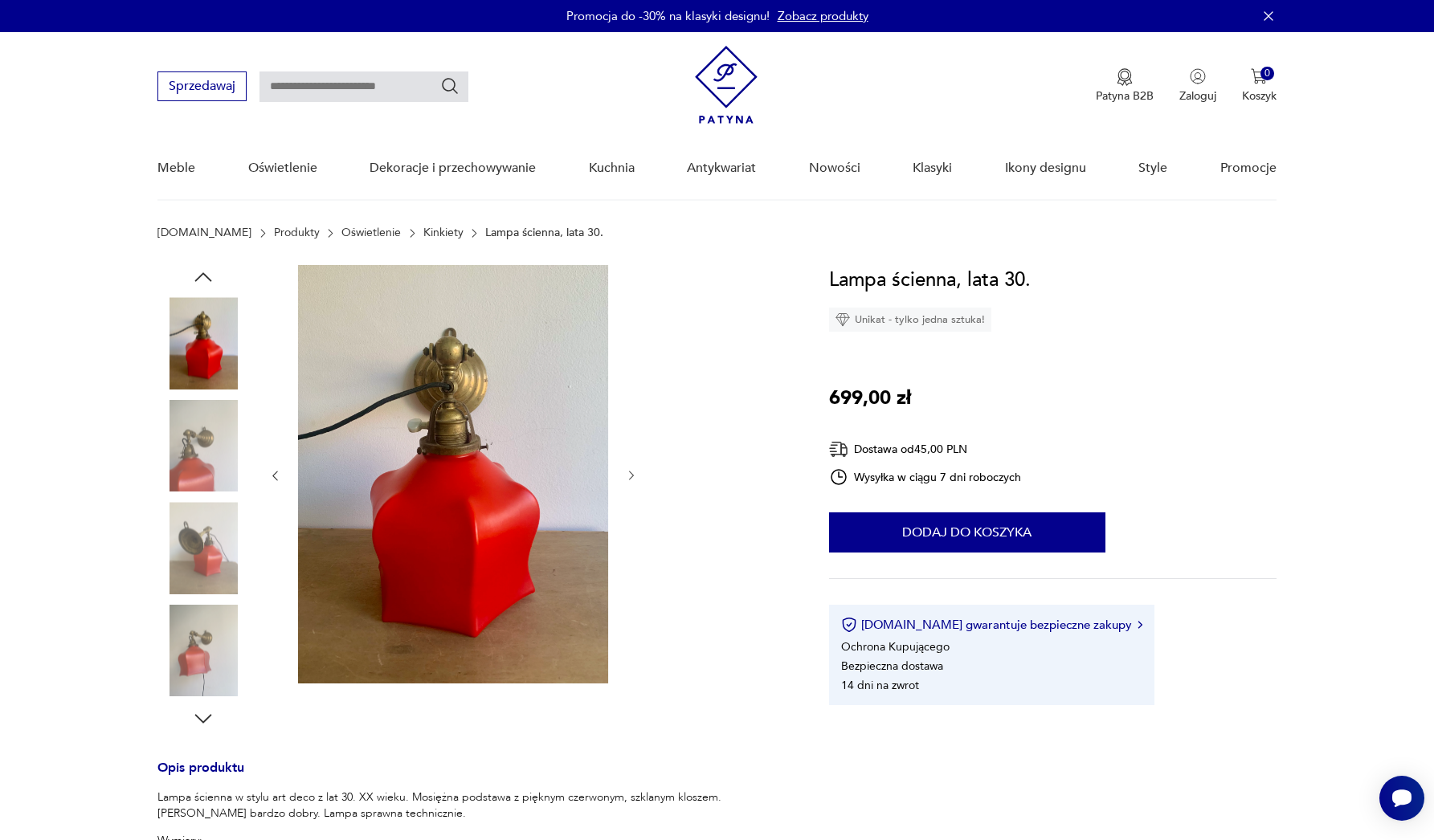
click at [199, 447] on img at bounding box center [203, 446] width 92 height 92
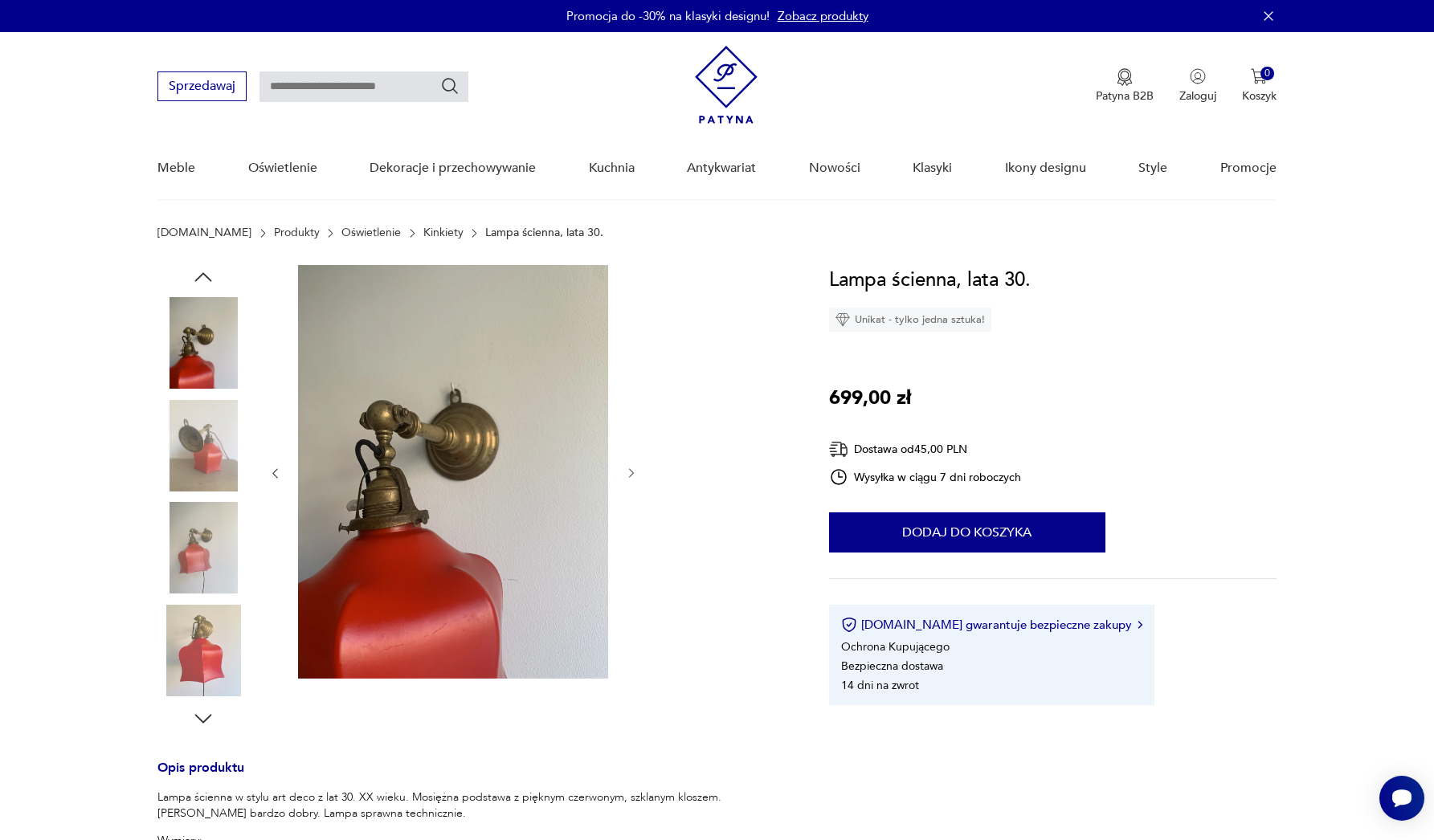
click at [199, 540] on img at bounding box center [203, 548] width 92 height 92
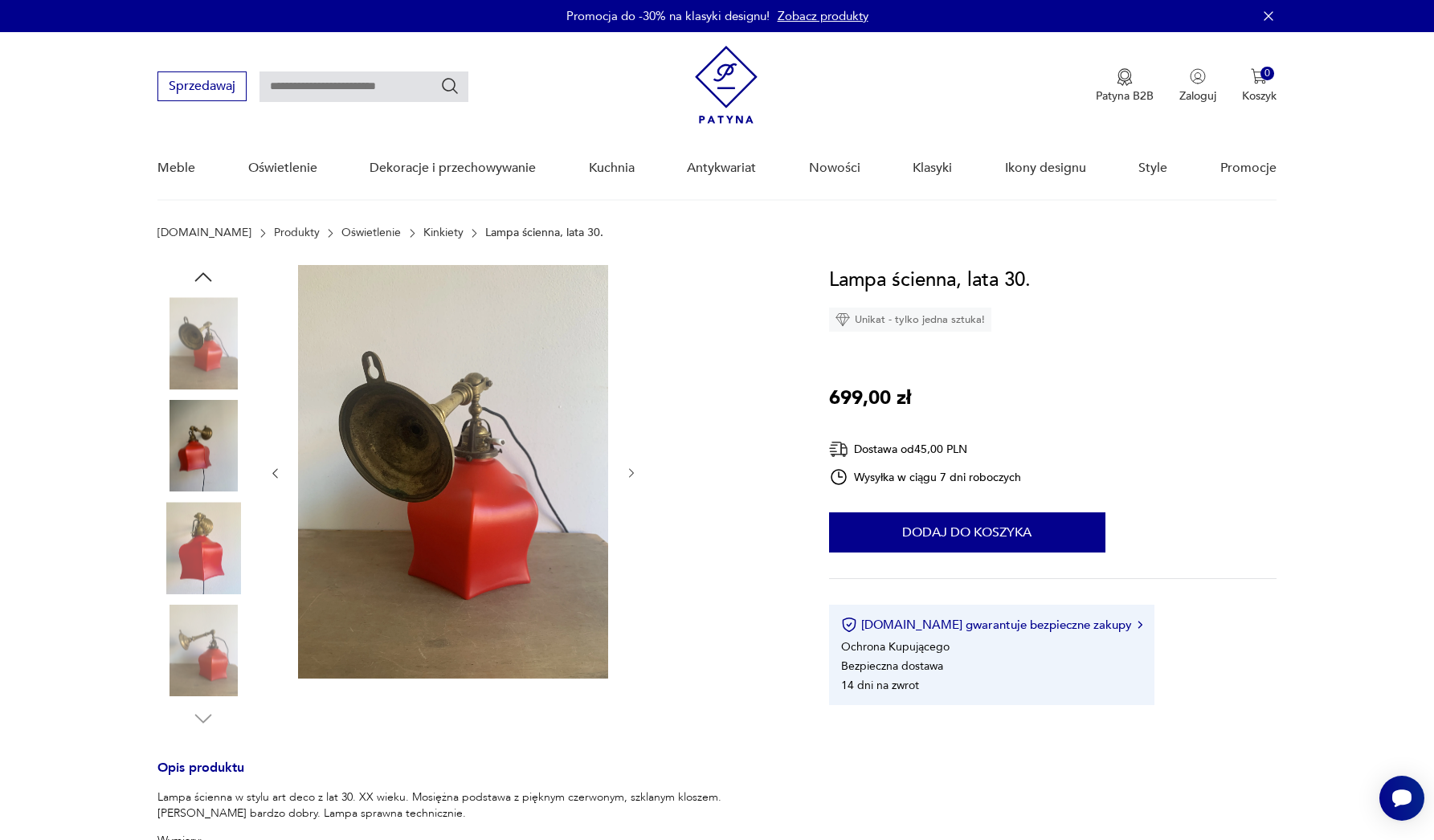
click at [201, 423] on img at bounding box center [203, 446] width 92 height 92
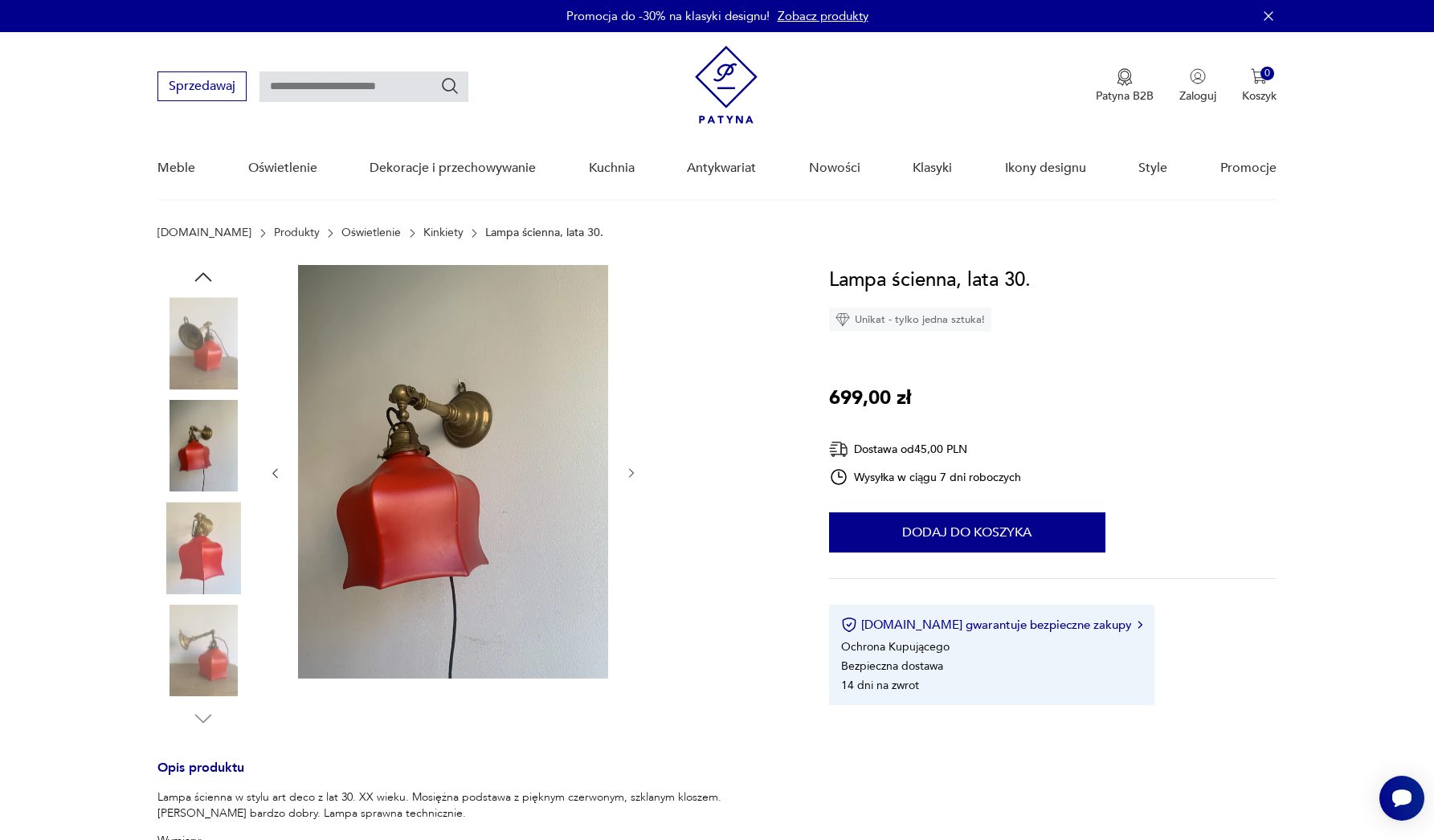
click at [192, 536] on img at bounding box center [203, 548] width 92 height 92
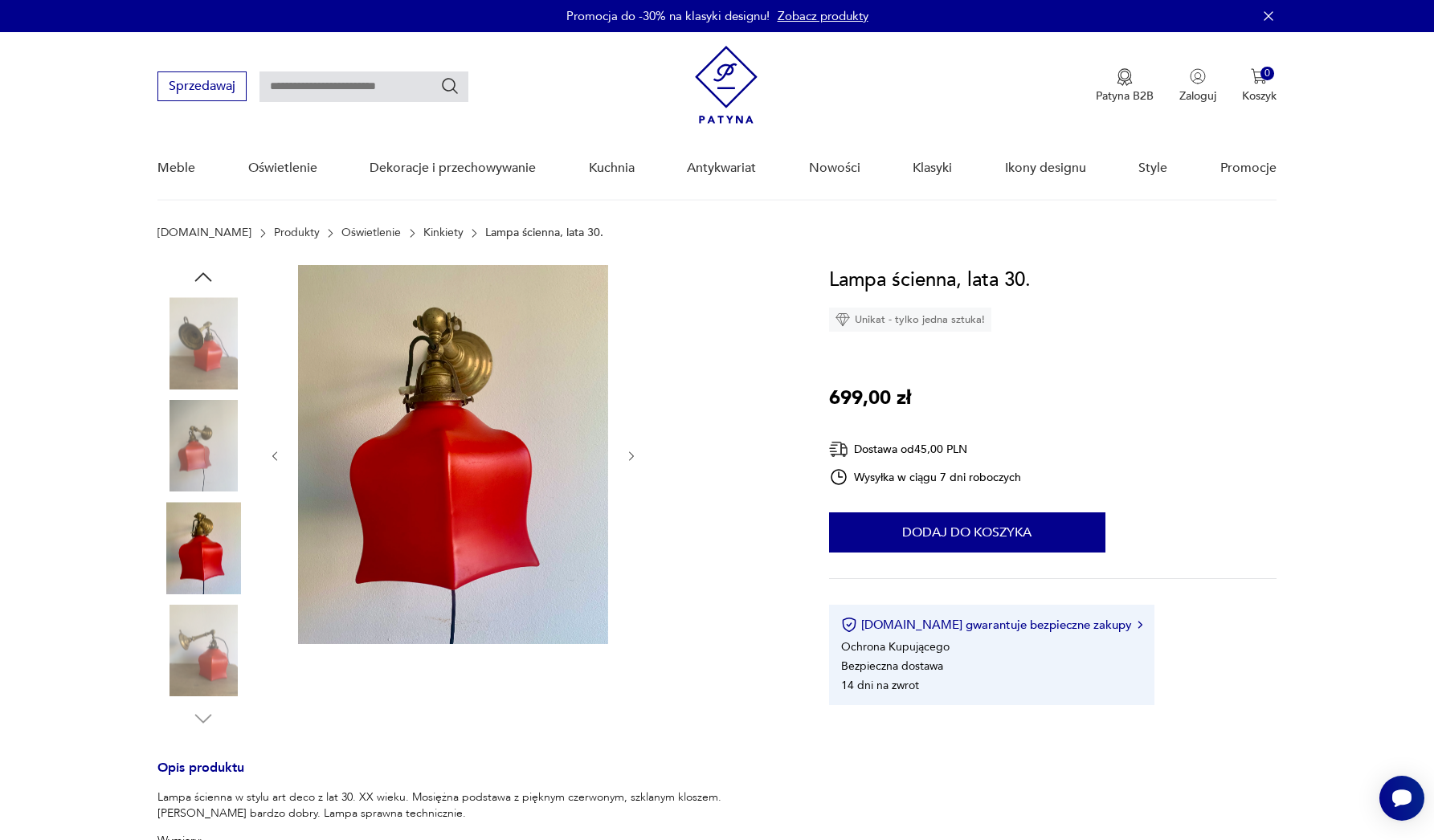
click at [185, 617] on img at bounding box center [203, 650] width 92 height 92
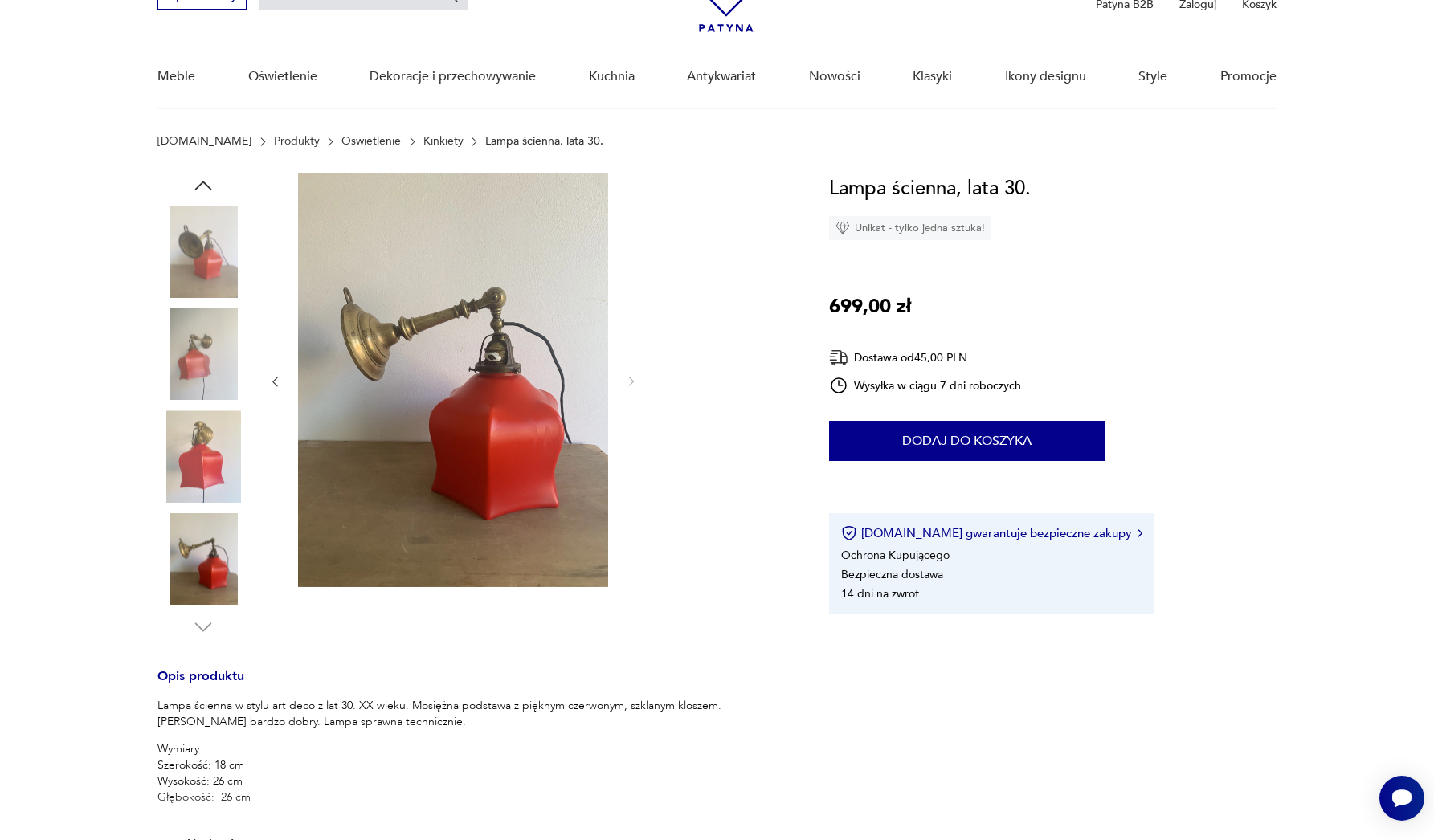
scroll to position [1, 0]
